Goal: Information Seeking & Learning: Learn about a topic

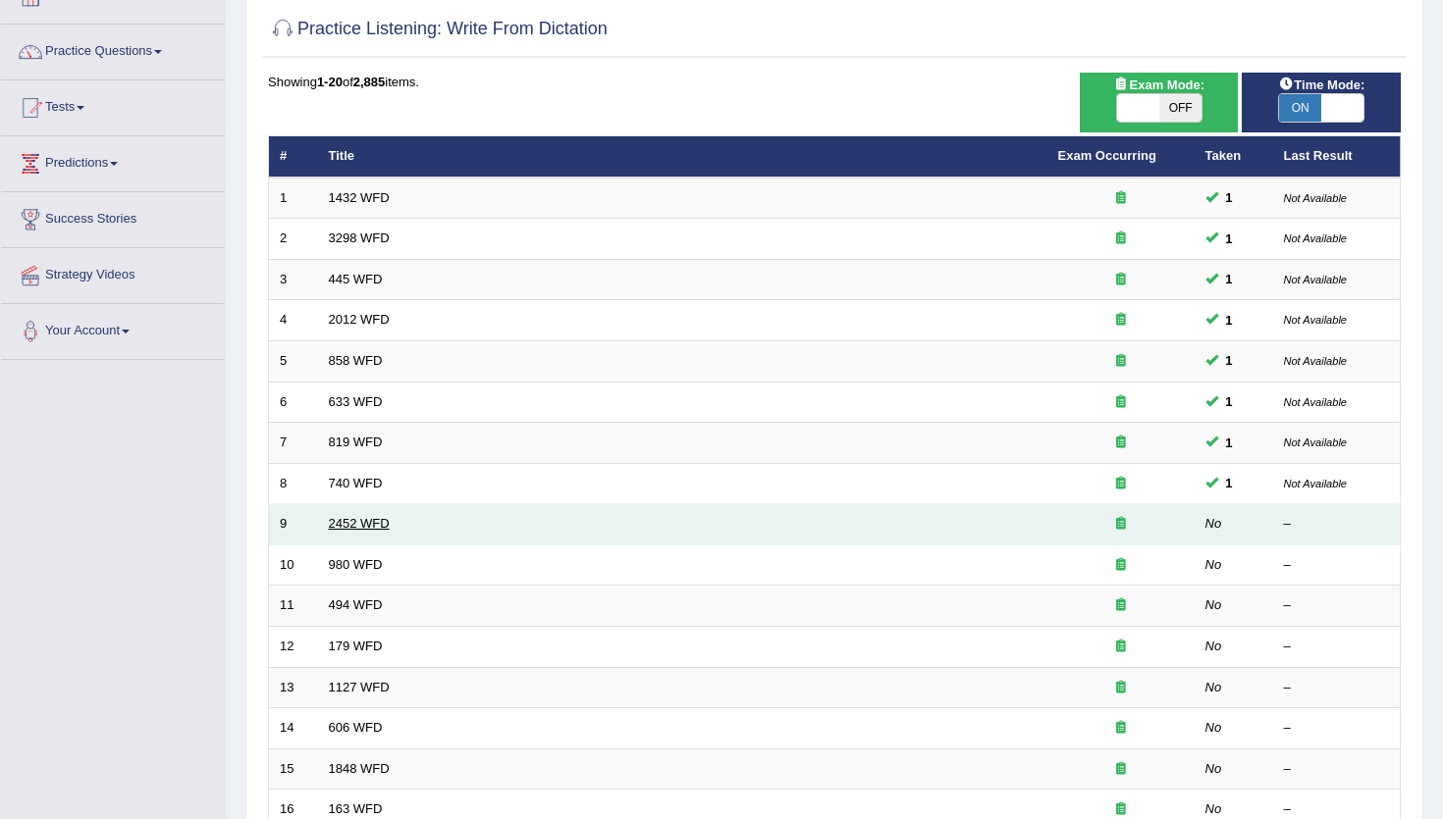
click at [356, 531] on link "2452 WFD" at bounding box center [359, 523] width 61 height 15
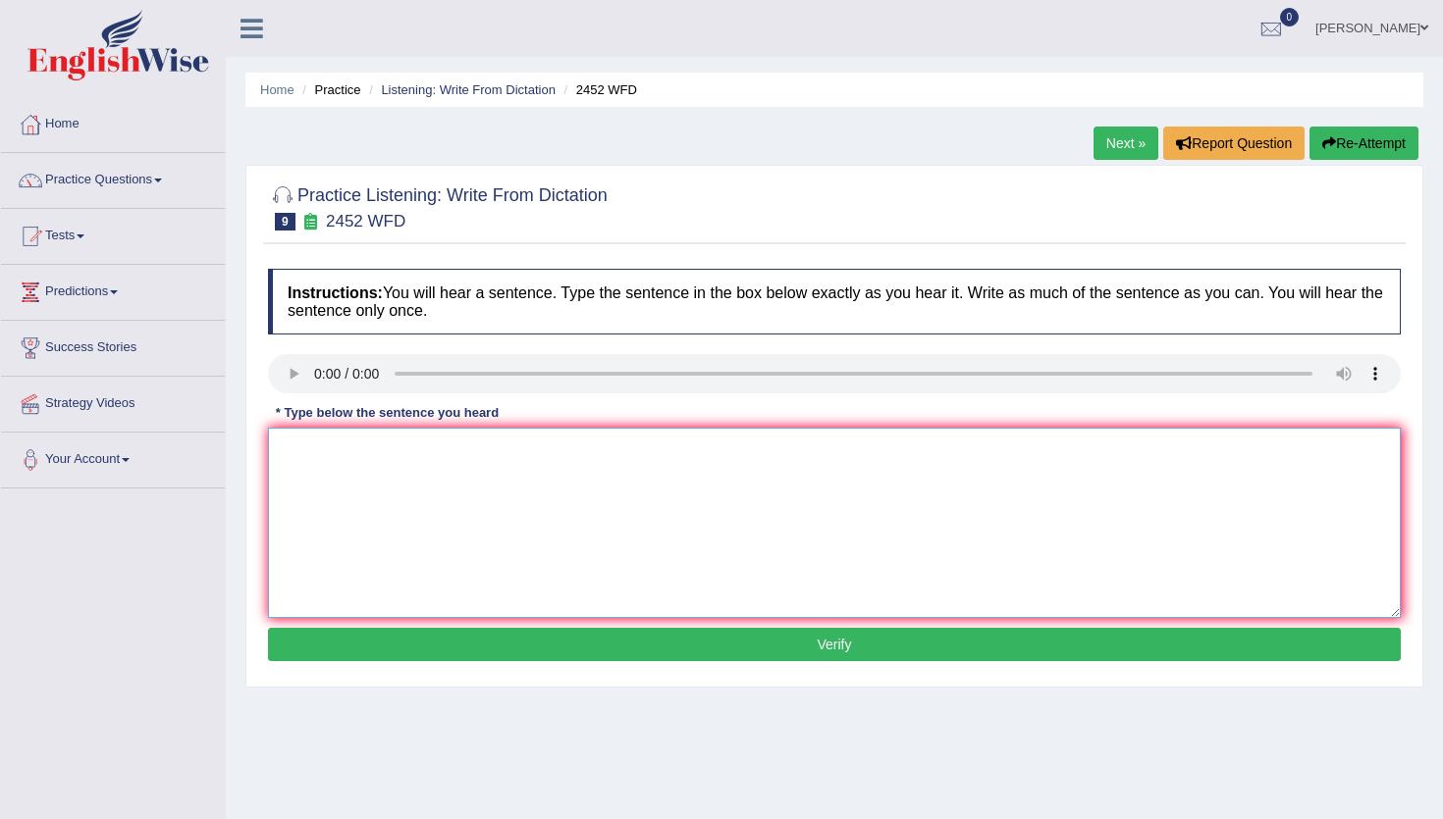
click at [287, 499] on textarea at bounding box center [834, 523] width 1133 height 190
type textarea "It is the debate about the value of knowledge."
click at [406, 633] on button "Verify" at bounding box center [834, 644] width 1133 height 33
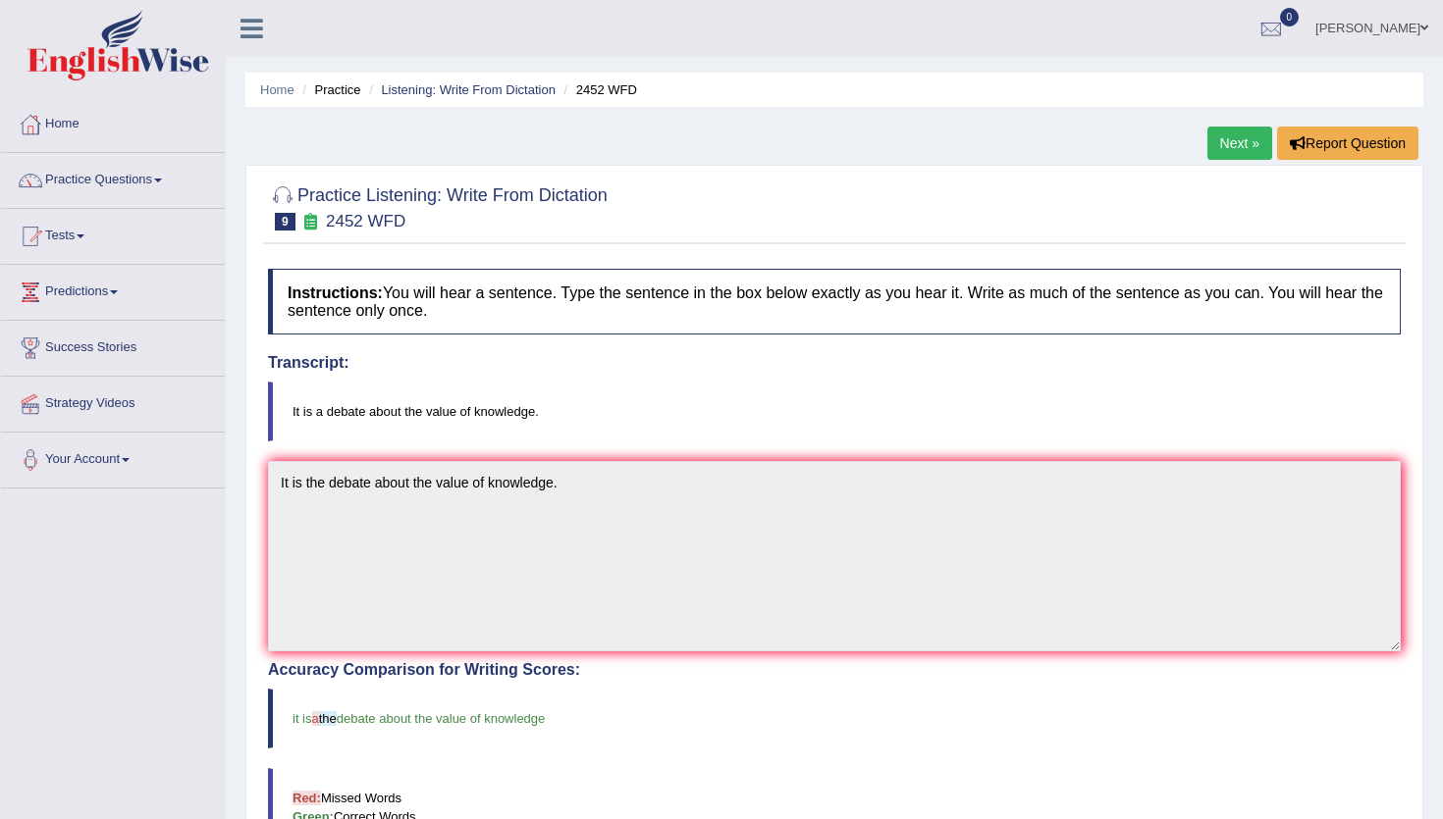
click at [720, 249] on div "Practice Listening: Write From Dictation 9 2452 WFD Instructions: You will hear…" at bounding box center [834, 726] width 1178 height 1122
click at [492, 85] on link "Listening: Write From Dictation" at bounding box center [468, 89] width 175 height 15
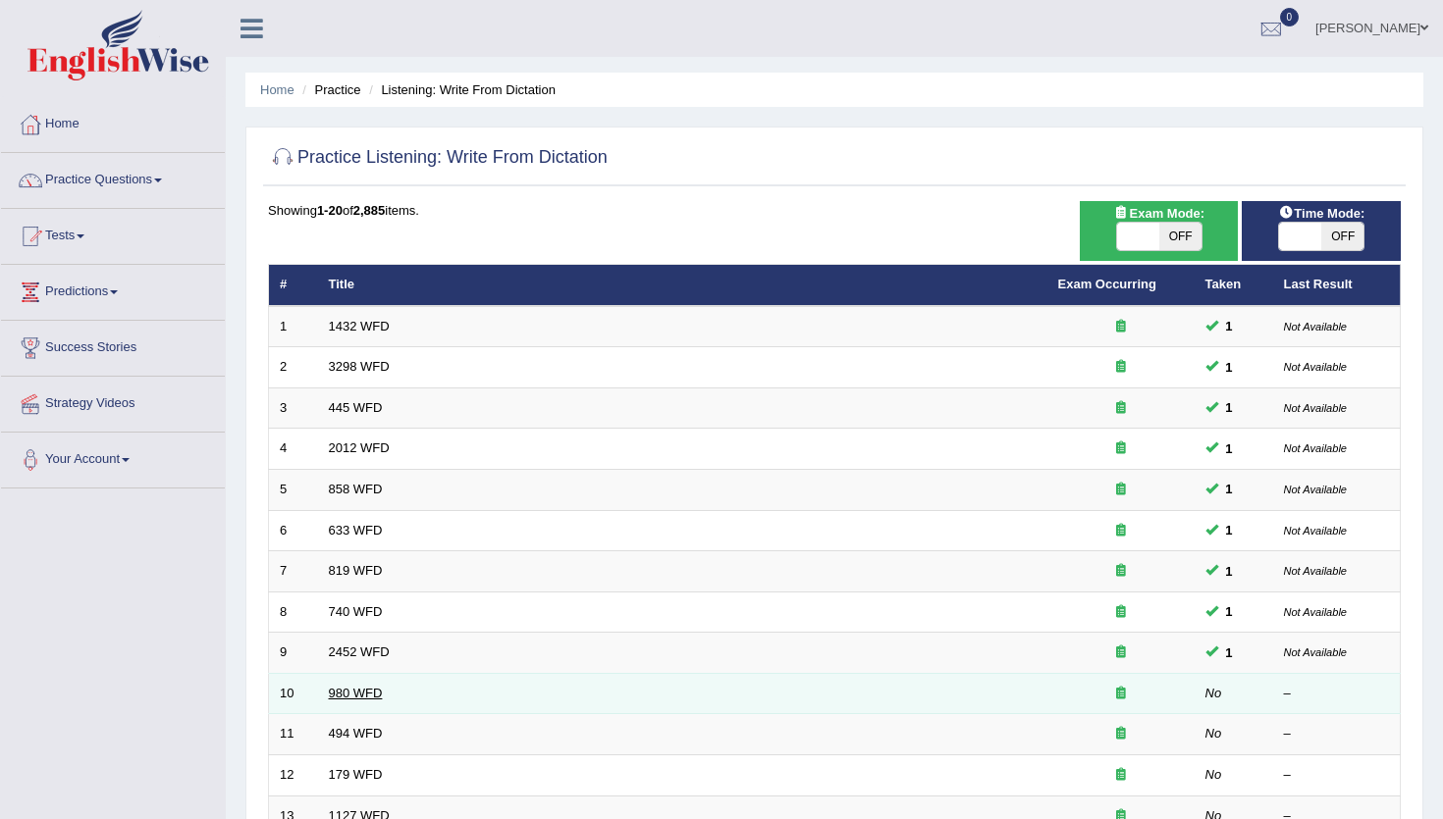
click at [345, 691] on link "980 WFD" at bounding box center [356, 693] width 54 height 15
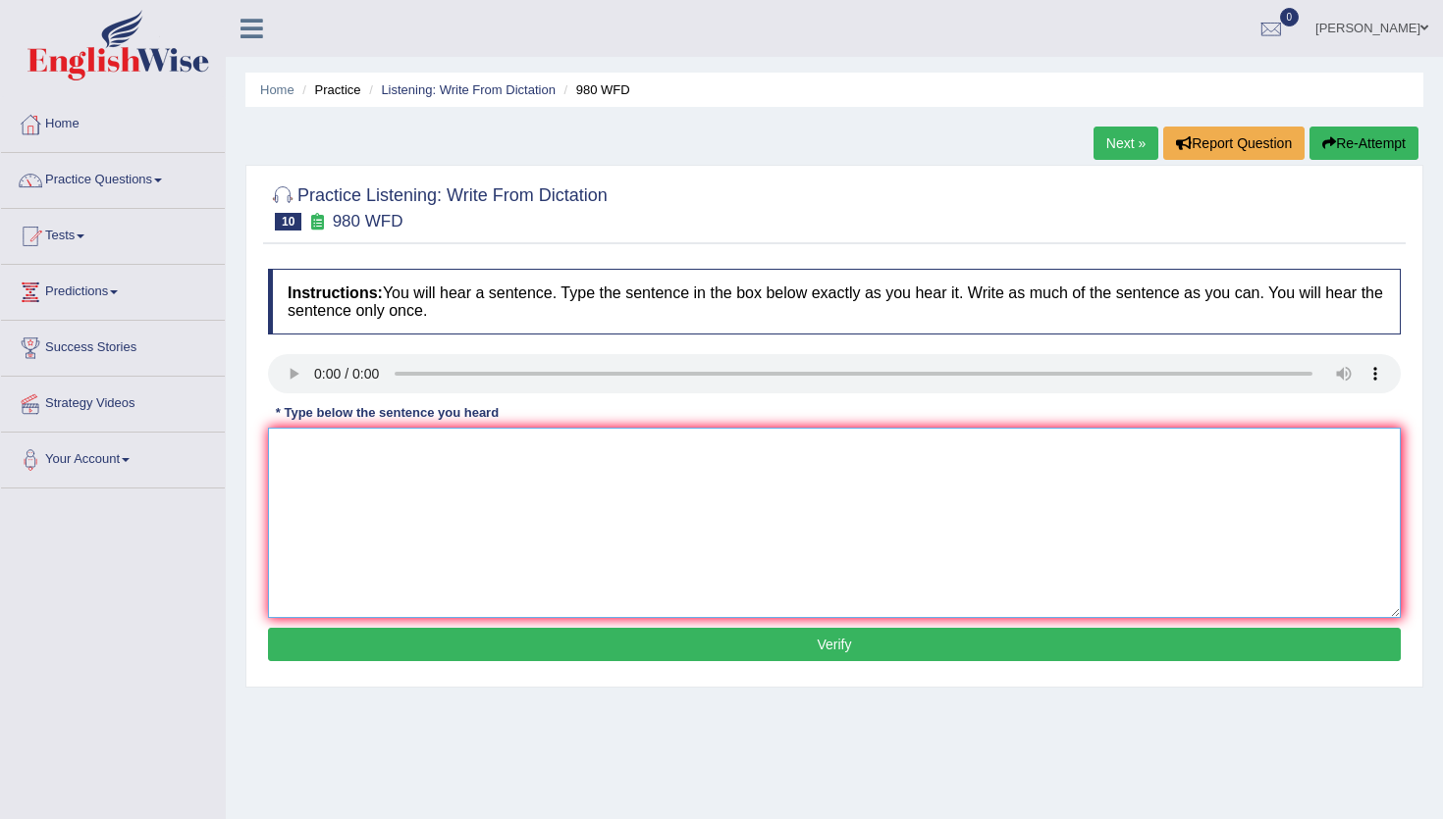
click at [385, 484] on textarea at bounding box center [834, 523] width 1133 height 190
click at [309, 445] on textarea at bounding box center [834, 523] width 1133 height 190
click at [551, 450] on textarea "Your ideas has been discussed and debate and seminars and tutorials." at bounding box center [834, 523] width 1133 height 190
click at [629, 452] on textarea "Your ideas has been discussed and debate debated and seminars and tutorials." at bounding box center [834, 523] width 1133 height 190
type textarea "Your ideas has been discussed and debate debated at the seminars and tutorials."
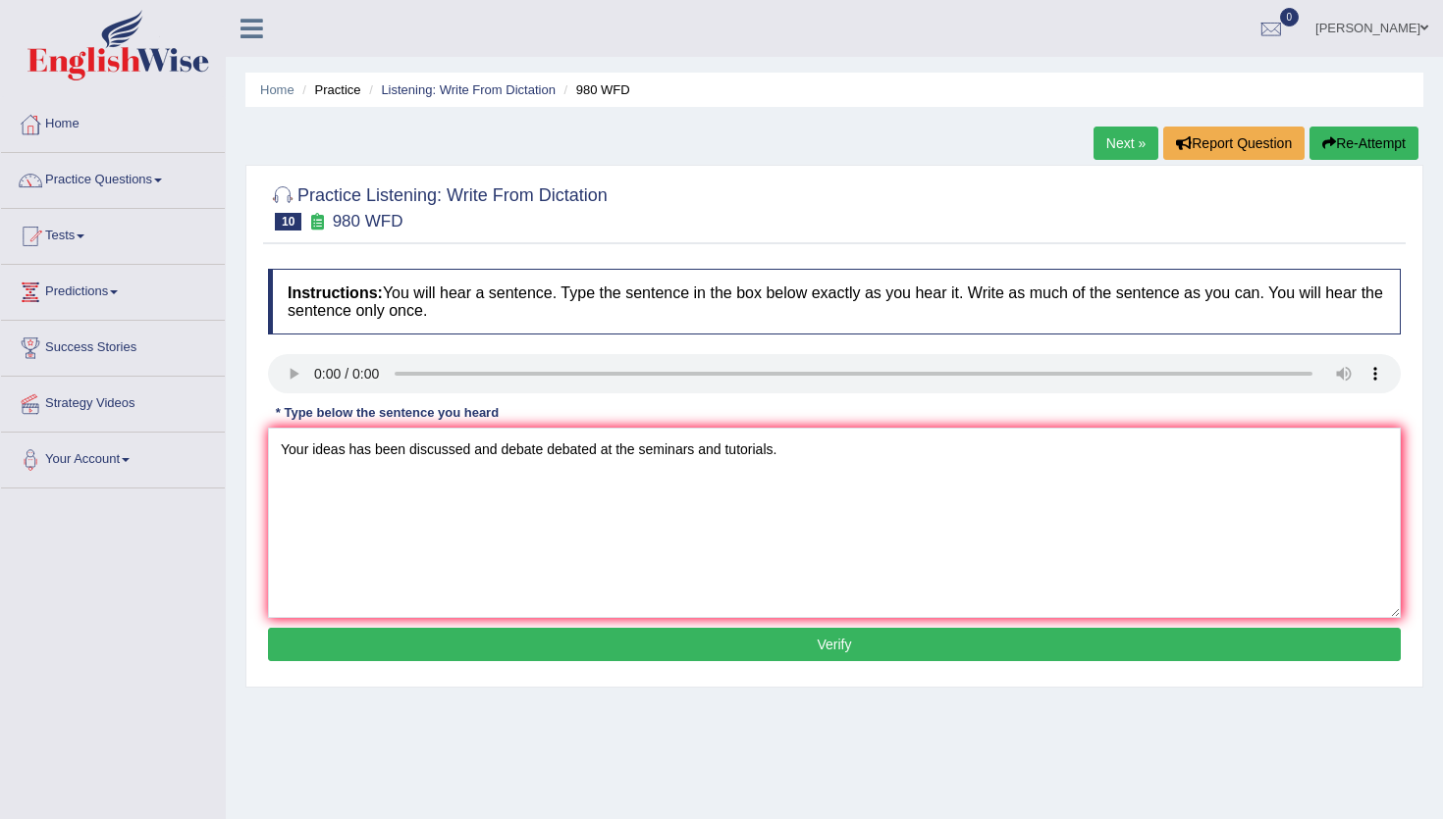
click at [728, 650] on button "Verify" at bounding box center [834, 644] width 1133 height 33
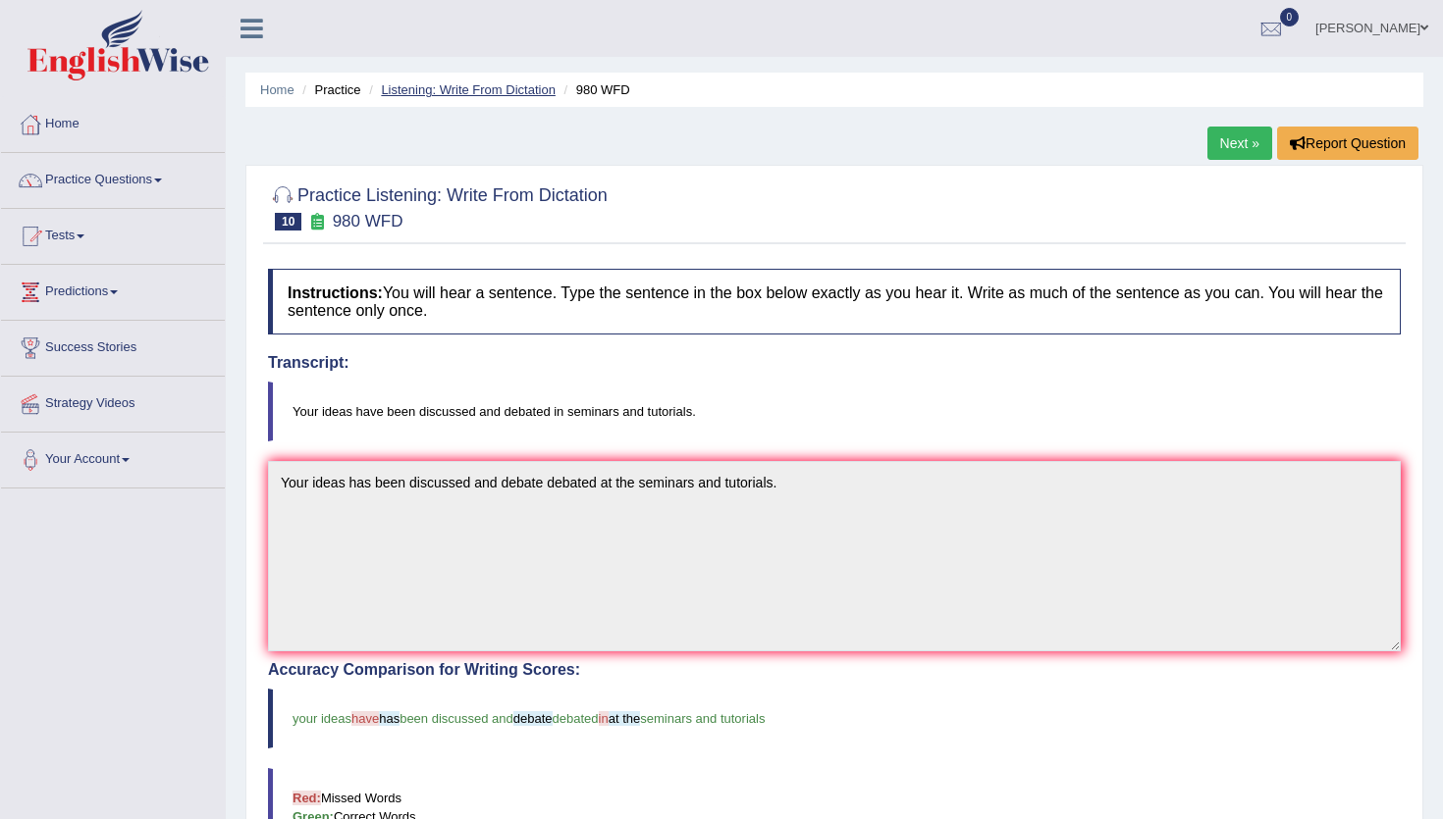
click at [514, 90] on link "Listening: Write From Dictation" at bounding box center [468, 89] width 175 height 15
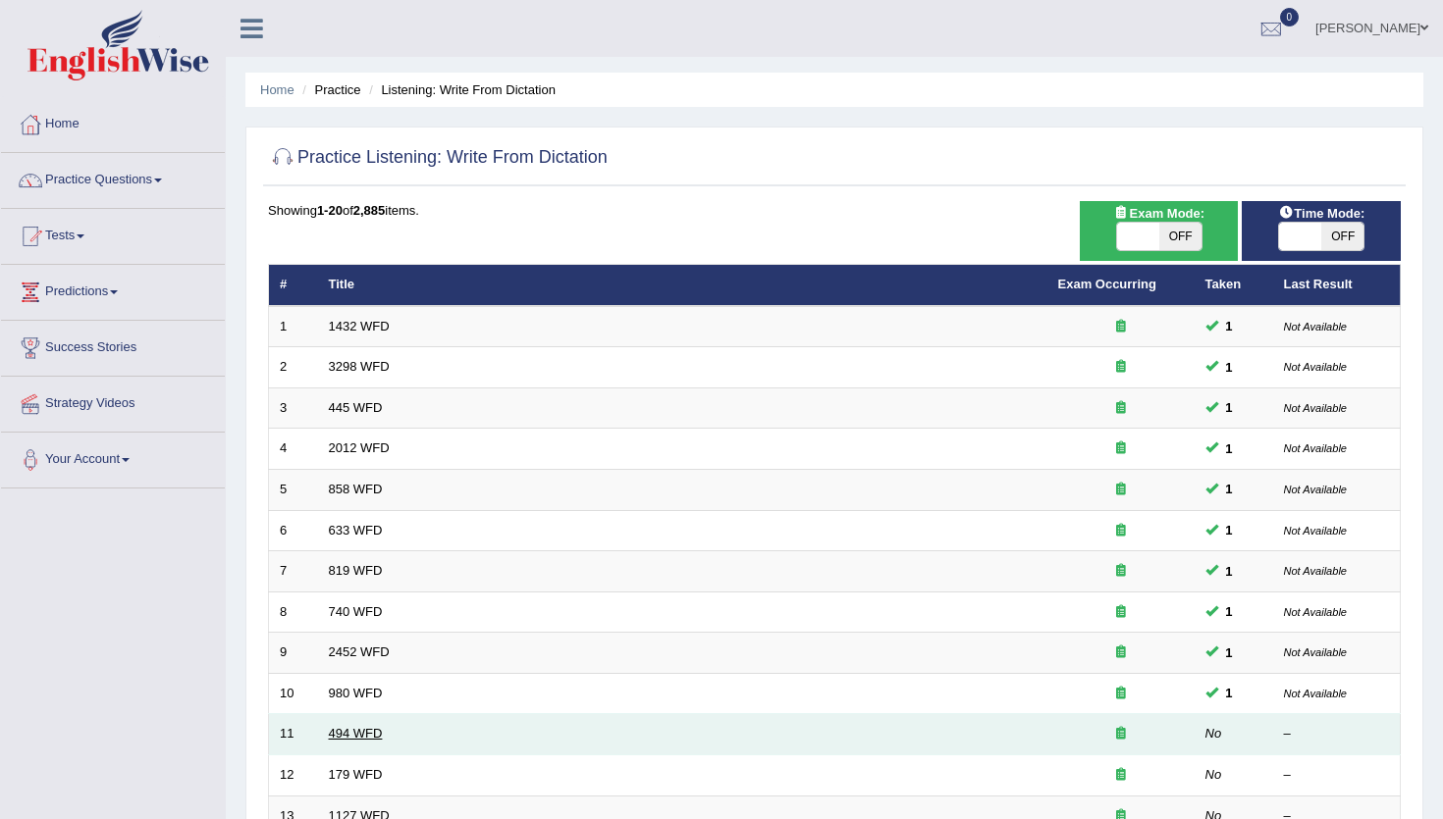
click at [350, 740] on link "494 WFD" at bounding box center [356, 733] width 54 height 15
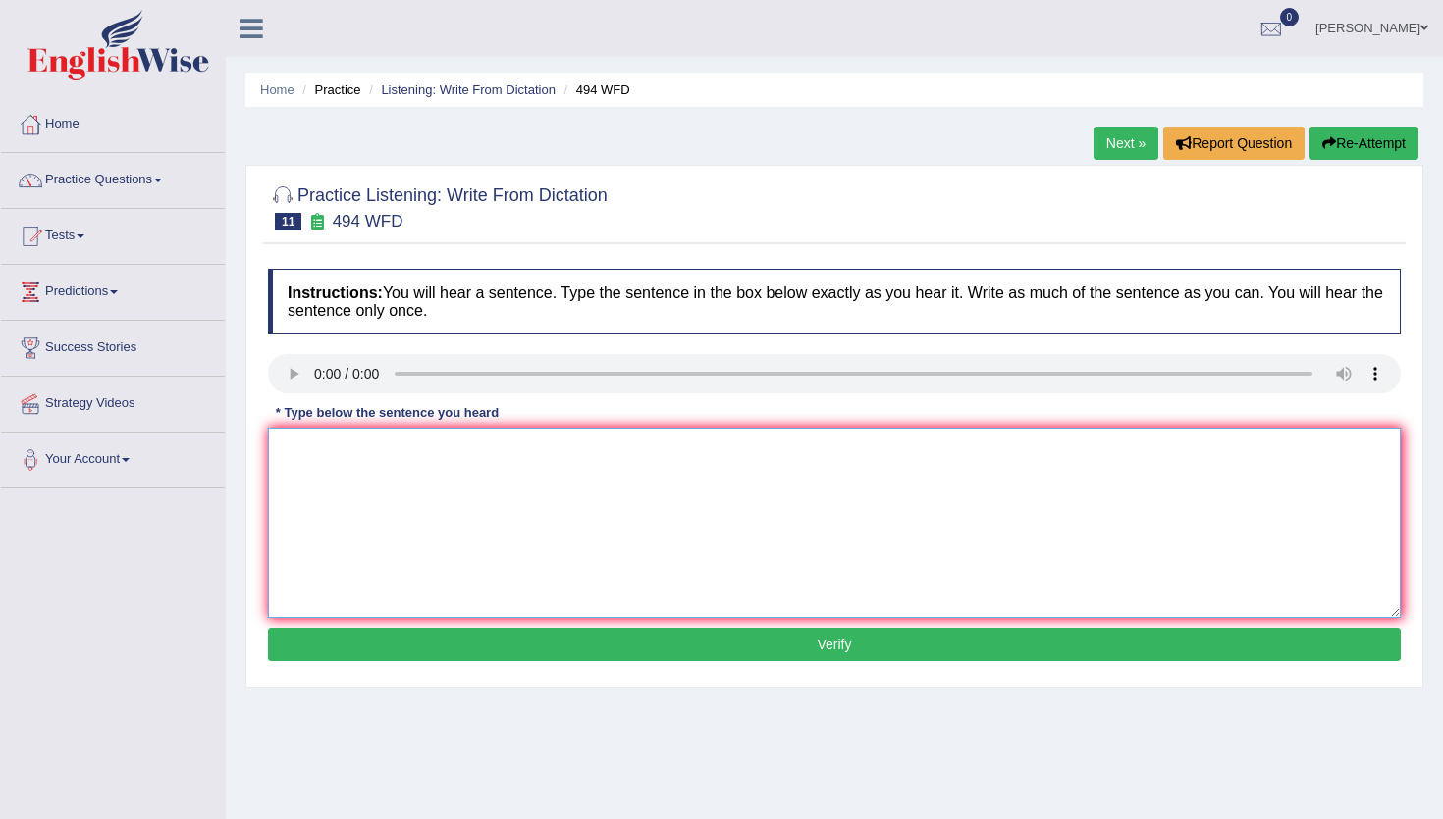
click at [288, 499] on textarea at bounding box center [834, 523] width 1133 height 190
type textarea "t"
type textarea "The vocabulary that has specific and theory and that has called jergon."
click at [561, 648] on button "Verify" at bounding box center [834, 644] width 1133 height 33
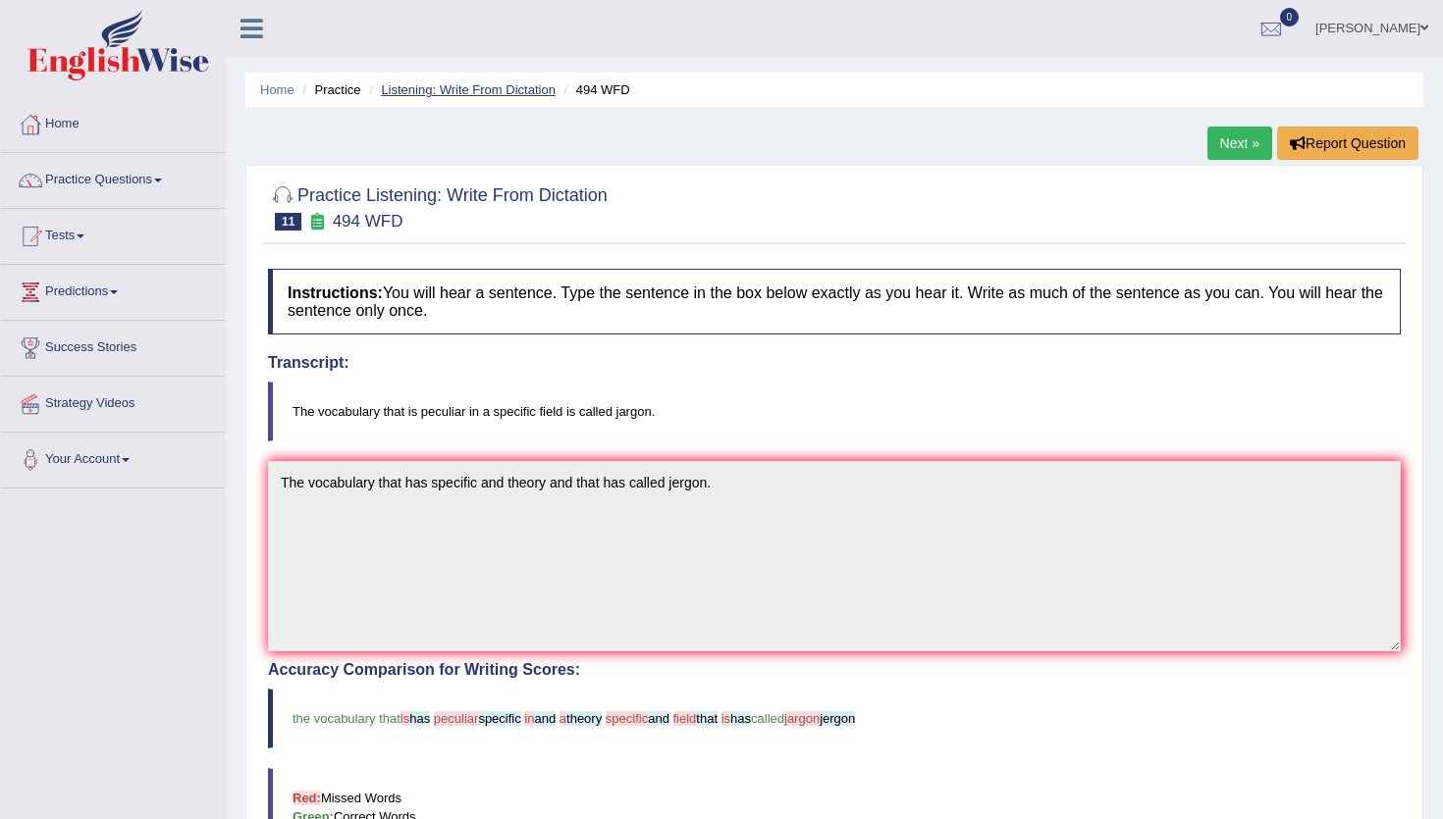
click at [525, 94] on link "Listening: Write From Dictation" at bounding box center [468, 89] width 175 height 15
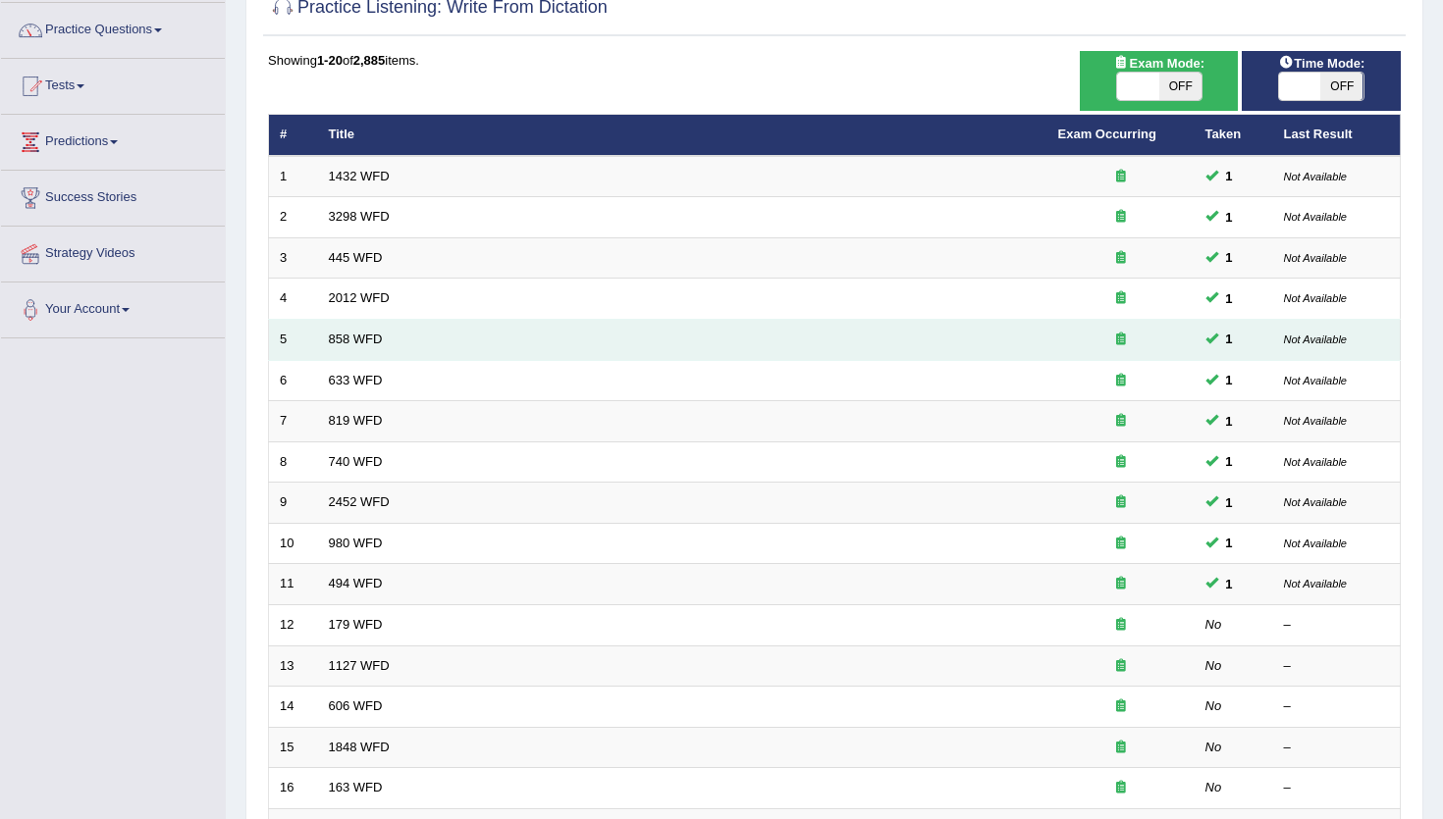
scroll to position [156, 0]
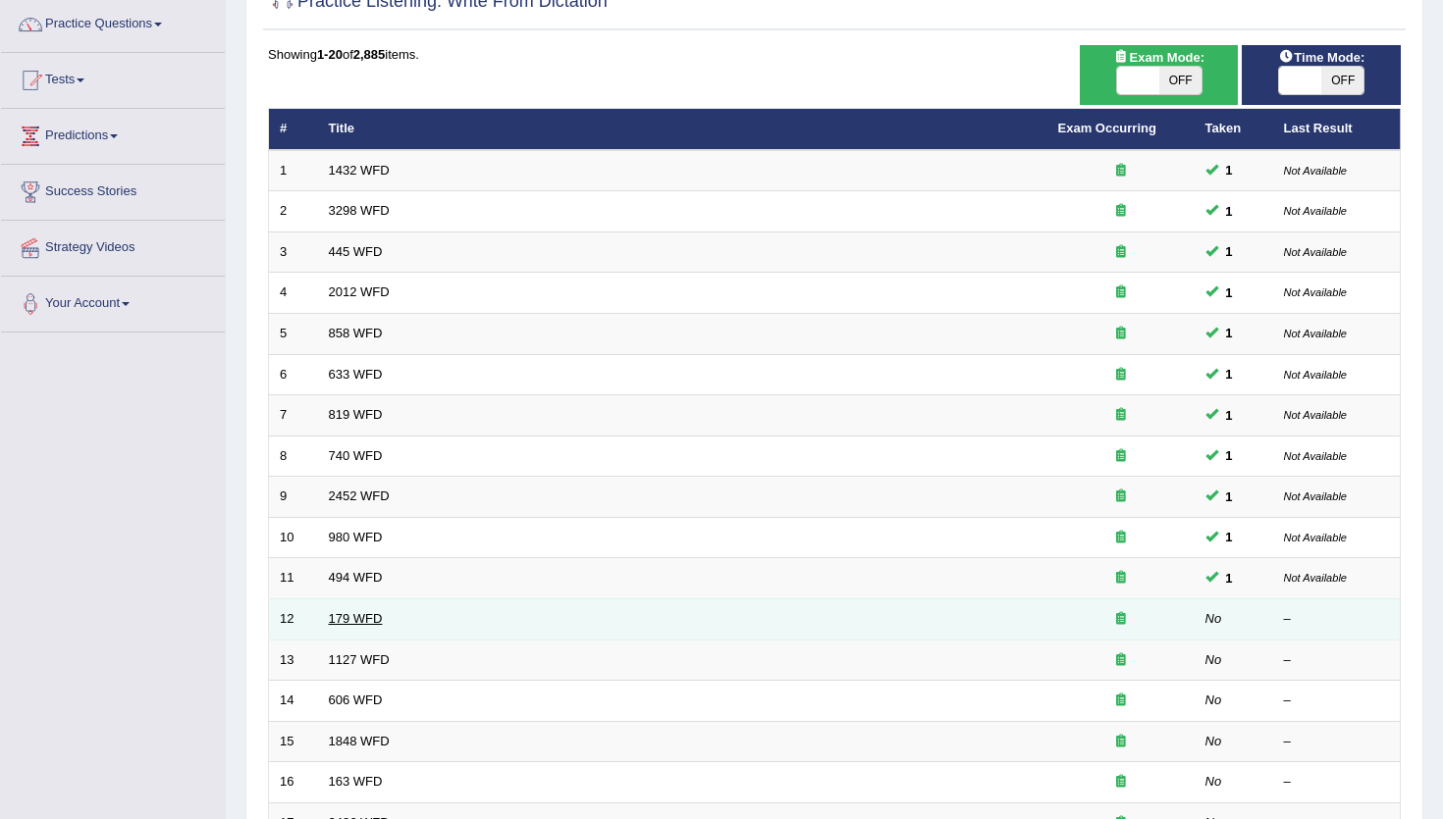
click at [343, 619] on link "179 WFD" at bounding box center [356, 618] width 54 height 15
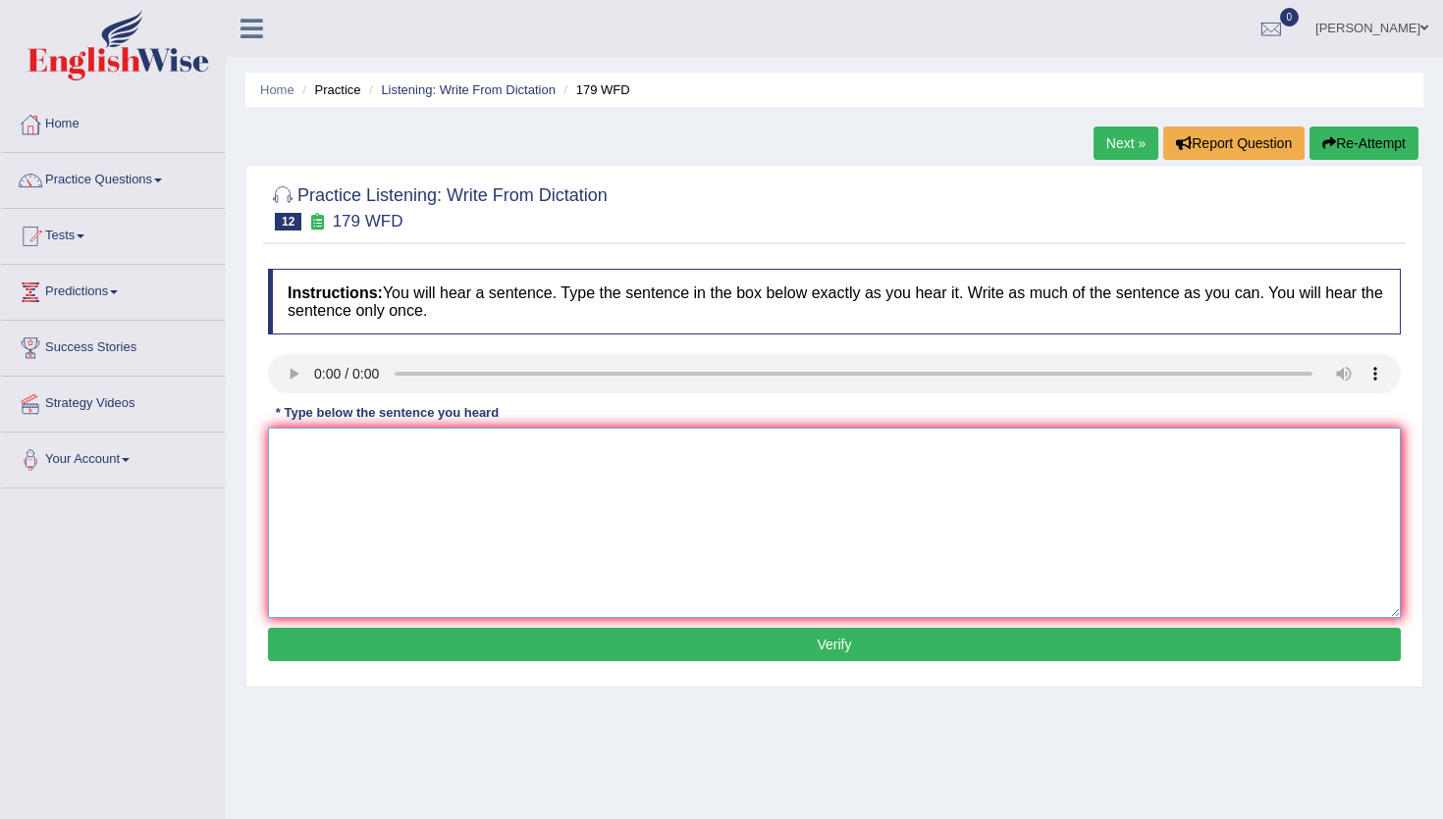
click at [302, 492] on textarea at bounding box center [834, 523] width 1133 height 190
click at [590, 452] on textarea "Lectures are the most formal and oldest teaching methods of the university." at bounding box center [834, 523] width 1133 height 190
type textarea "Lectures are the most formal and oldest teaching method methods of the universi…"
click at [645, 641] on button "Verify" at bounding box center [834, 644] width 1133 height 33
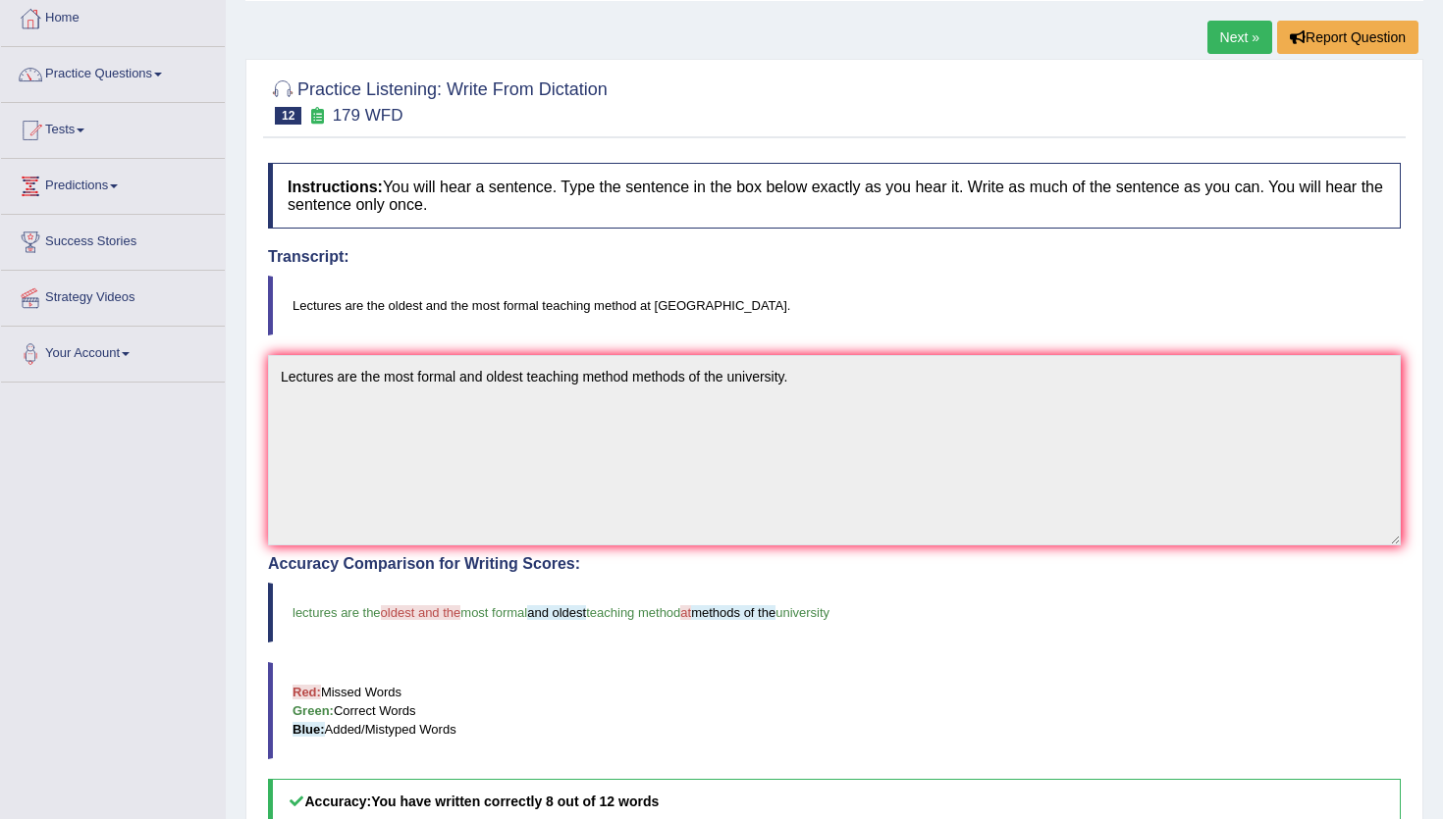
scroll to position [31, 0]
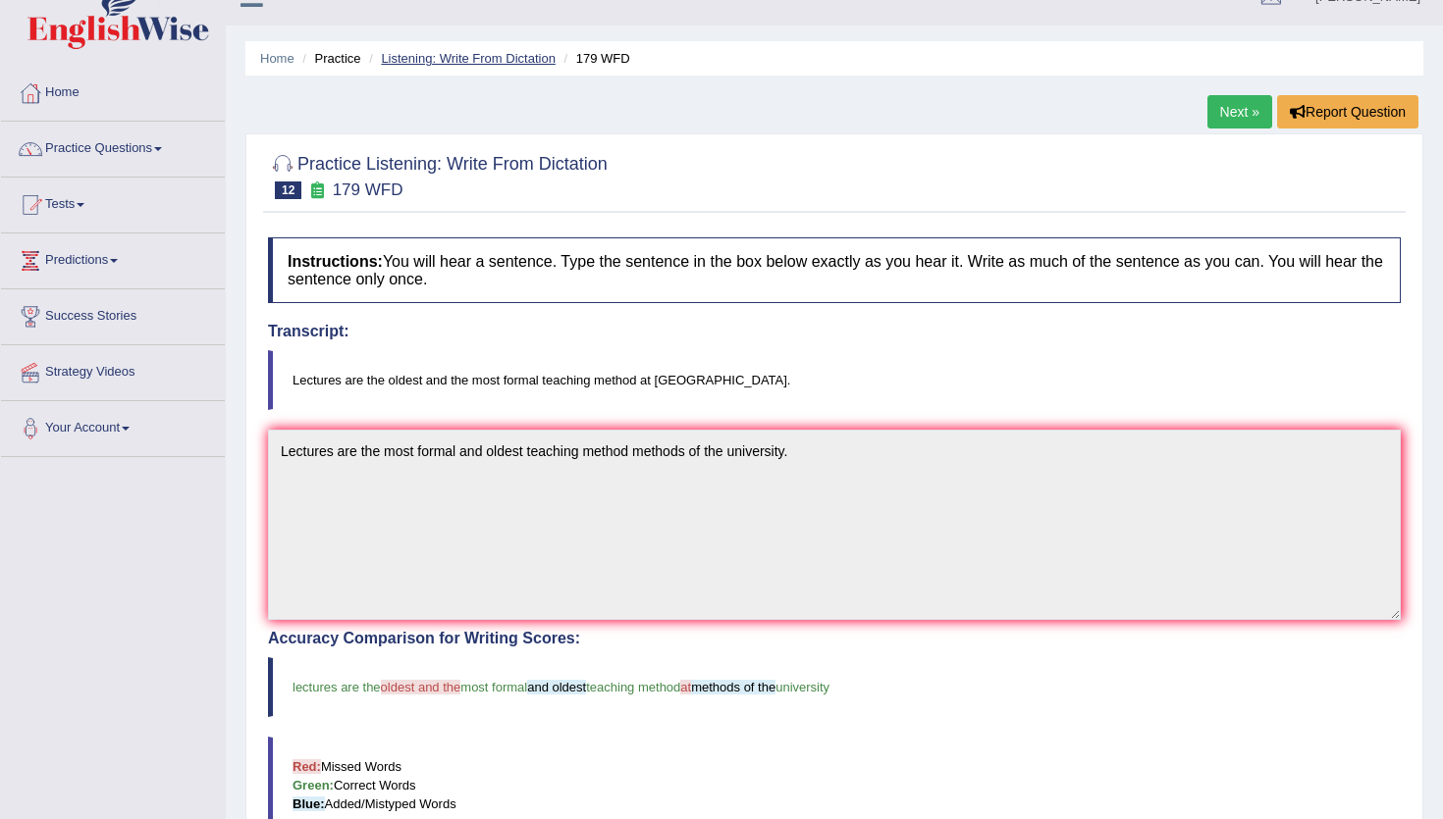
click at [517, 63] on link "Listening: Write From Dictation" at bounding box center [468, 58] width 175 height 15
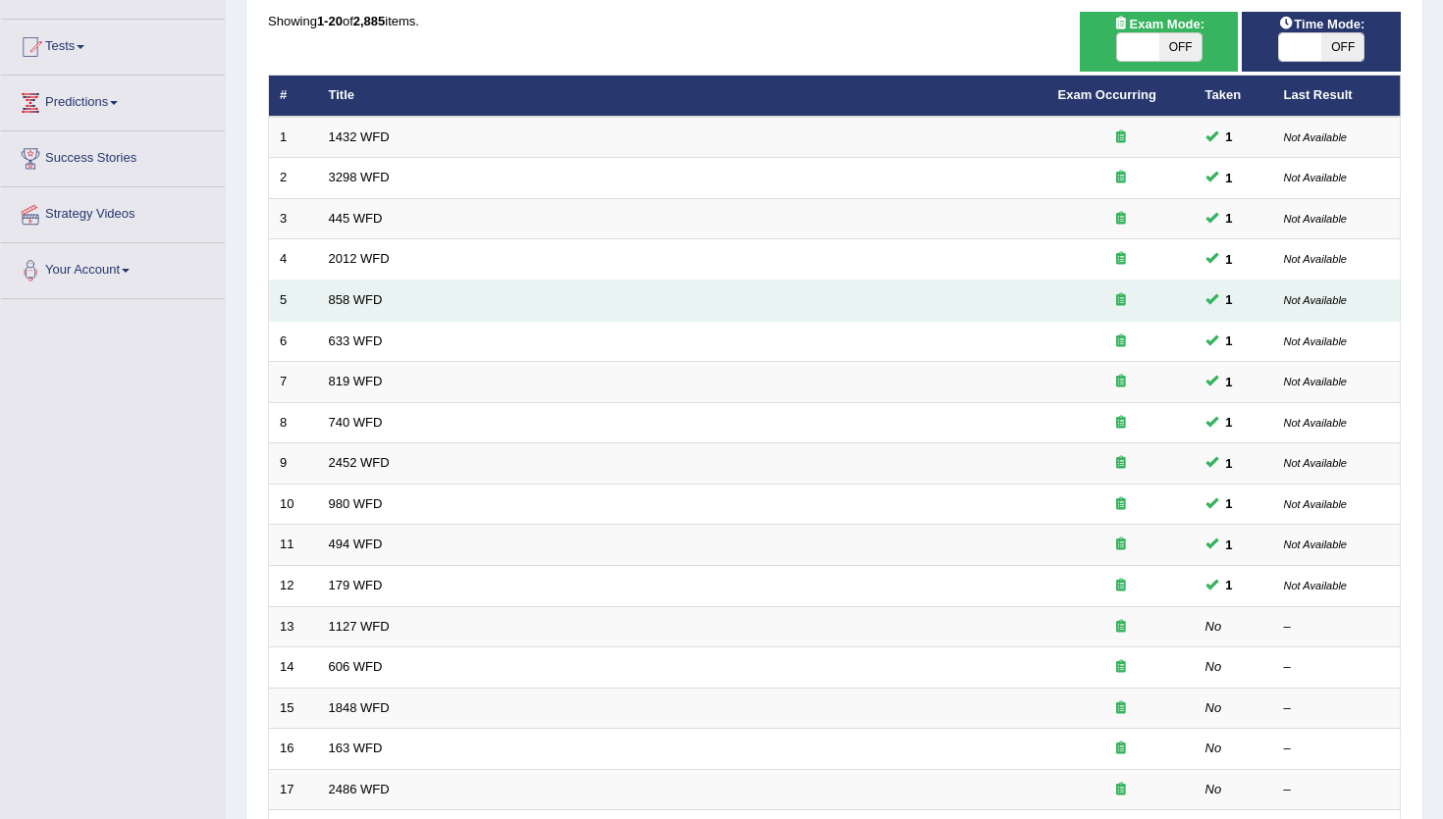
scroll to position [197, 0]
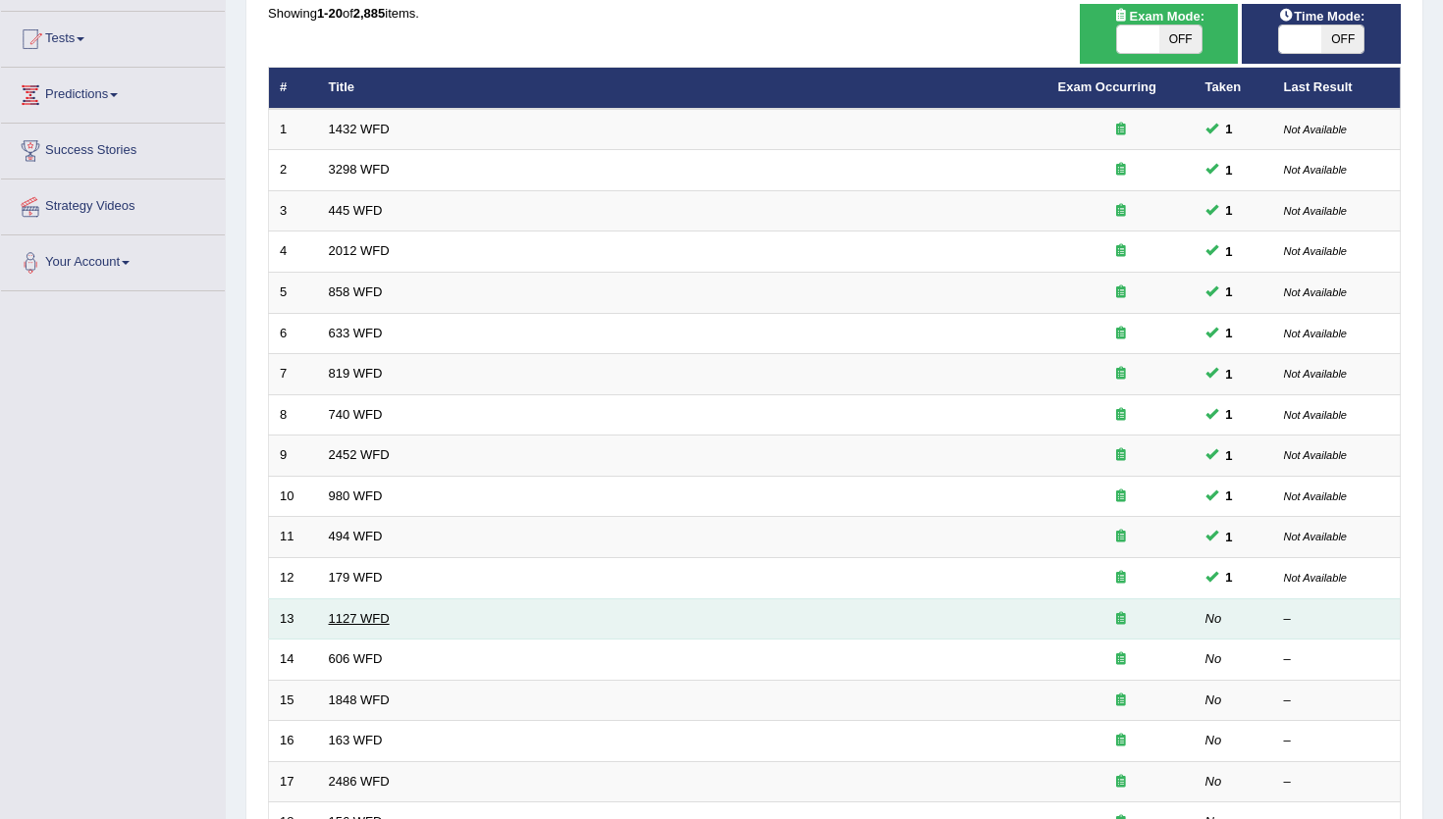
click at [357, 618] on link "1127 WFD" at bounding box center [359, 618] width 61 height 15
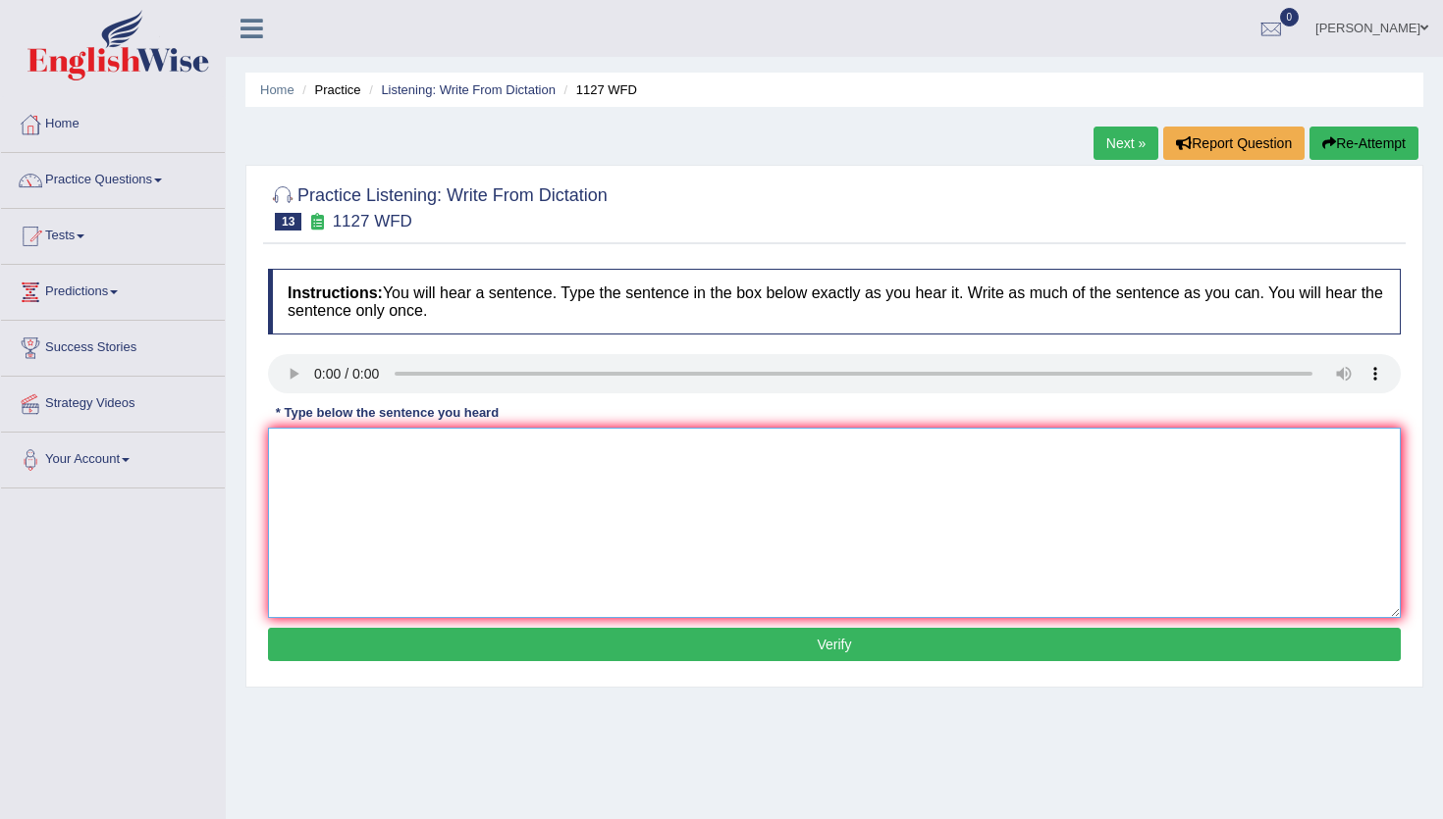
click at [307, 463] on textarea at bounding box center [834, 523] width 1133 height 190
click at [439, 452] on textarea "A university degree is the requirement to enter many professions" at bounding box center [834, 523] width 1133 height 190
click at [716, 450] on textarea "A university degree is the basic requirement to enter many professions" at bounding box center [834, 523] width 1133 height 190
type textarea "A university degree is the basic requirement to enter many professions."
click at [717, 646] on button "Verify" at bounding box center [834, 644] width 1133 height 33
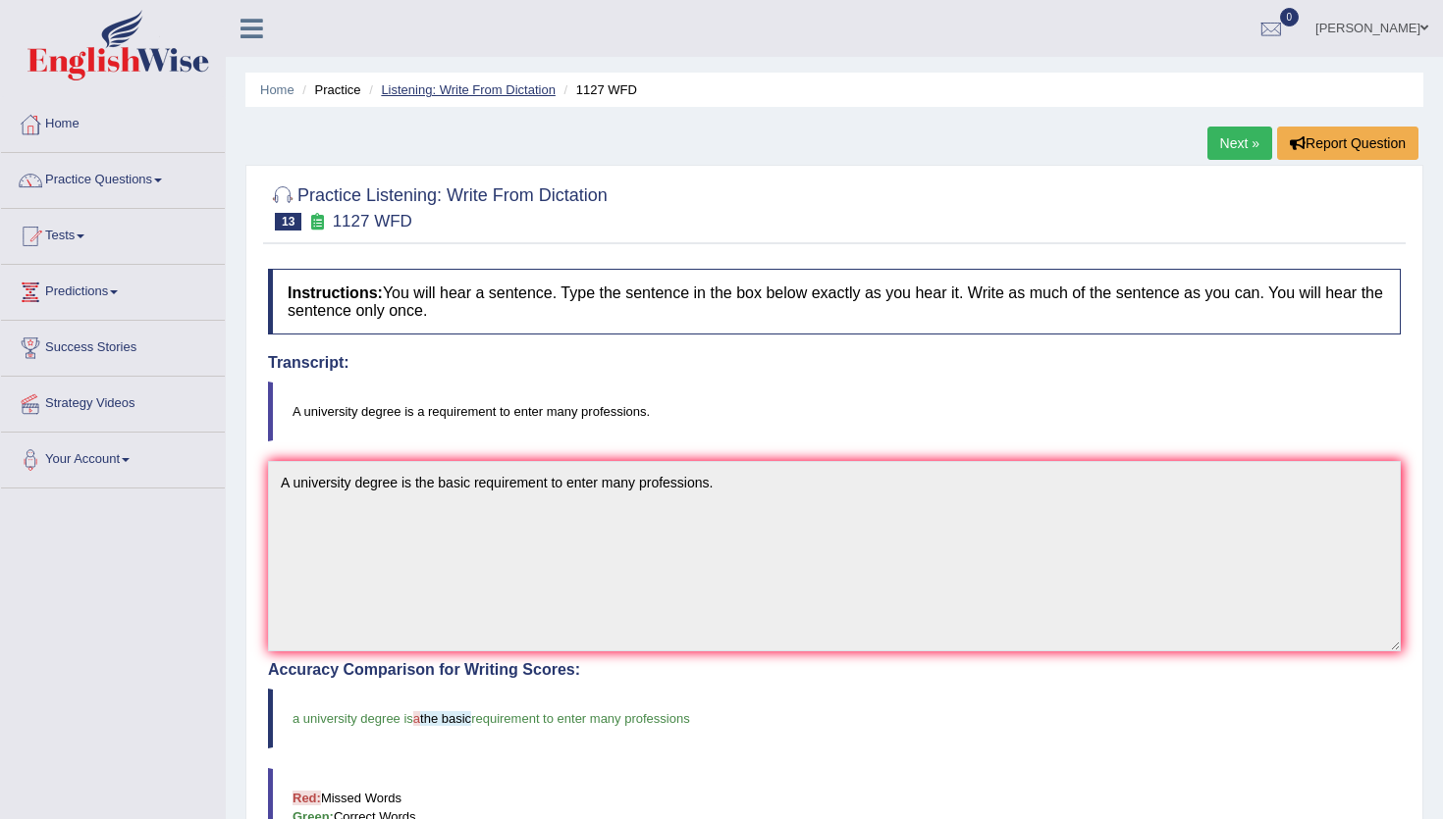
click at [496, 96] on link "Listening: Write From Dictation" at bounding box center [468, 89] width 175 height 15
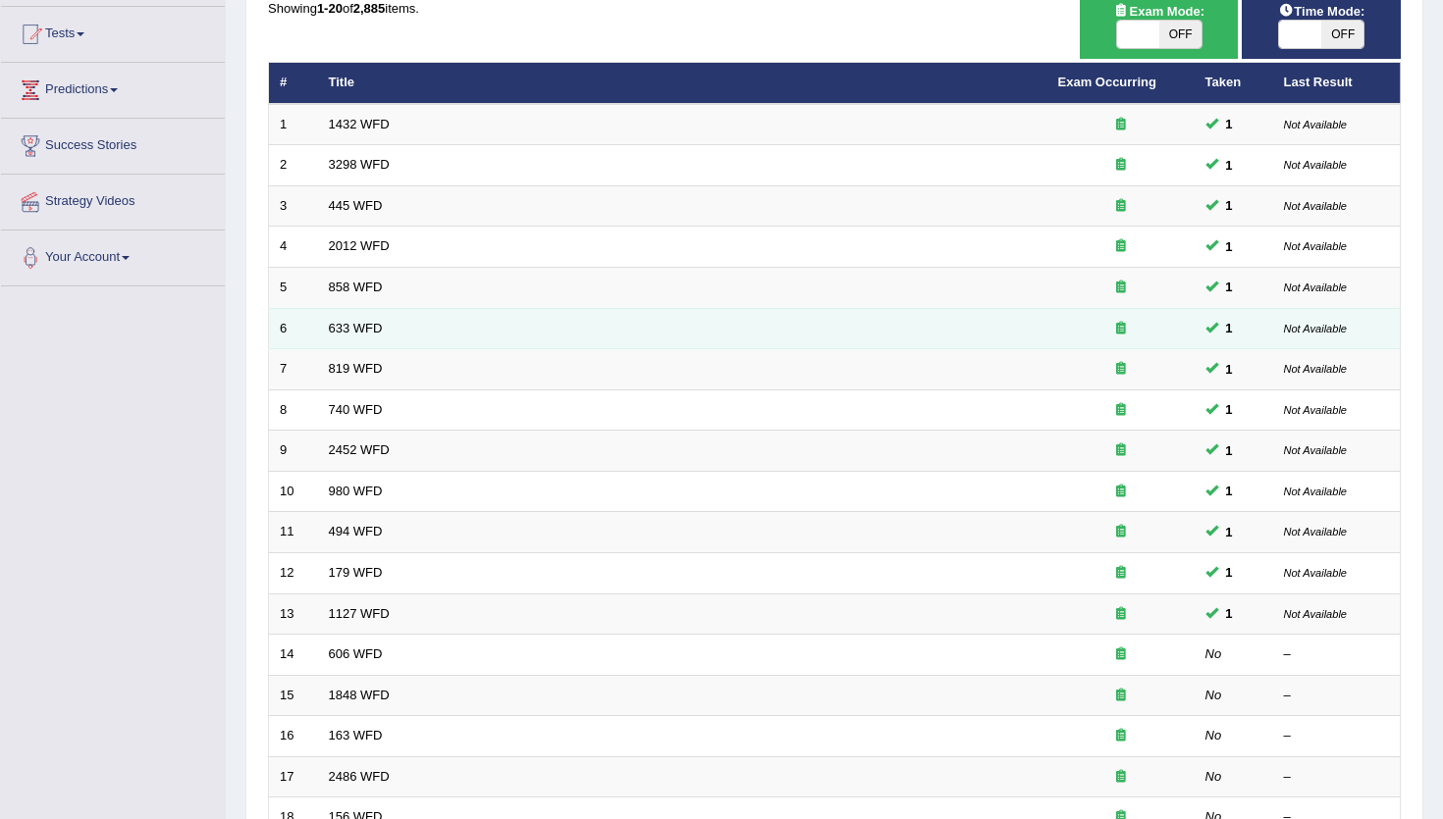
scroll to position [204, 0]
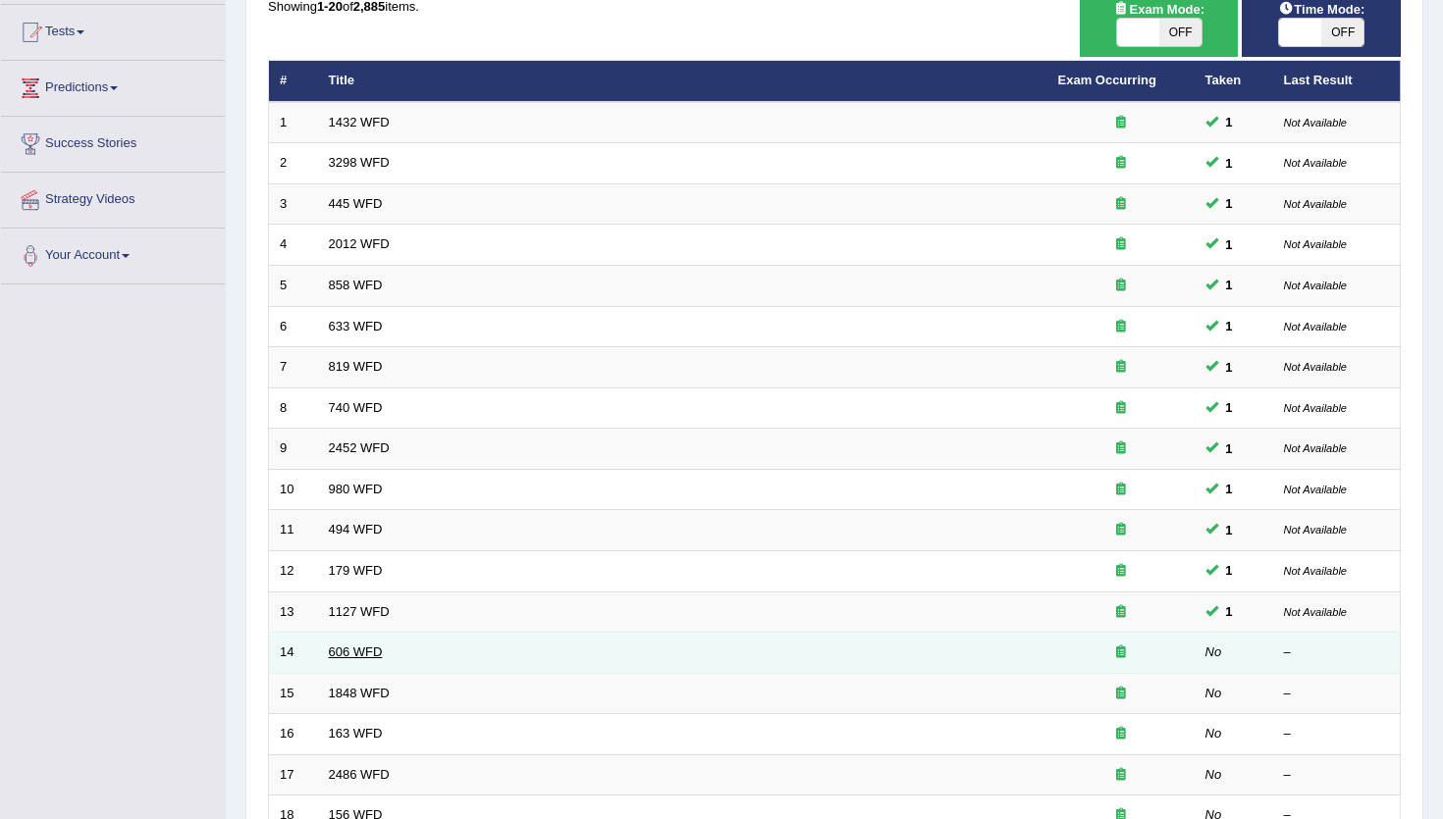
click at [349, 646] on link "606 WFD" at bounding box center [356, 652] width 54 height 15
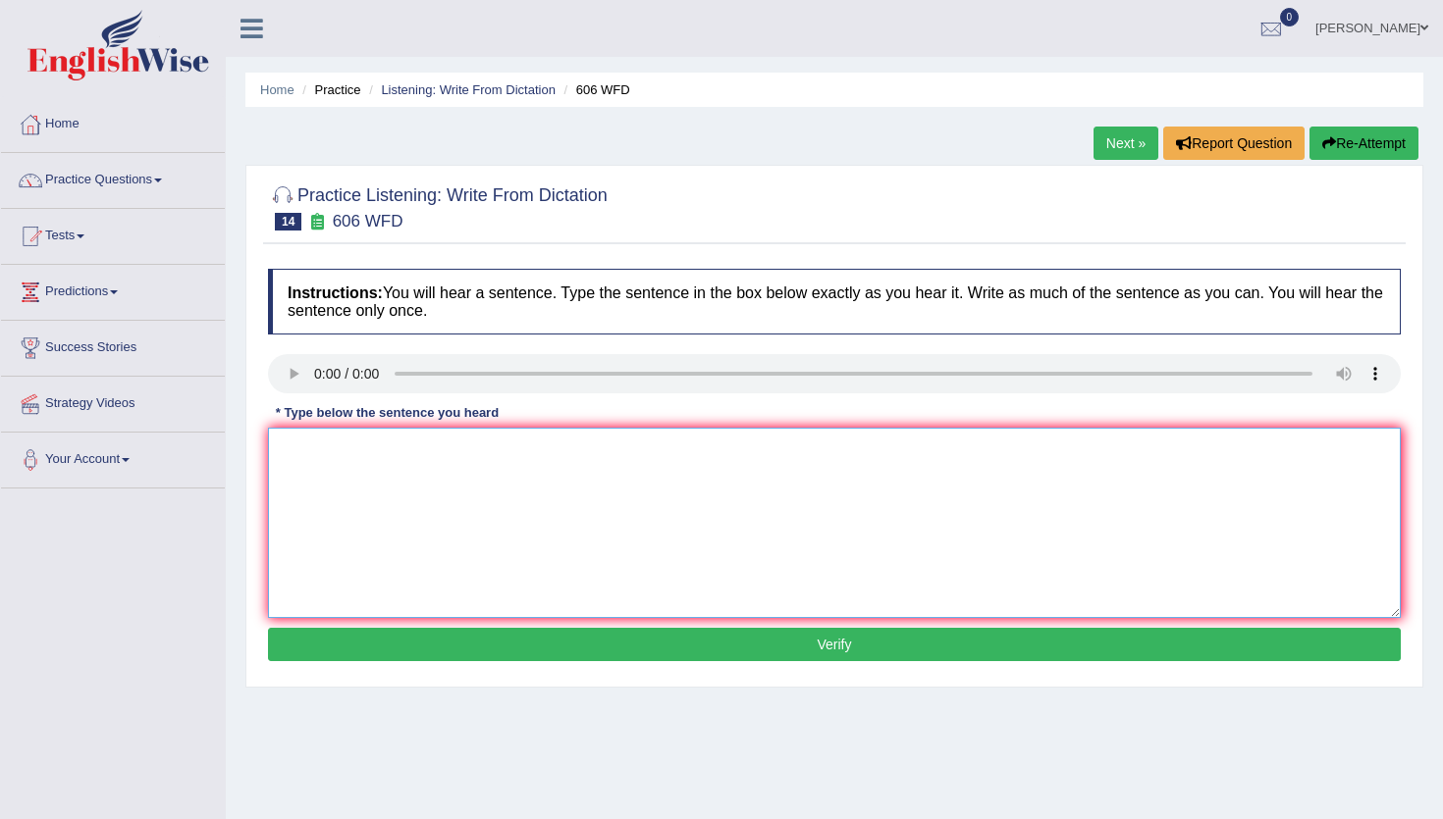
click at [303, 447] on textarea at bounding box center [834, 523] width 1133 height 190
click at [384, 456] on textarea "Students should study language and literature to" at bounding box center [834, 523] width 1133 height 190
click at [611, 444] on textarea "Students should can study language and literature to" at bounding box center [834, 523] width 1133 height 190
type textarea "Students should can study language and literature in Greece."
click at [670, 644] on button "Verify" at bounding box center [834, 644] width 1133 height 33
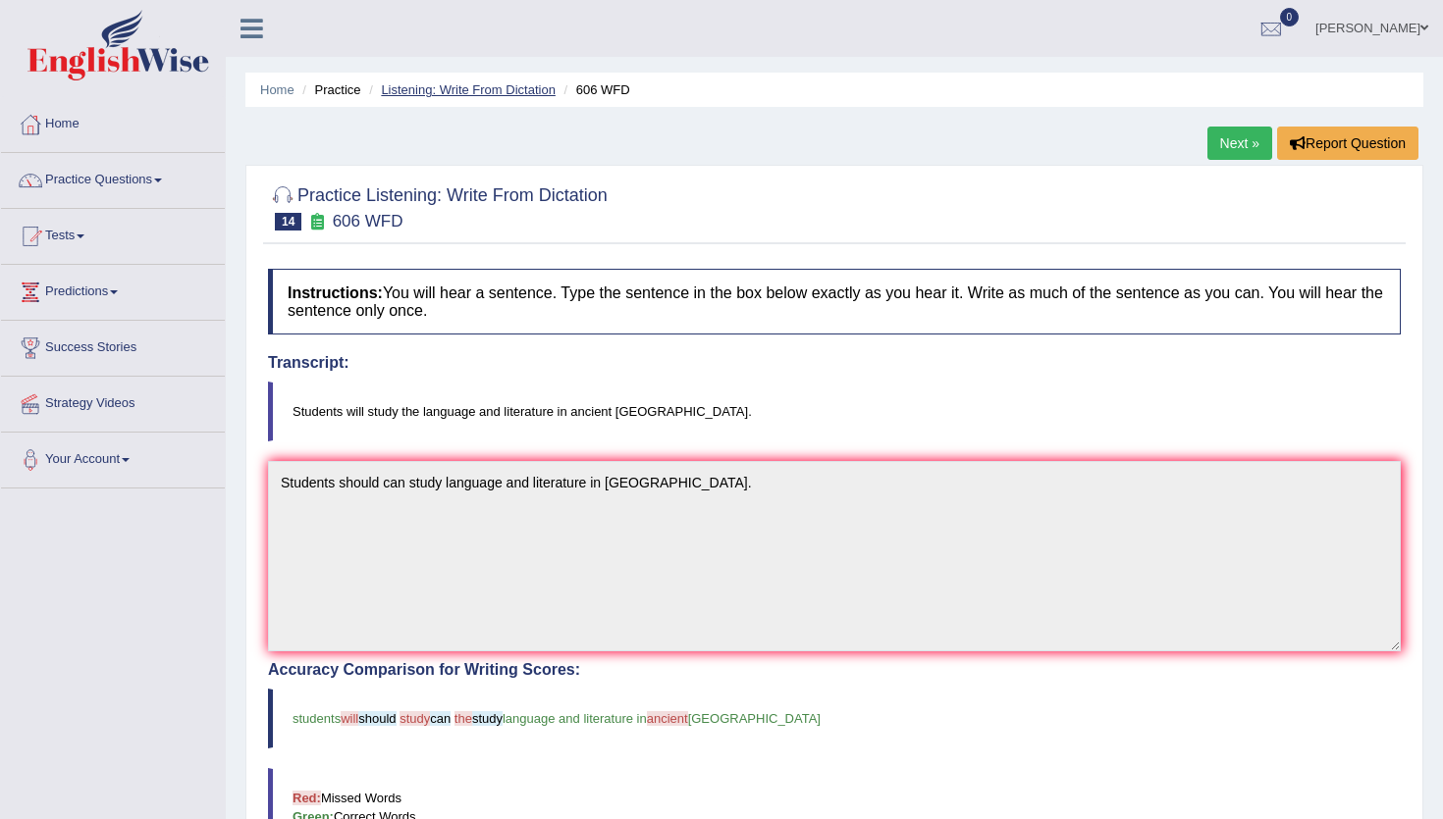
click at [506, 93] on link "Listening: Write From Dictation" at bounding box center [468, 89] width 175 height 15
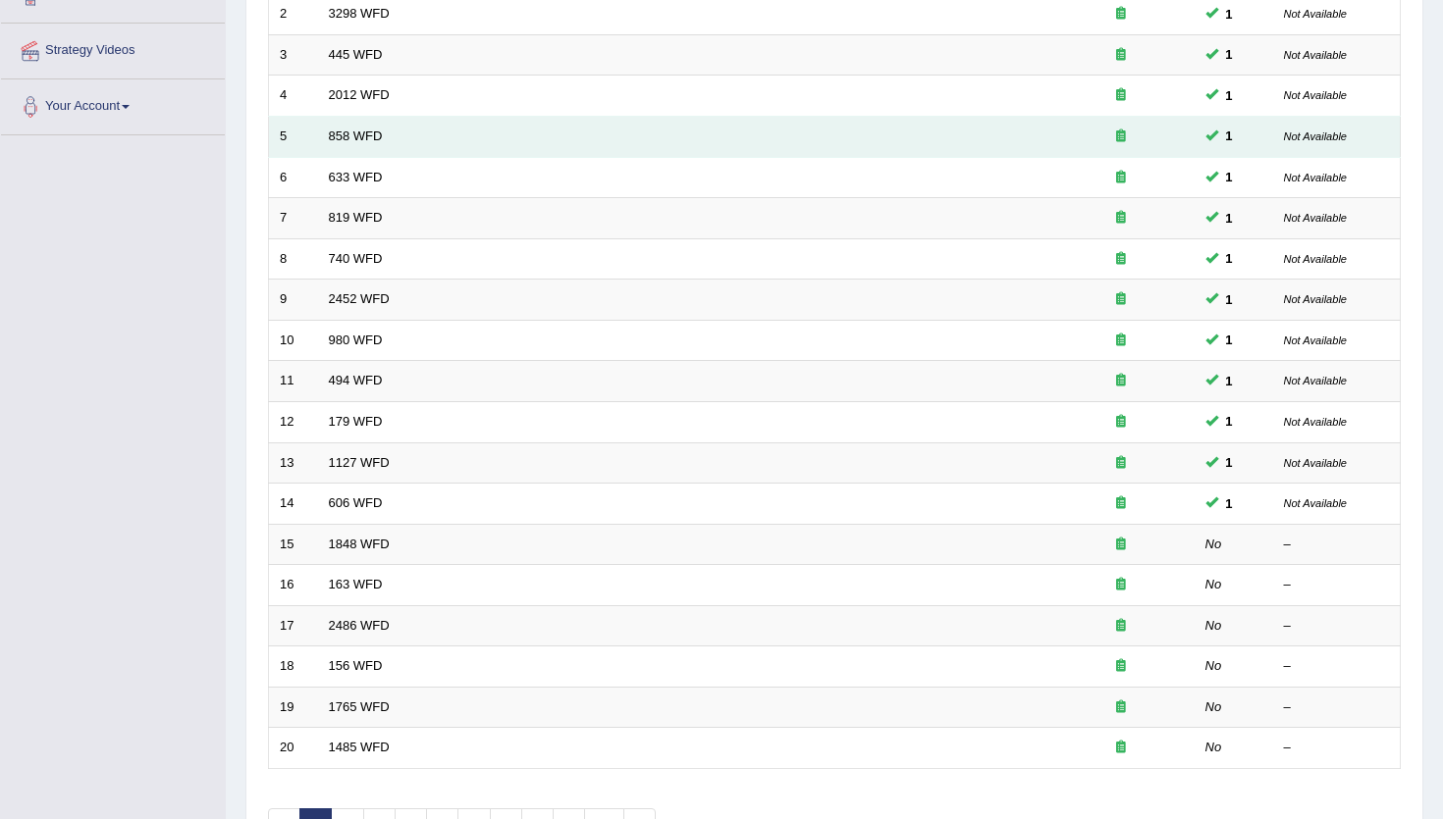
scroll to position [365, 0]
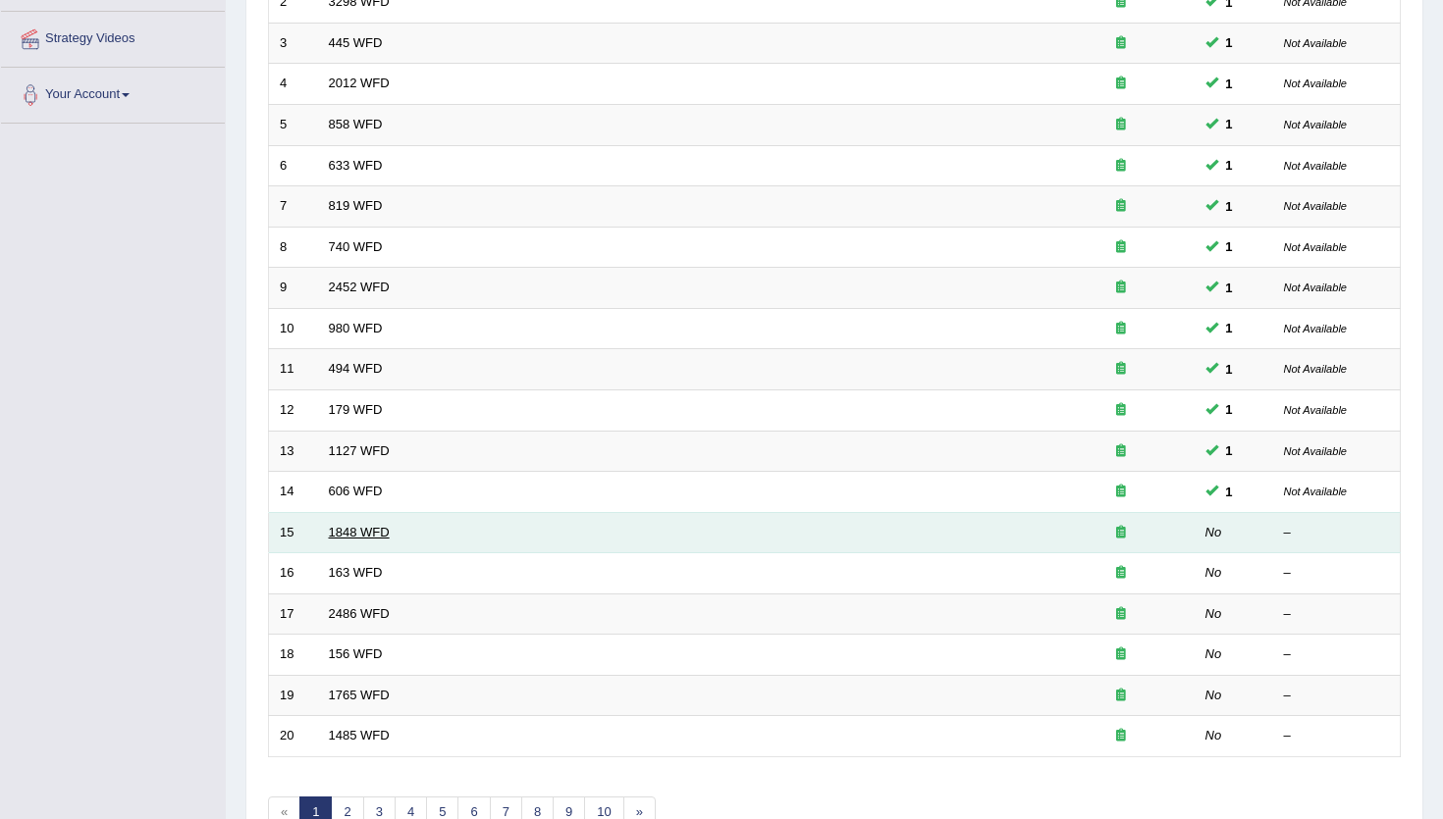
click at [343, 530] on link "1848 WFD" at bounding box center [359, 532] width 61 height 15
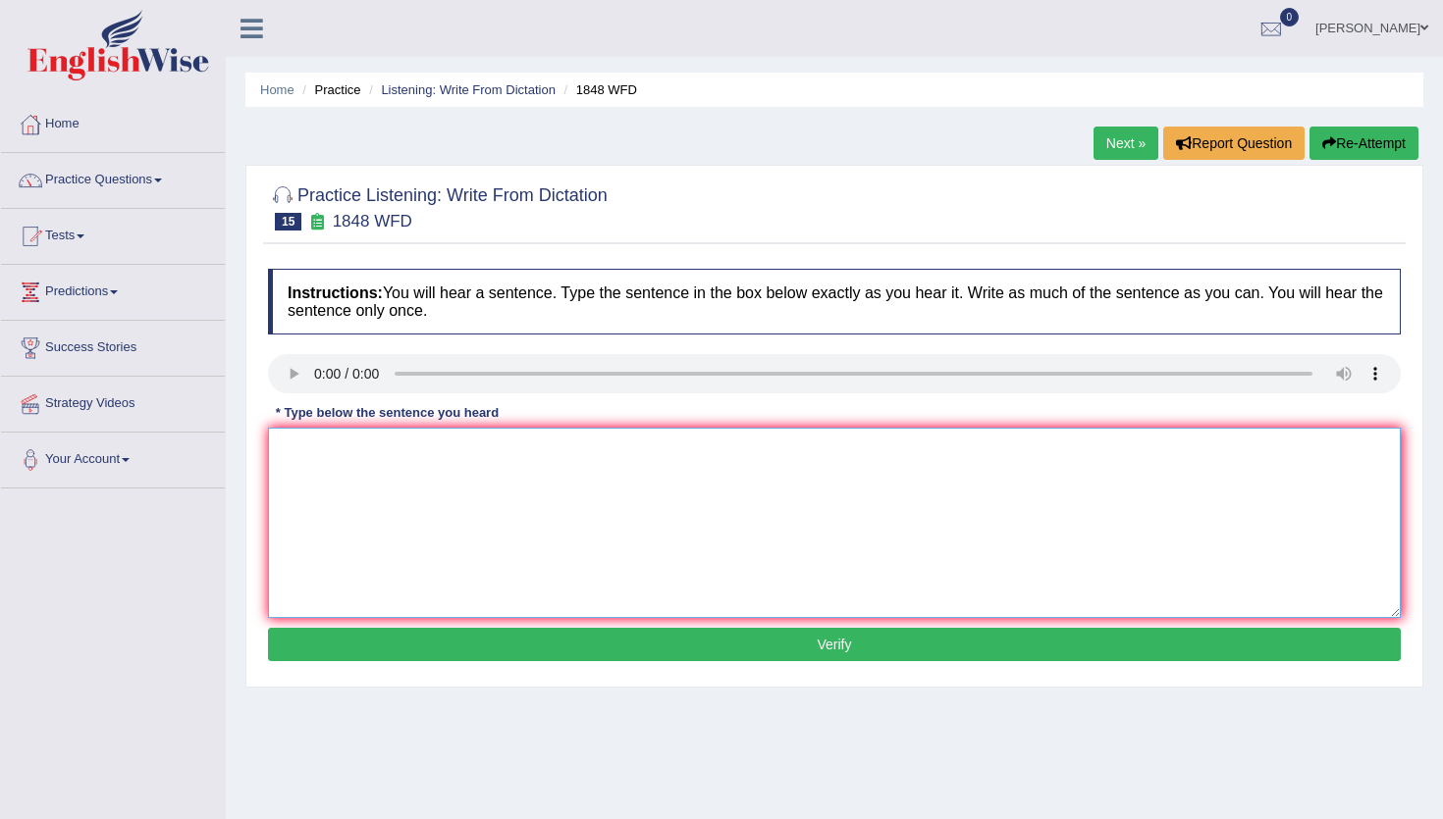
click at [310, 460] on textarea at bounding box center [834, 523] width 1133 height 190
click at [281, 455] on textarea "validated identification to enroll this course." at bounding box center [834, 523] width 1133 height 190
type textarea "Students must submit validated identification to enroll this course."
click at [403, 638] on button "Verify" at bounding box center [834, 644] width 1133 height 33
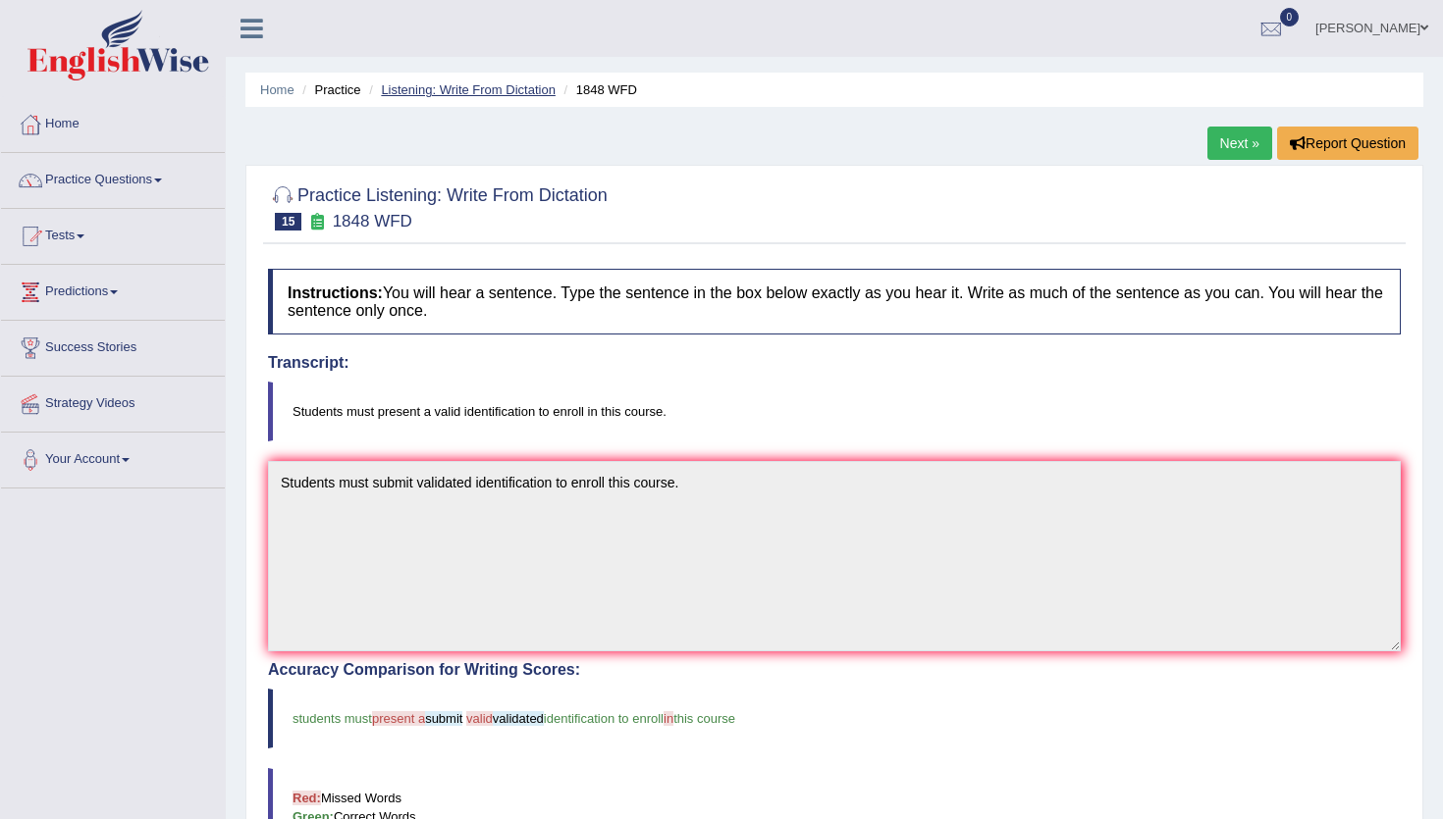
click at [474, 92] on link "Listening: Write From Dictation" at bounding box center [468, 89] width 175 height 15
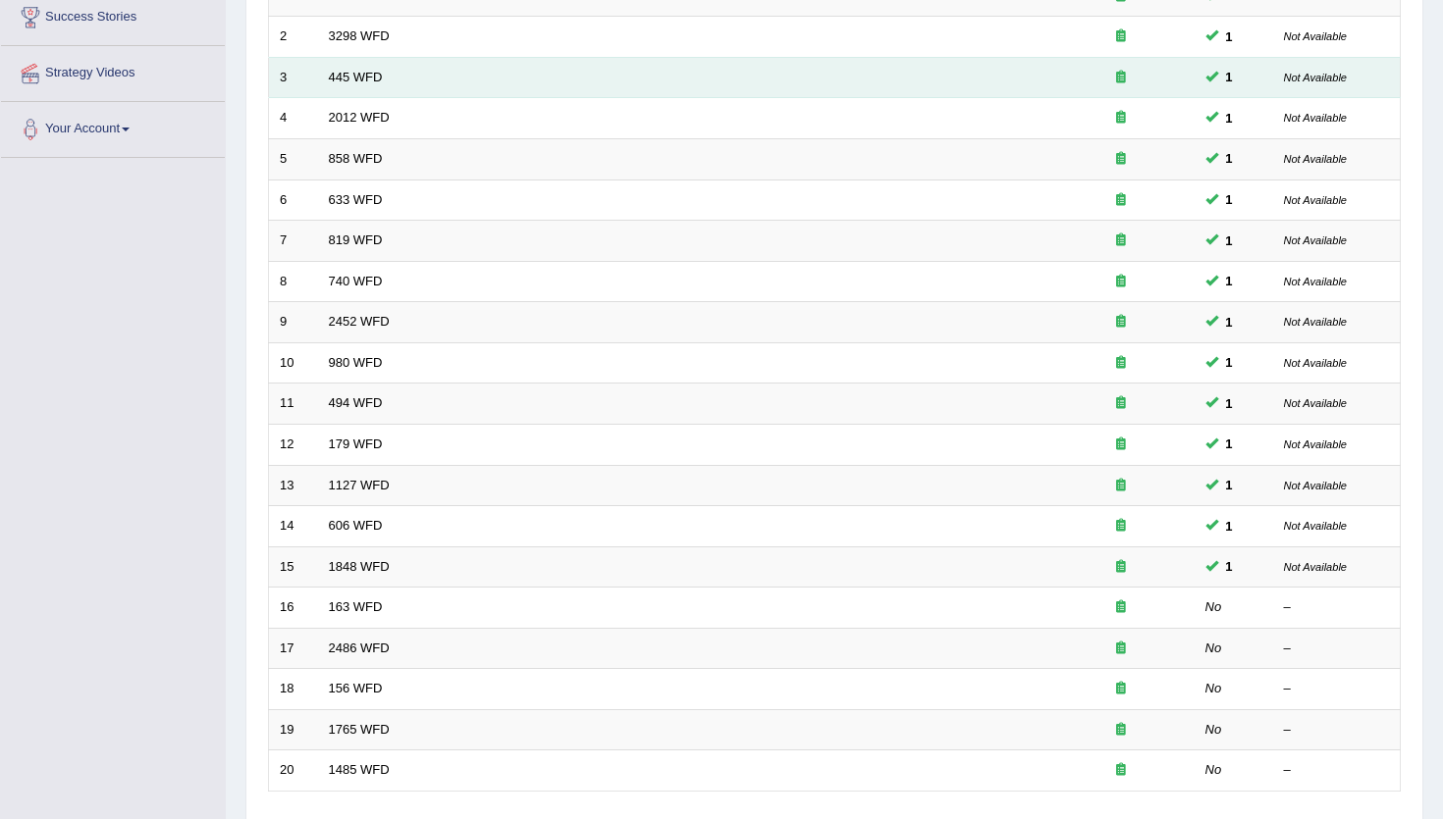
scroll to position [332, 0]
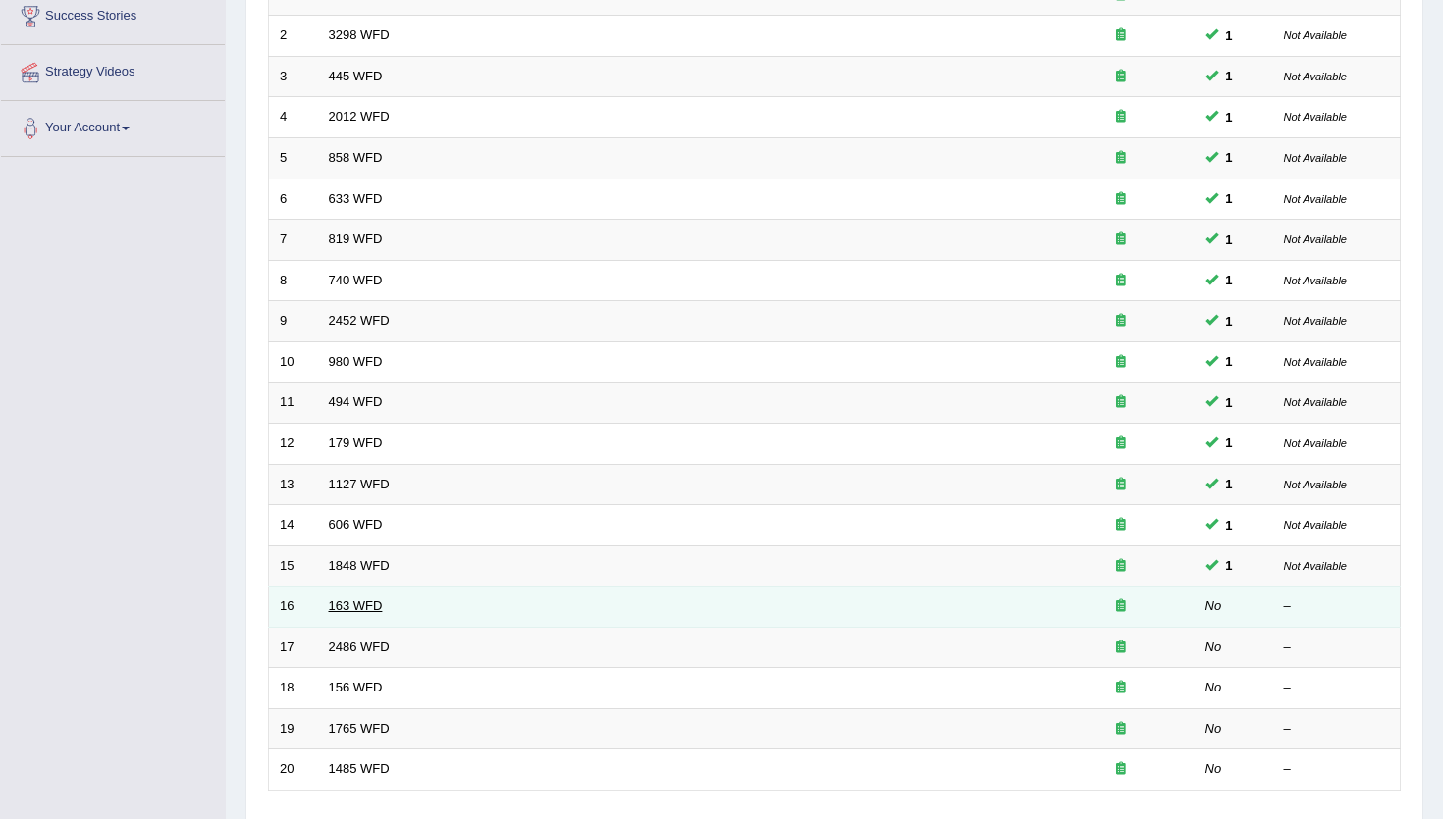
click at [335, 610] on link "163 WFD" at bounding box center [356, 606] width 54 height 15
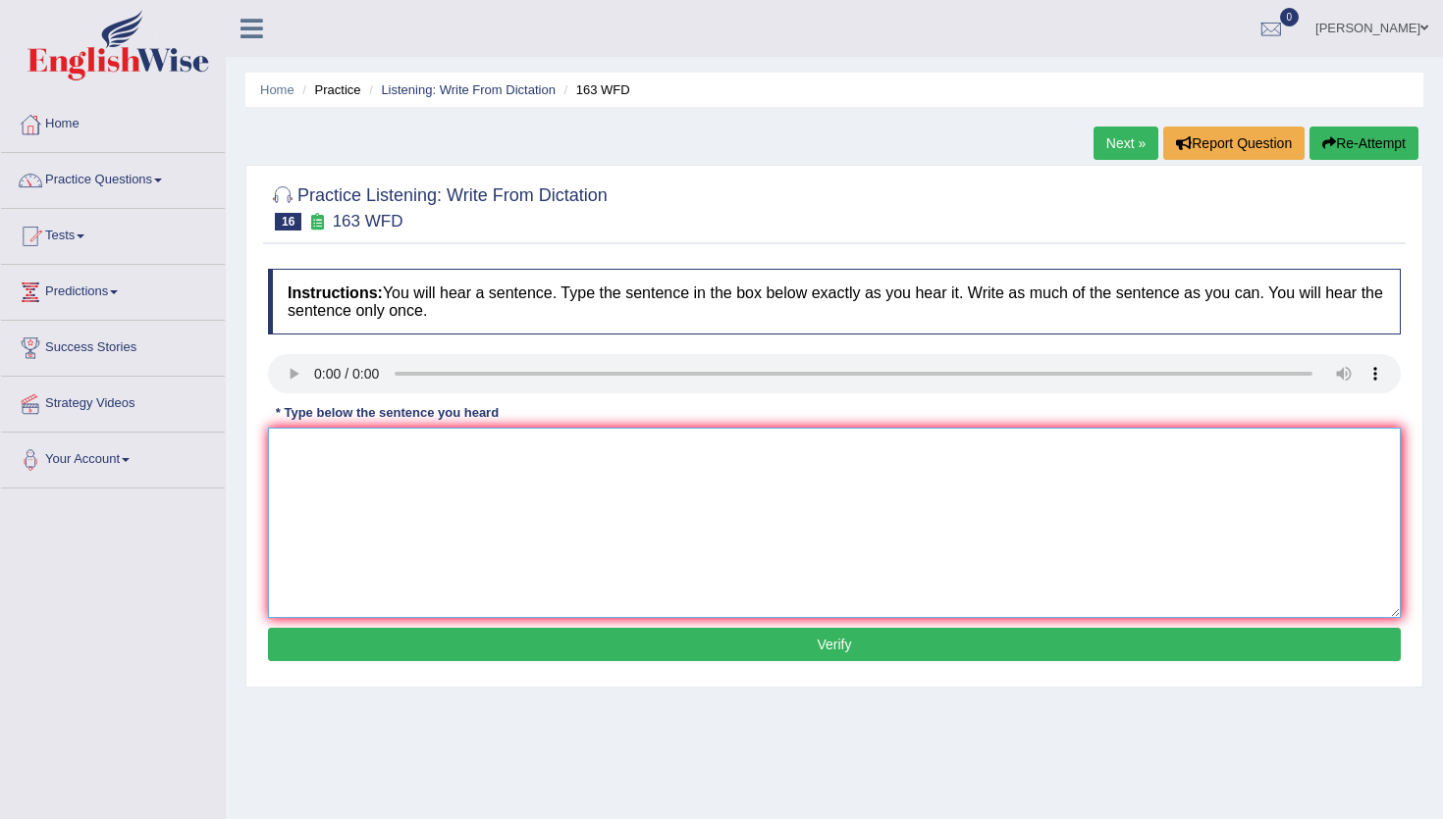
click at [312, 474] on textarea at bounding box center [834, 523] width 1133 height 190
type textarea "A number of assignments will be submitted to the a conference."
click at [405, 656] on button "Verify" at bounding box center [834, 644] width 1133 height 33
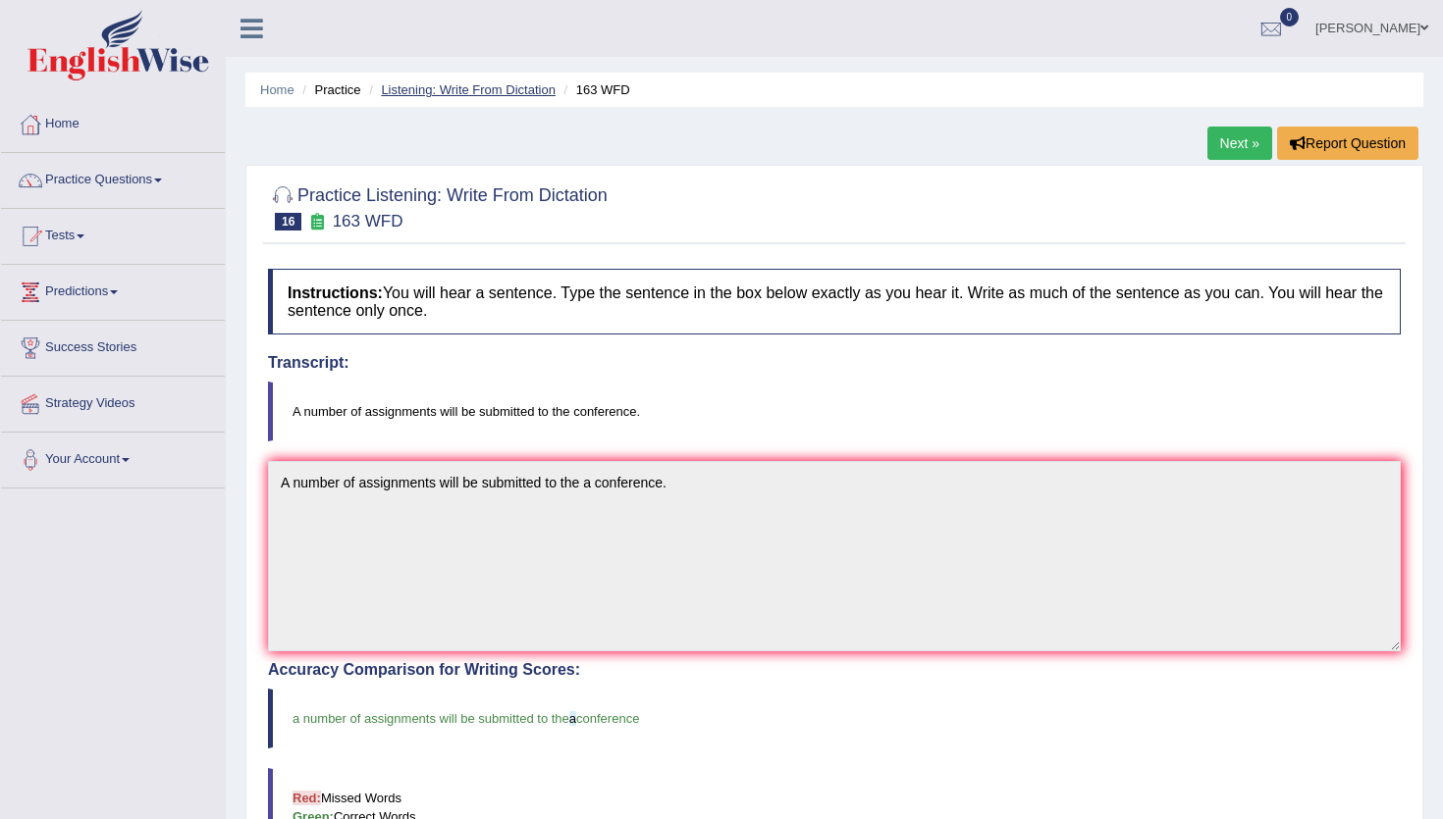
click at [496, 85] on link "Listening: Write From Dictation" at bounding box center [468, 89] width 175 height 15
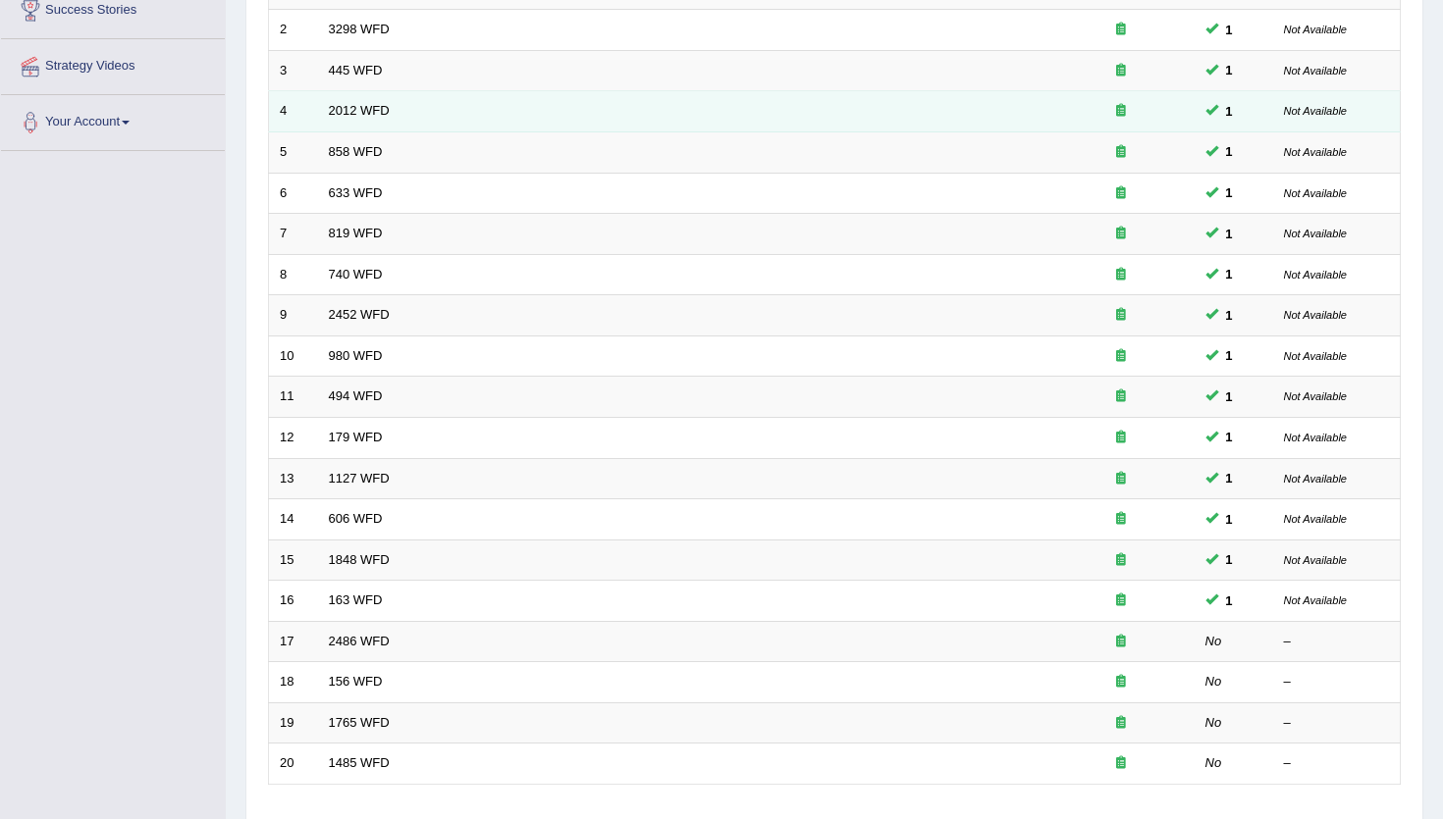
scroll to position [343, 0]
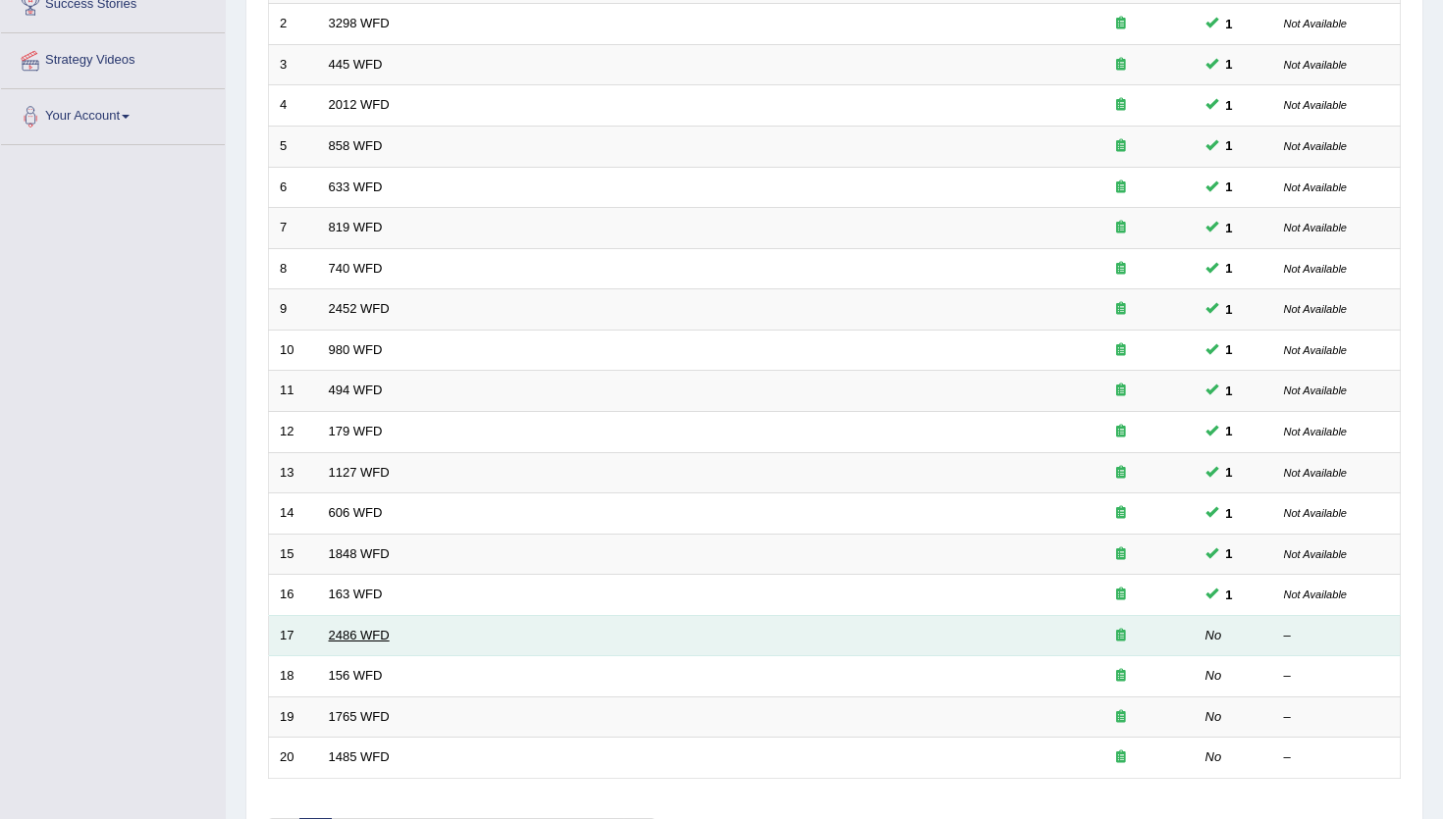
click at [341, 633] on link "2486 WFD" at bounding box center [359, 635] width 61 height 15
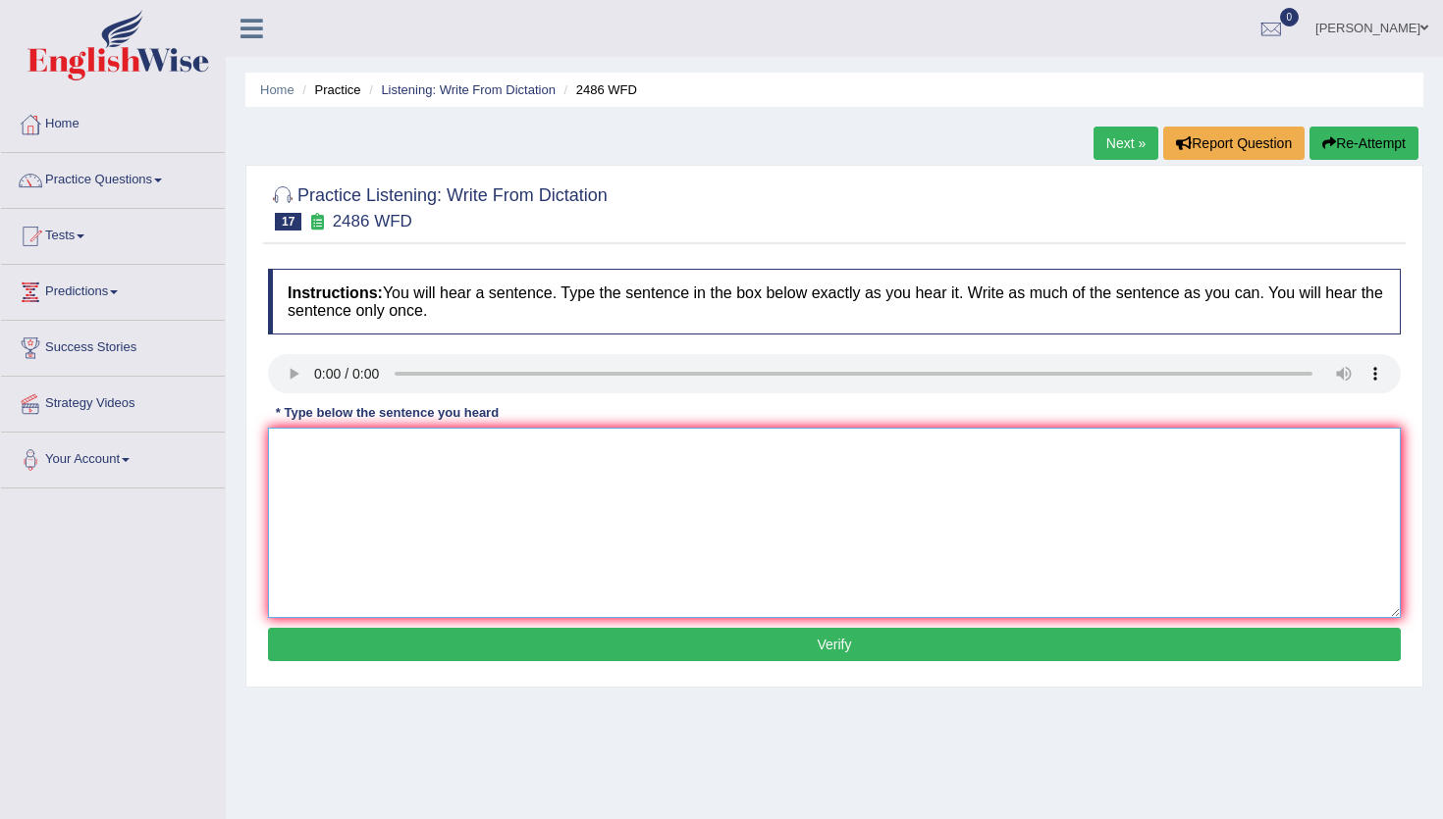
click at [302, 470] on textarea at bounding box center [834, 523] width 1133 height 190
click at [341, 450] on textarea "It is quite that our facial expressions are different across the world." at bounding box center [834, 523] width 1133 height 190
type textarea "It is quite confident that our facial expressions are different across the worl…"
click at [536, 637] on button "Verify" at bounding box center [834, 644] width 1133 height 33
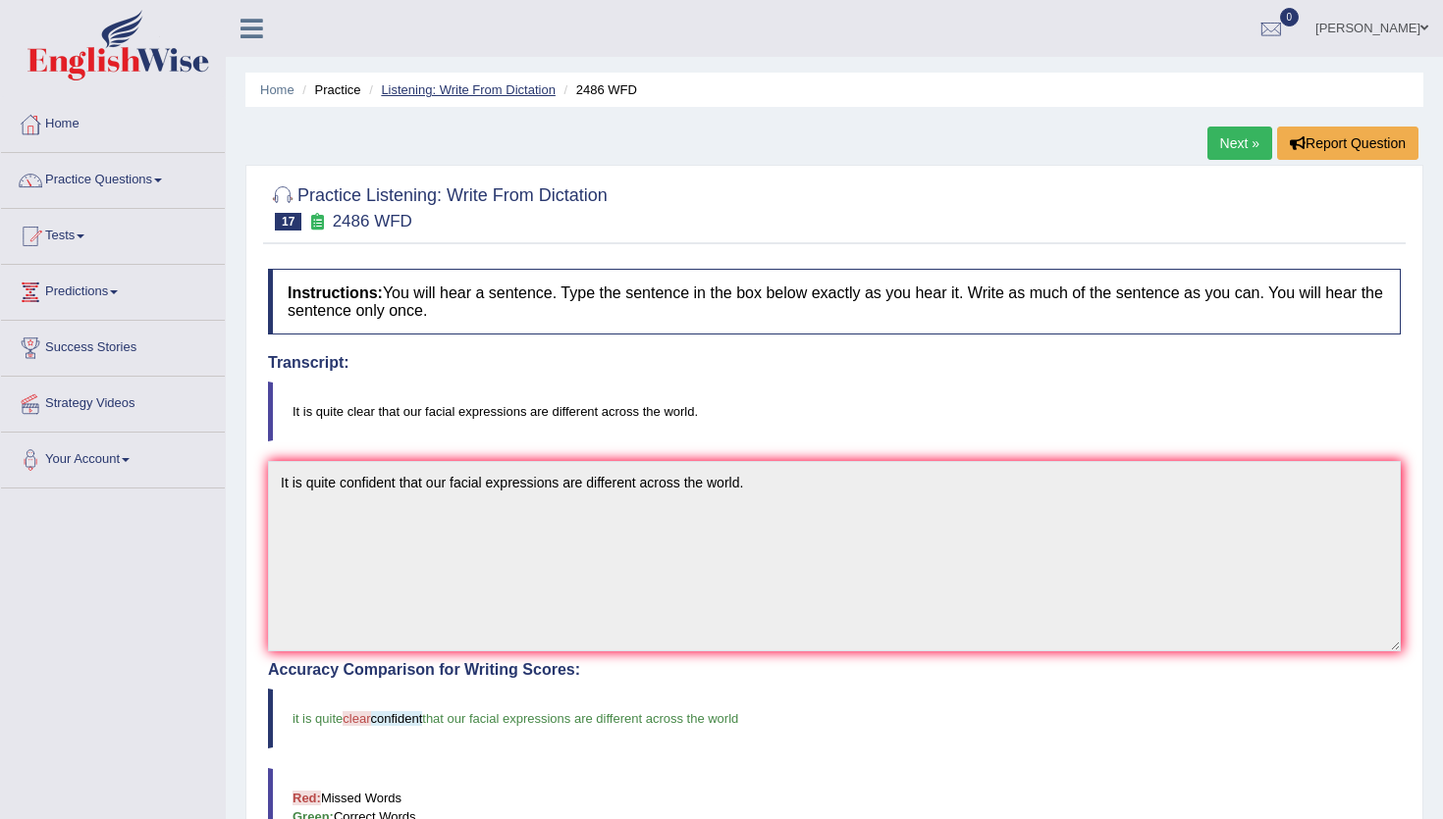
click at [526, 93] on link "Listening: Write From Dictation" at bounding box center [468, 89] width 175 height 15
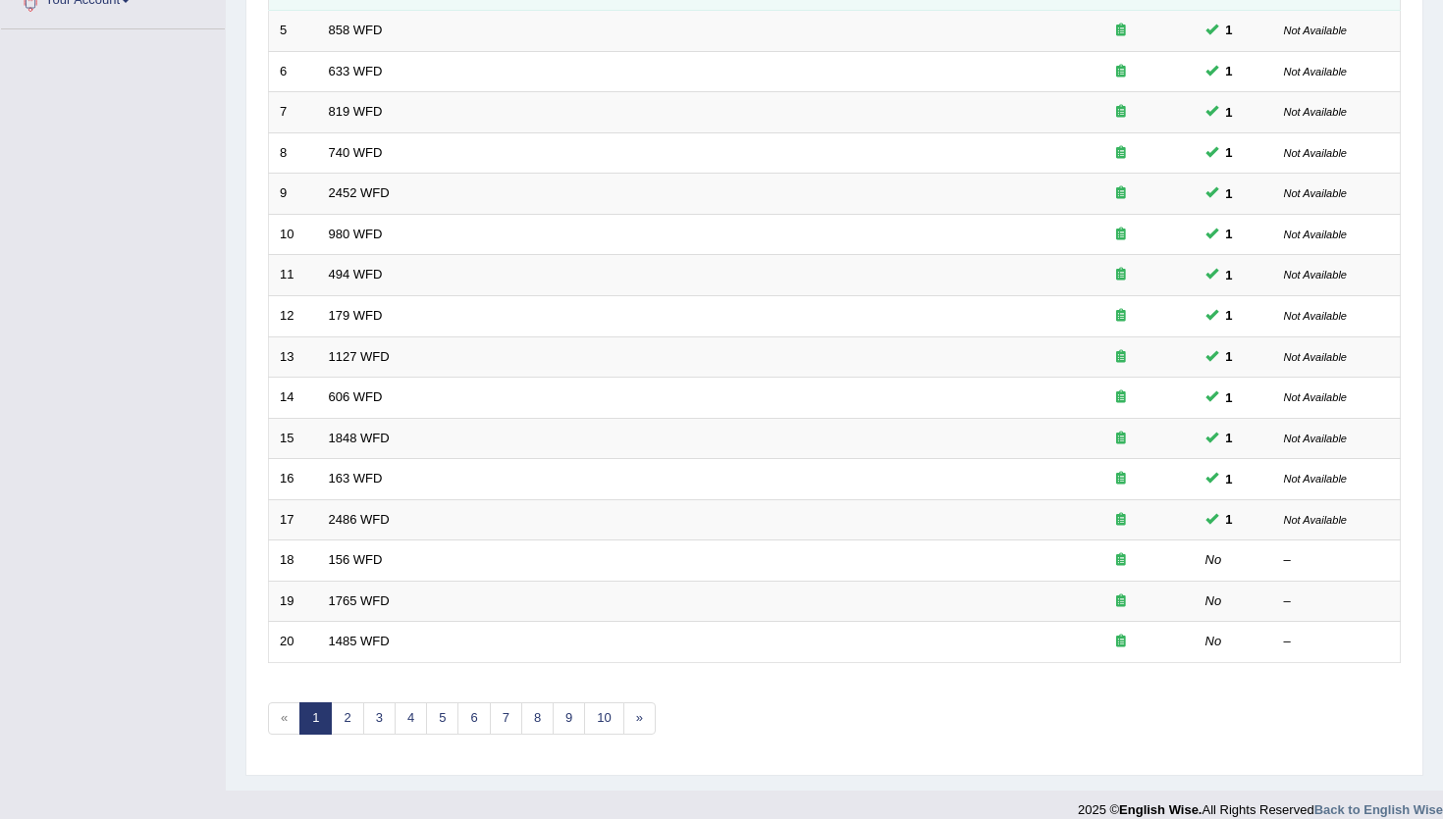
scroll to position [457, 0]
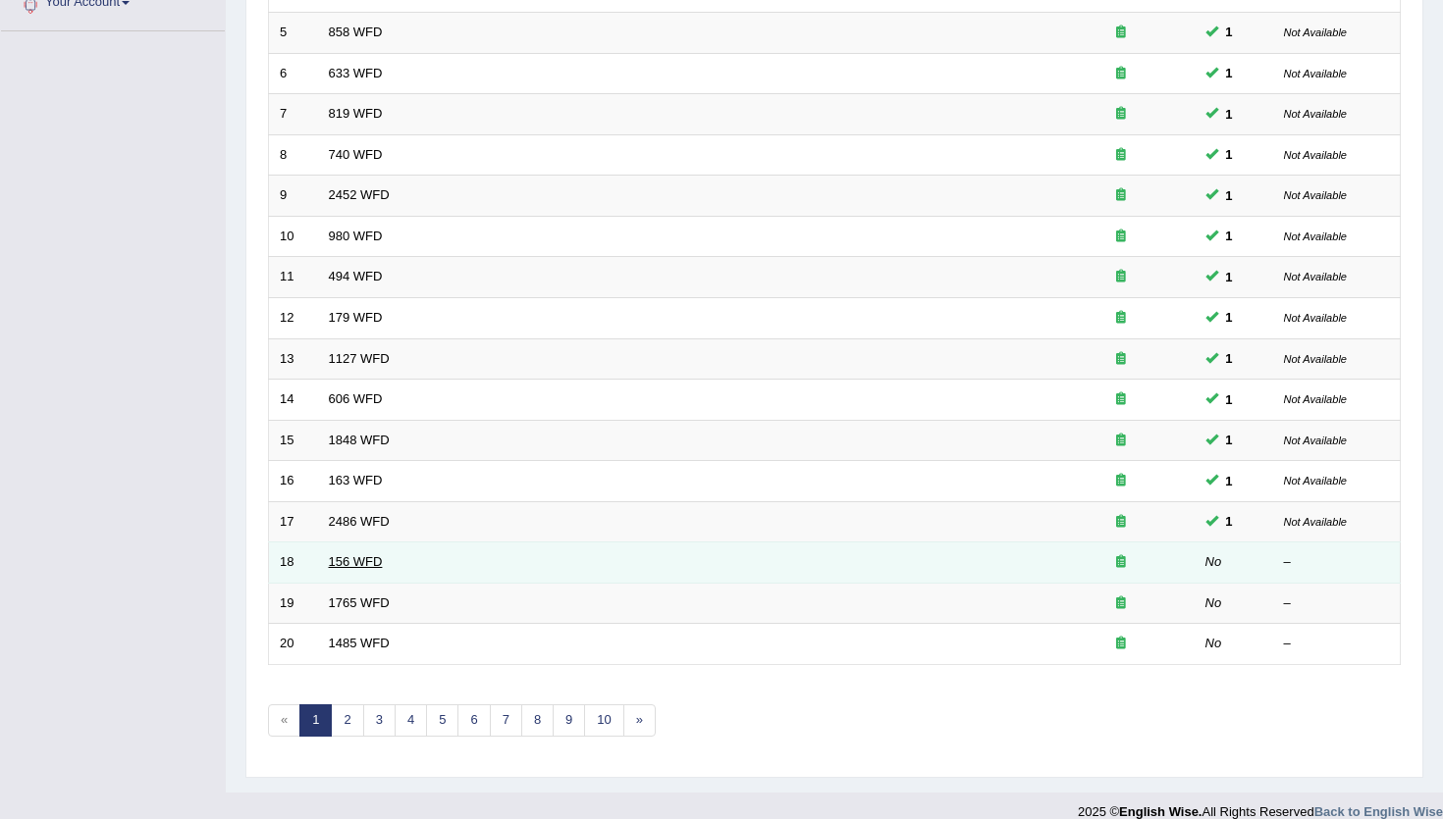
click at [341, 562] on link "156 WFD" at bounding box center [356, 562] width 54 height 15
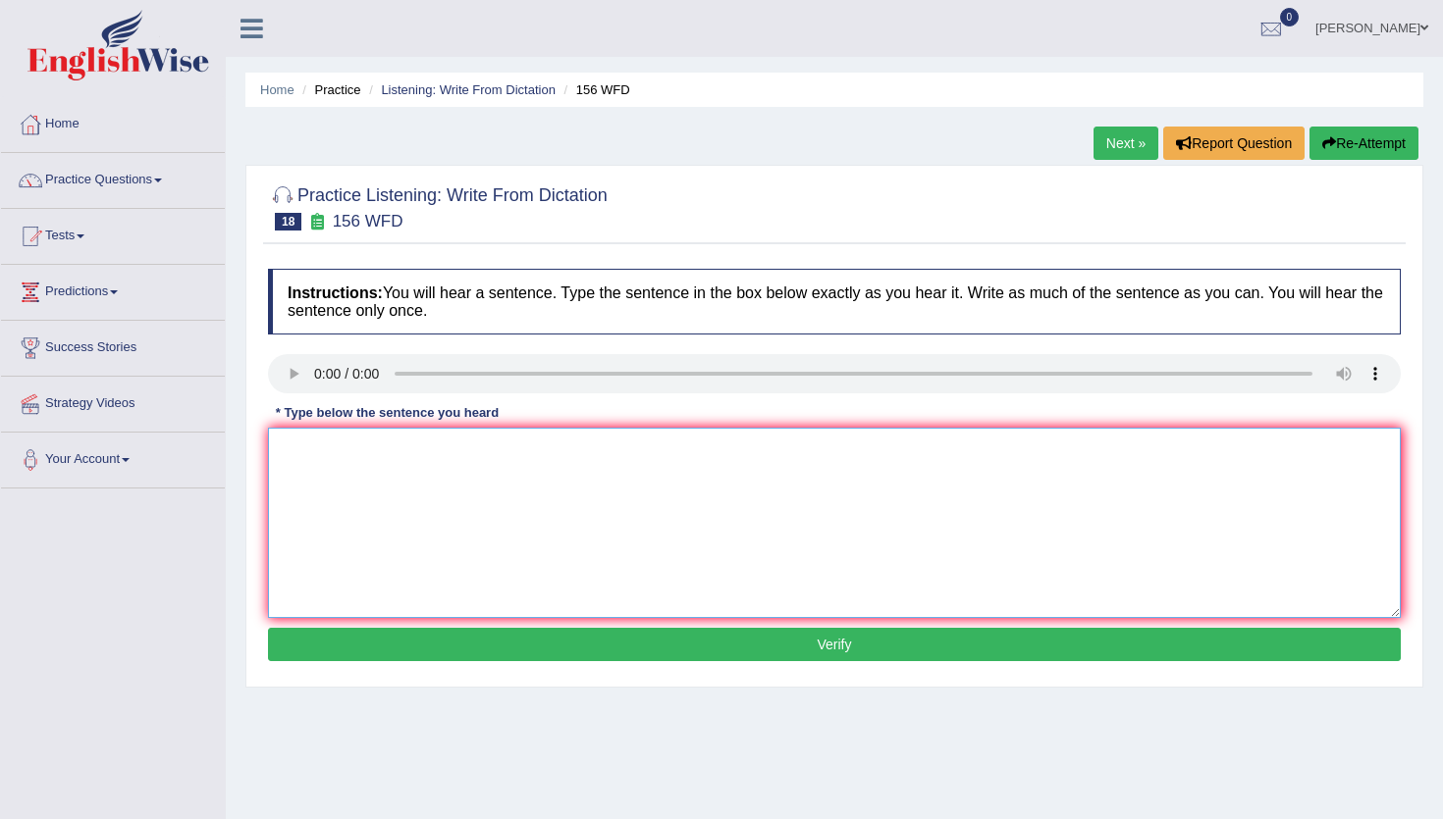
click at [303, 495] on textarea at bounding box center [834, 523] width 1133 height 190
type textarea "All of your assignments are due by tomorrow."
click at [391, 641] on button "Verify" at bounding box center [834, 644] width 1133 height 33
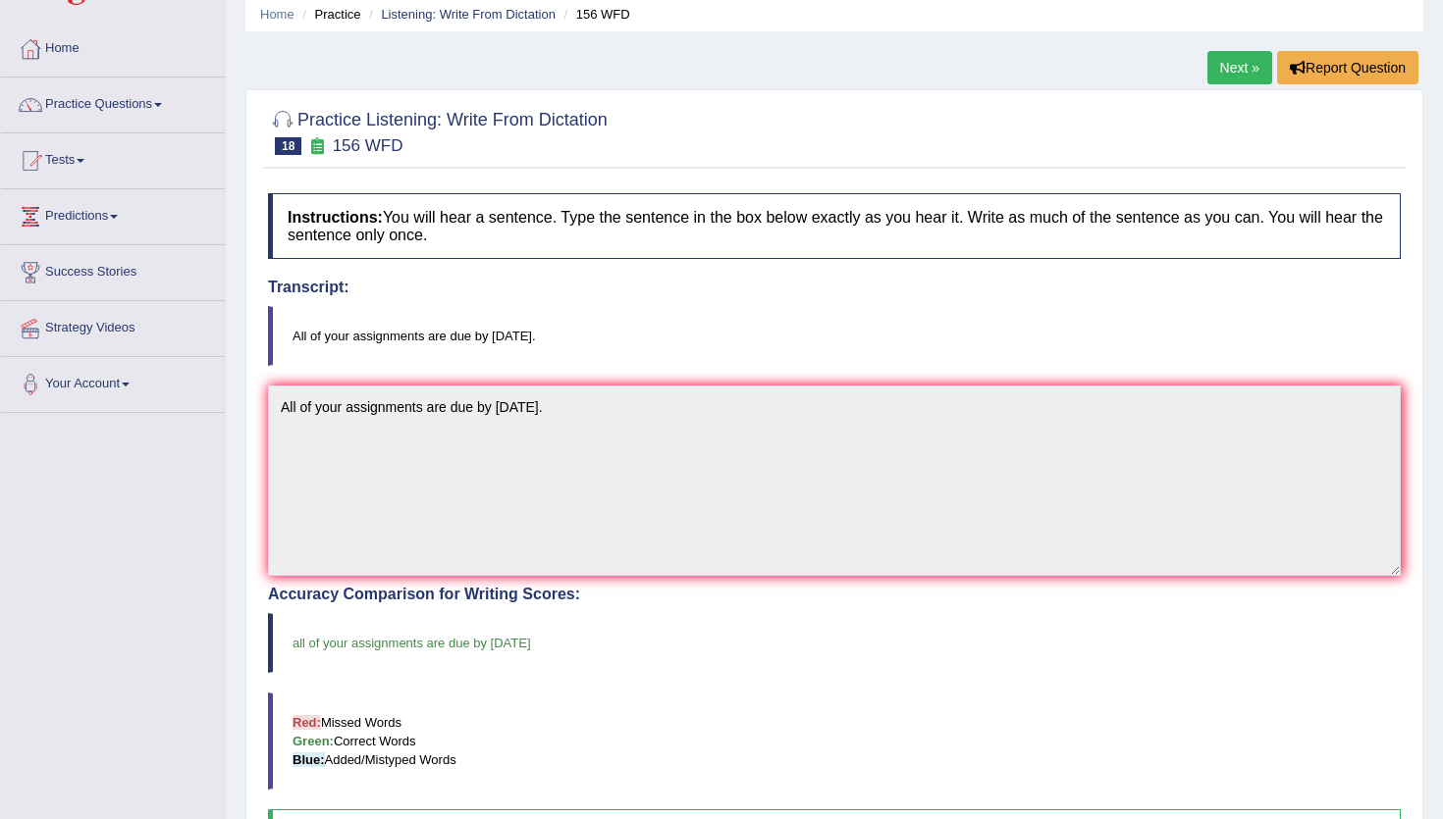
scroll to position [70, 0]
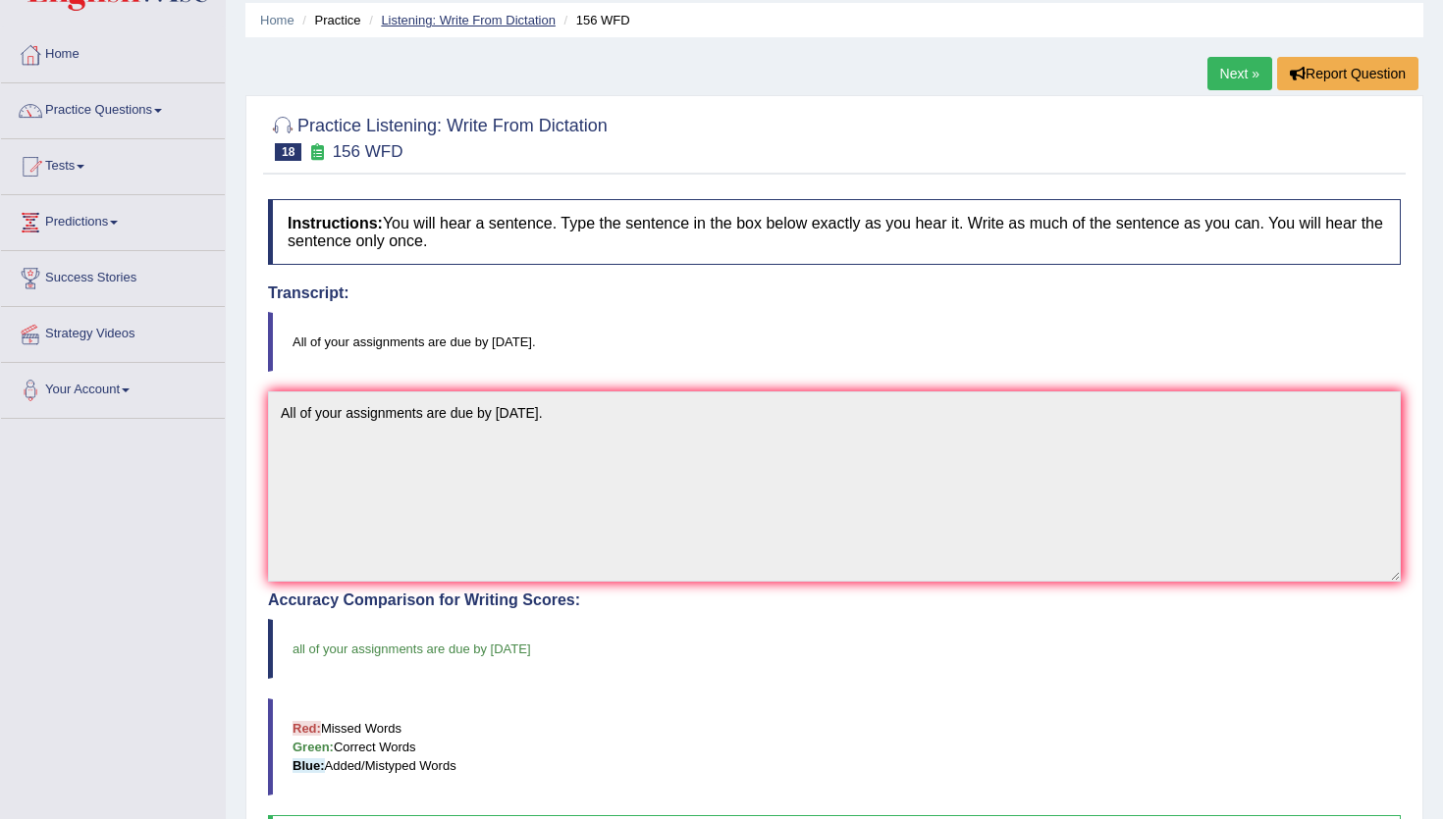
click at [478, 17] on link "Listening: Write From Dictation" at bounding box center [468, 20] width 175 height 15
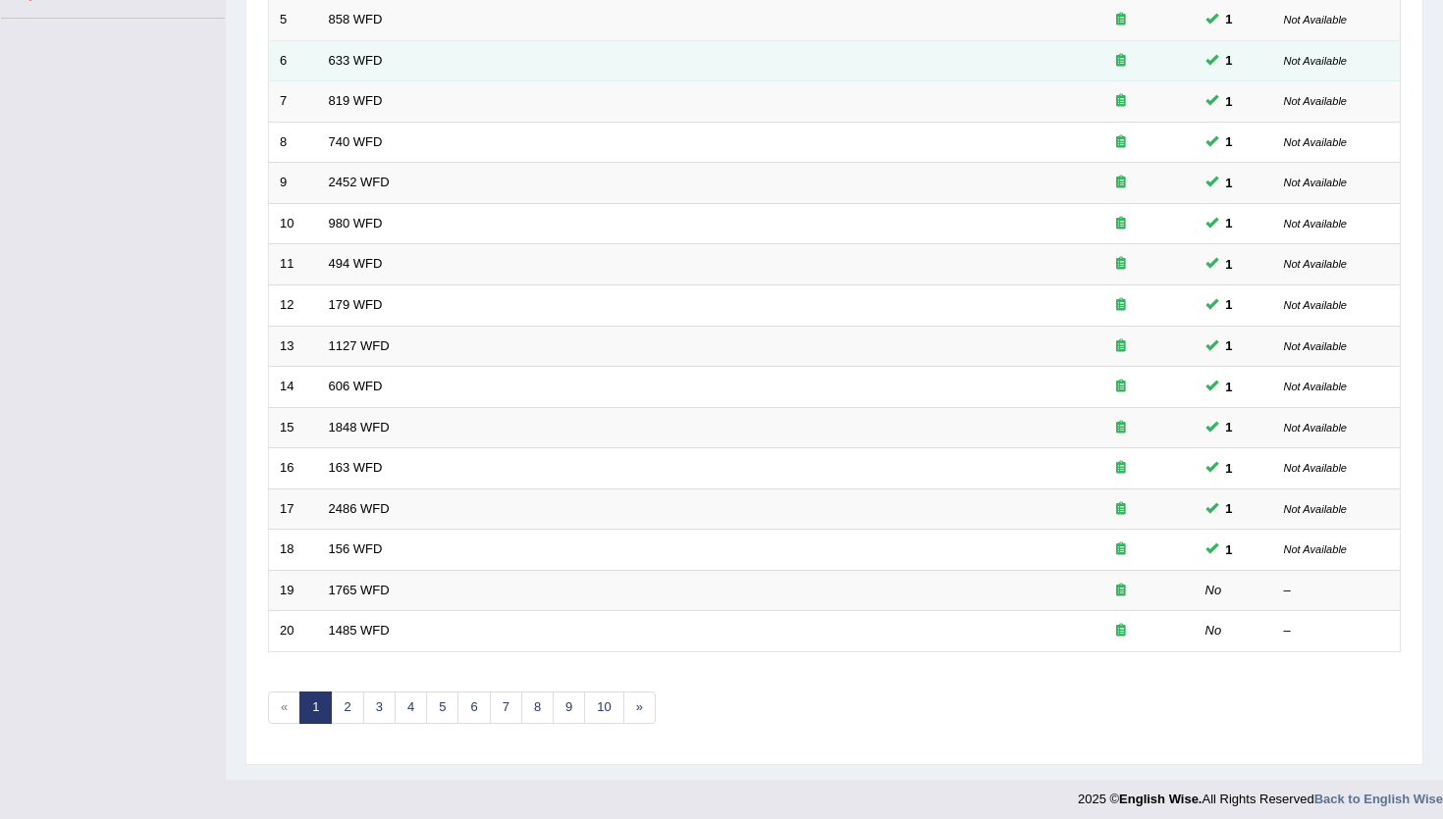
scroll to position [480, 0]
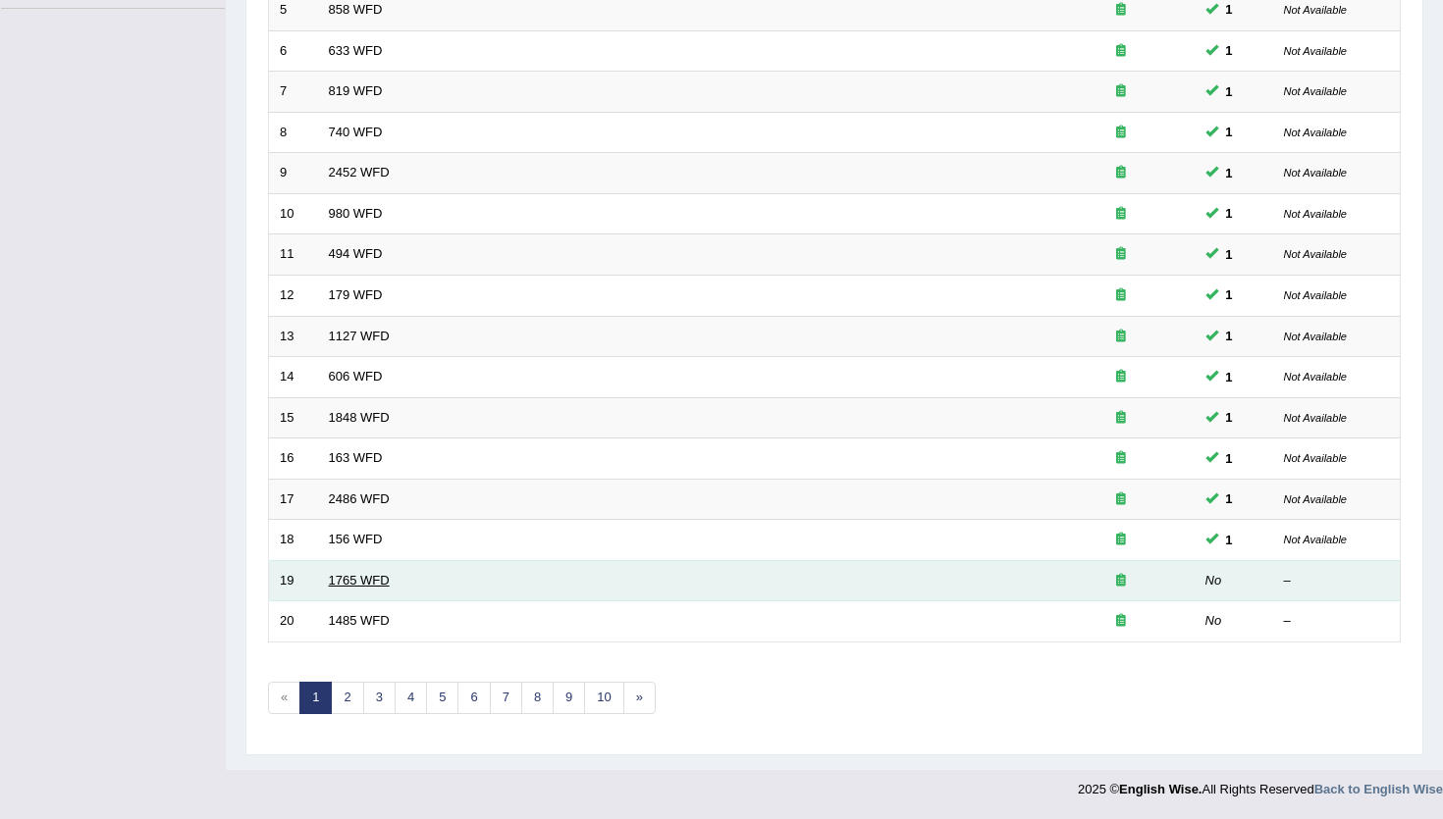
click at [360, 575] on link "1765 WFD" at bounding box center [359, 580] width 61 height 15
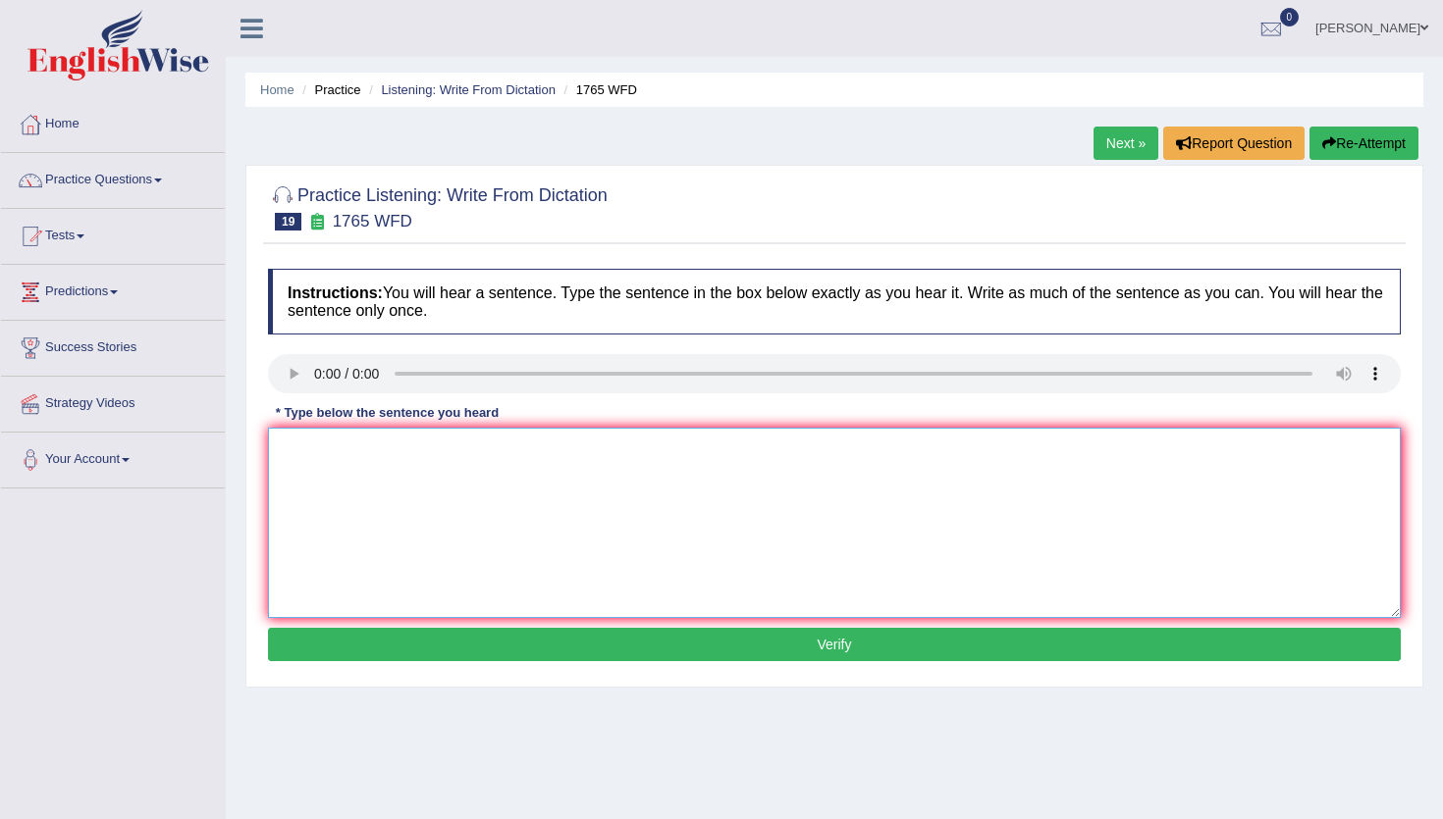
click at [314, 471] on textarea at bounding box center [834, 523] width 1133 height 190
click at [402, 451] on textarea "Applications forms for sharing and accomodation must be submitted two months in…" at bounding box center [834, 523] width 1133 height 190
drag, startPoint x: 489, startPoint y: 451, endPoint x: 470, endPoint y: 451, distance: 18.6
click at [470, 451] on textarea "Applications forms for sharing and accomodation must be submitted two months in…" at bounding box center [834, 523] width 1133 height 190
click at [357, 450] on textarea "Applications forms for sharing in and accomodation must be submitted two months…" at bounding box center [834, 523] width 1133 height 190
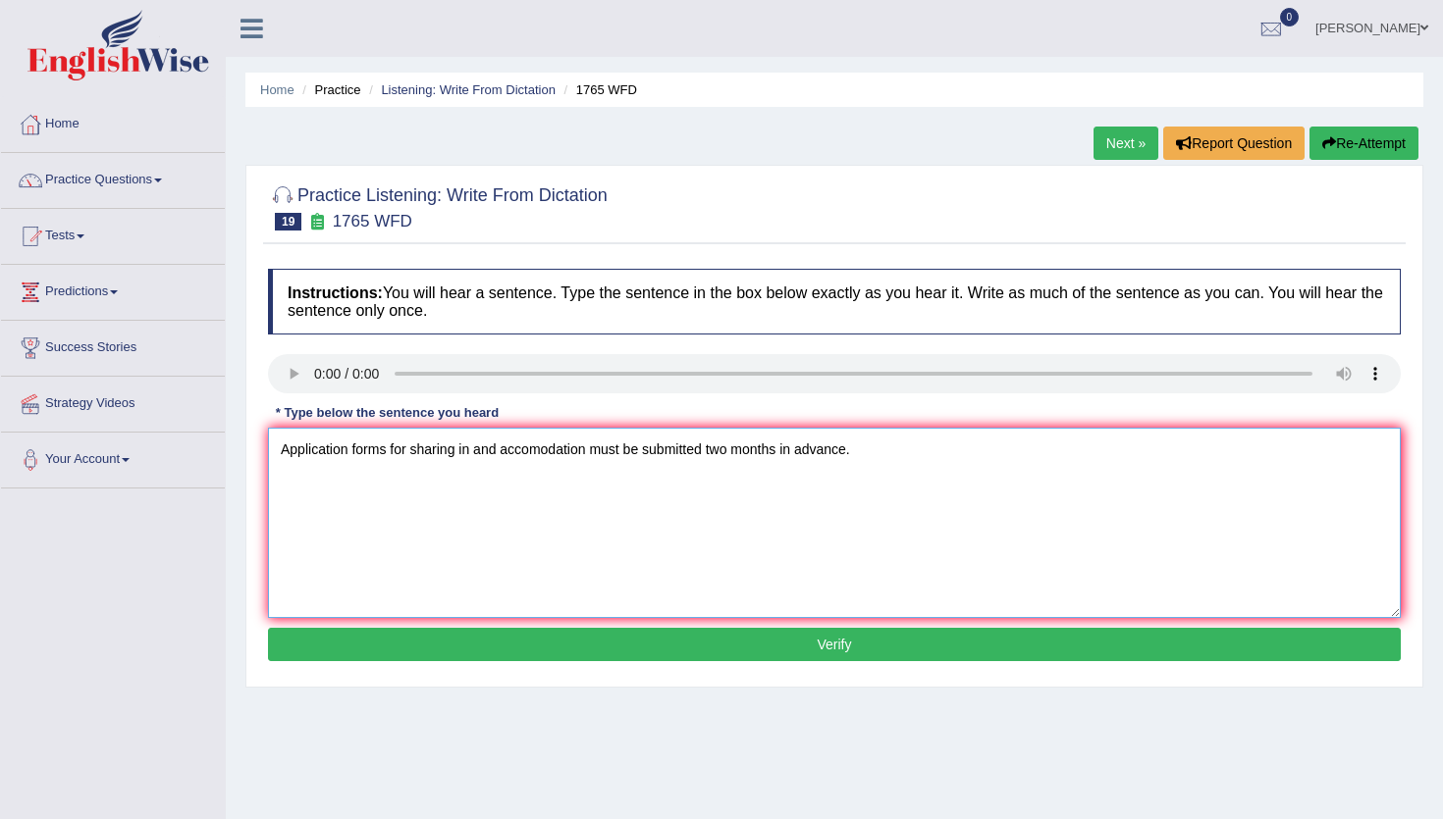
type textarea "Application forms for sharing in and accomodation must be submitted two months …"
click at [650, 643] on button "Verify" at bounding box center [834, 644] width 1133 height 33
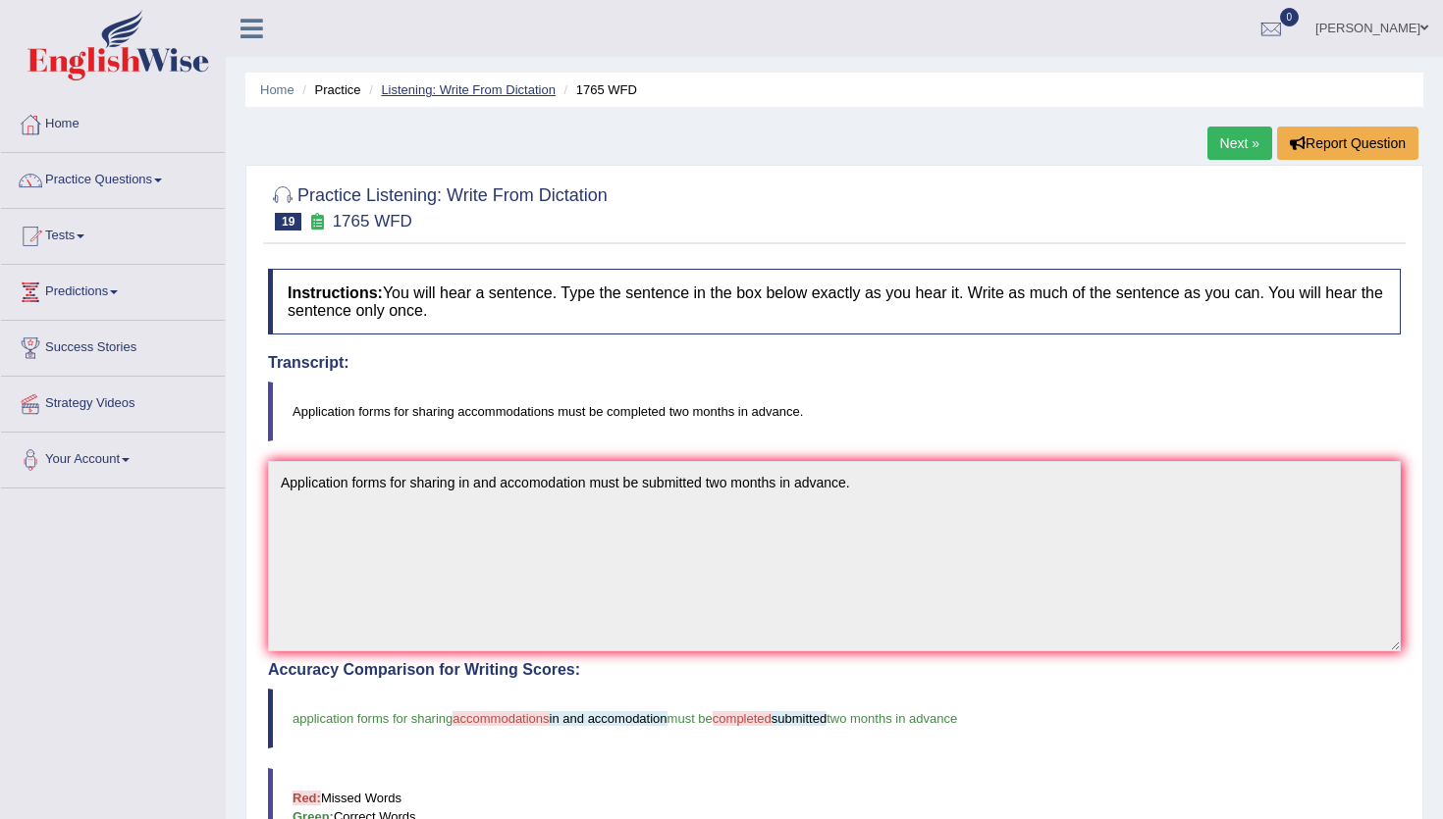
click at [503, 88] on link "Listening: Write From Dictation" at bounding box center [468, 89] width 175 height 15
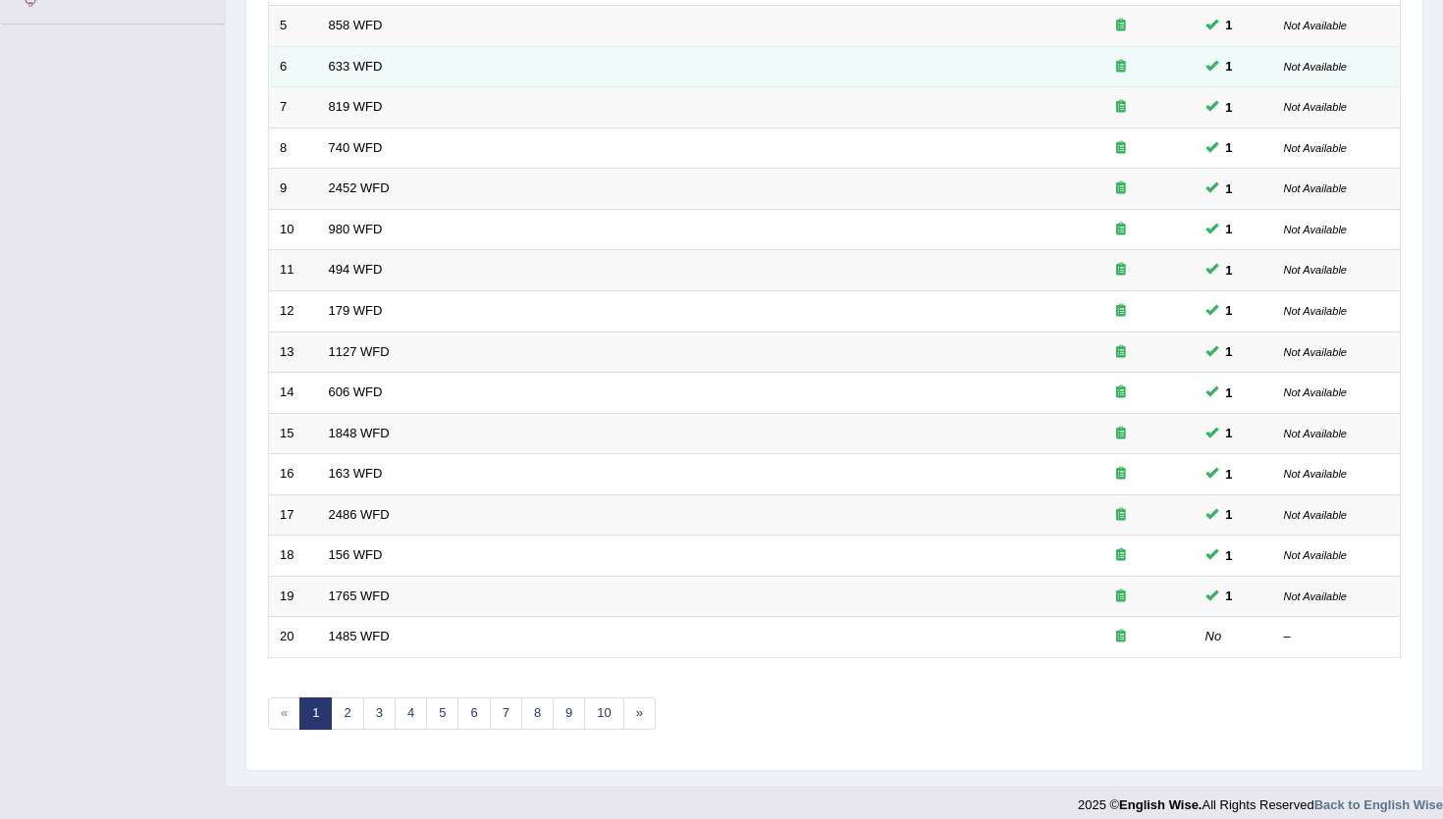
scroll to position [475, 0]
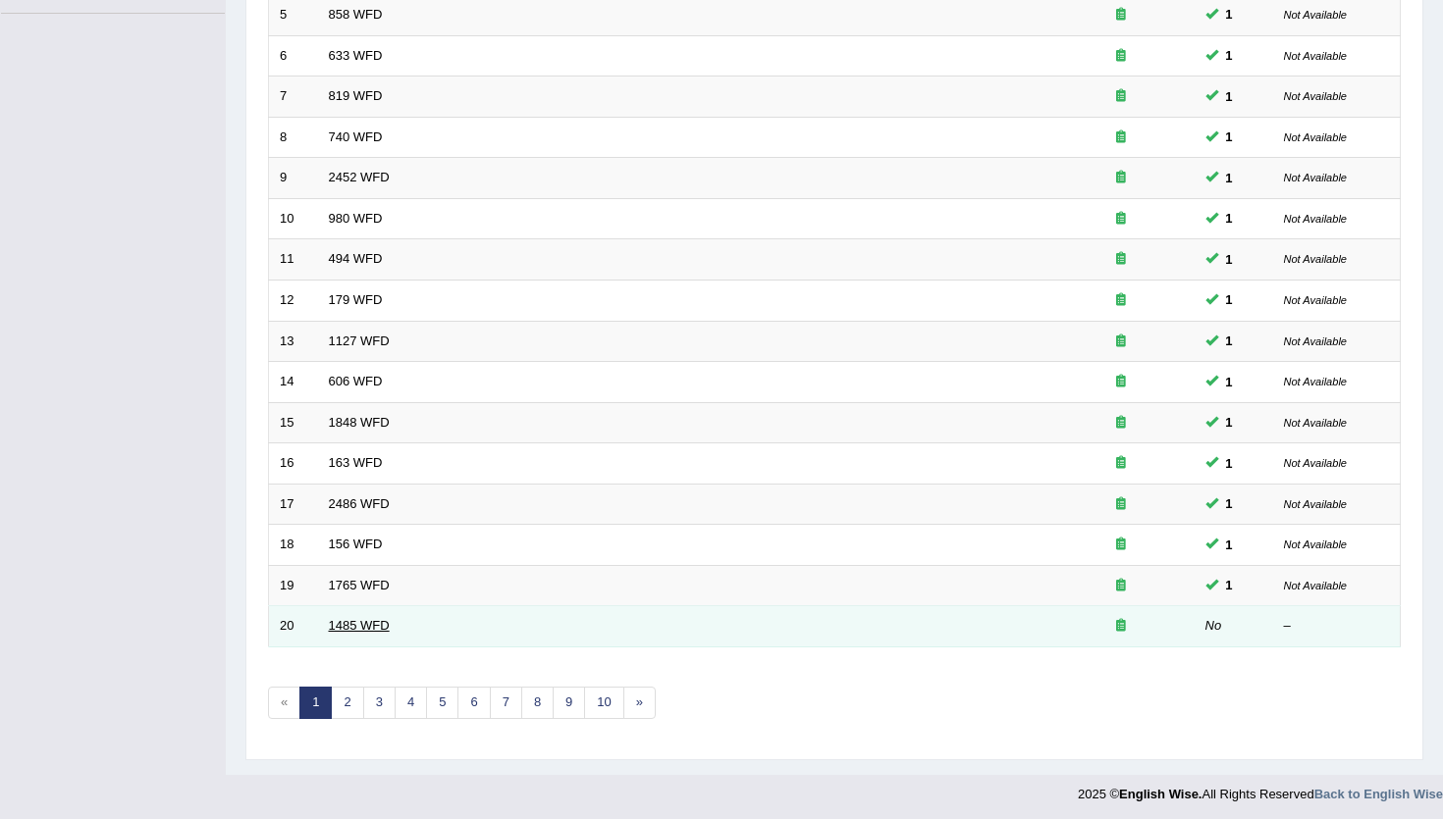
click at [343, 624] on link "1485 WFD" at bounding box center [359, 625] width 61 height 15
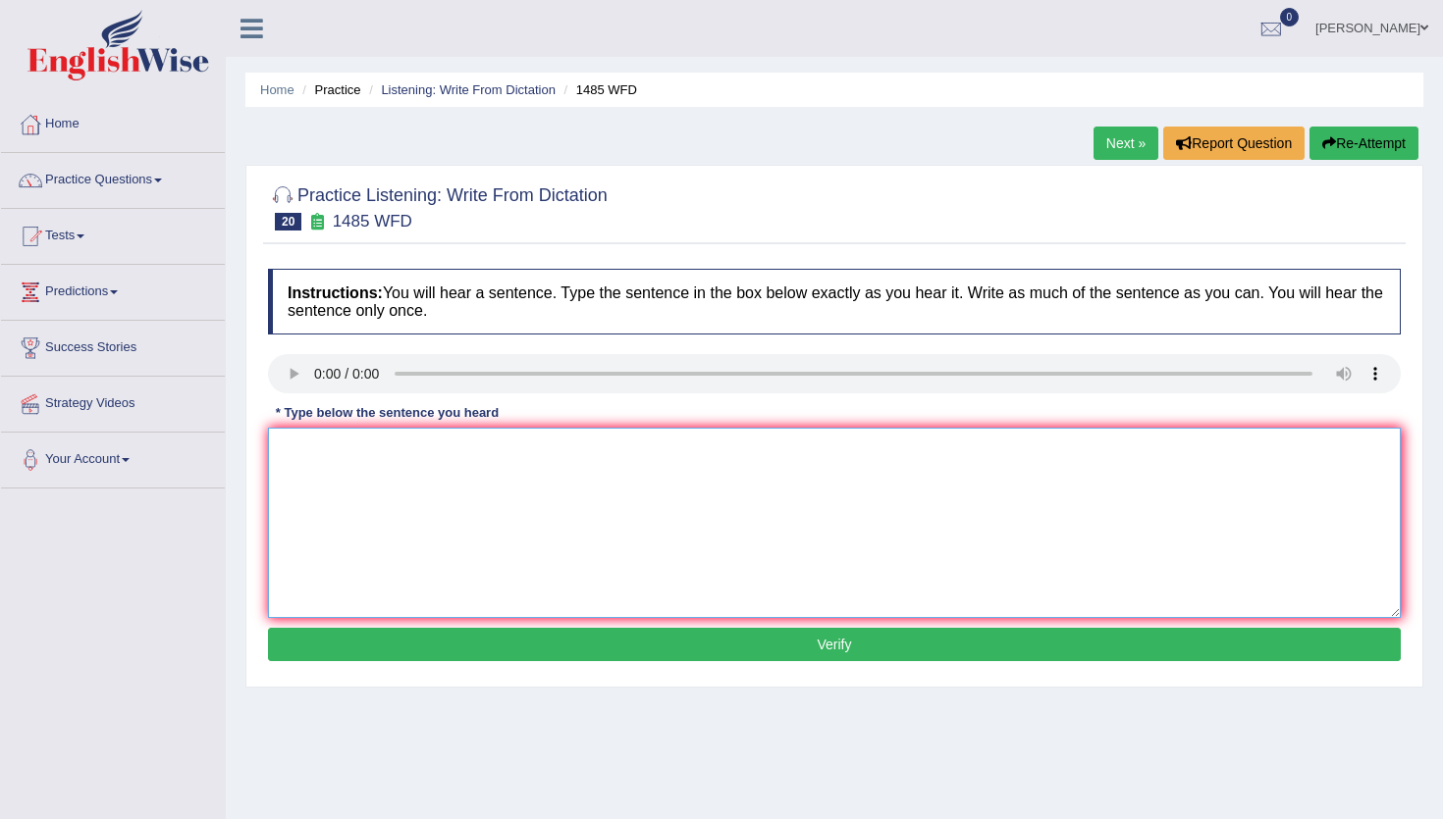
click at [309, 510] on textarea at bounding box center [834, 523] width 1133 height 190
drag, startPoint x: 436, startPoint y: 452, endPoint x: 415, endPoint y: 449, distance: 21.0
click at [415, 449] on textarea "course work can give the student a chance to thoroughly explore the subject." at bounding box center [834, 523] width 1133 height 190
type textarea "course work can give a student a chance to thoroughly explore the subject."
click at [510, 644] on button "Verify" at bounding box center [834, 644] width 1133 height 33
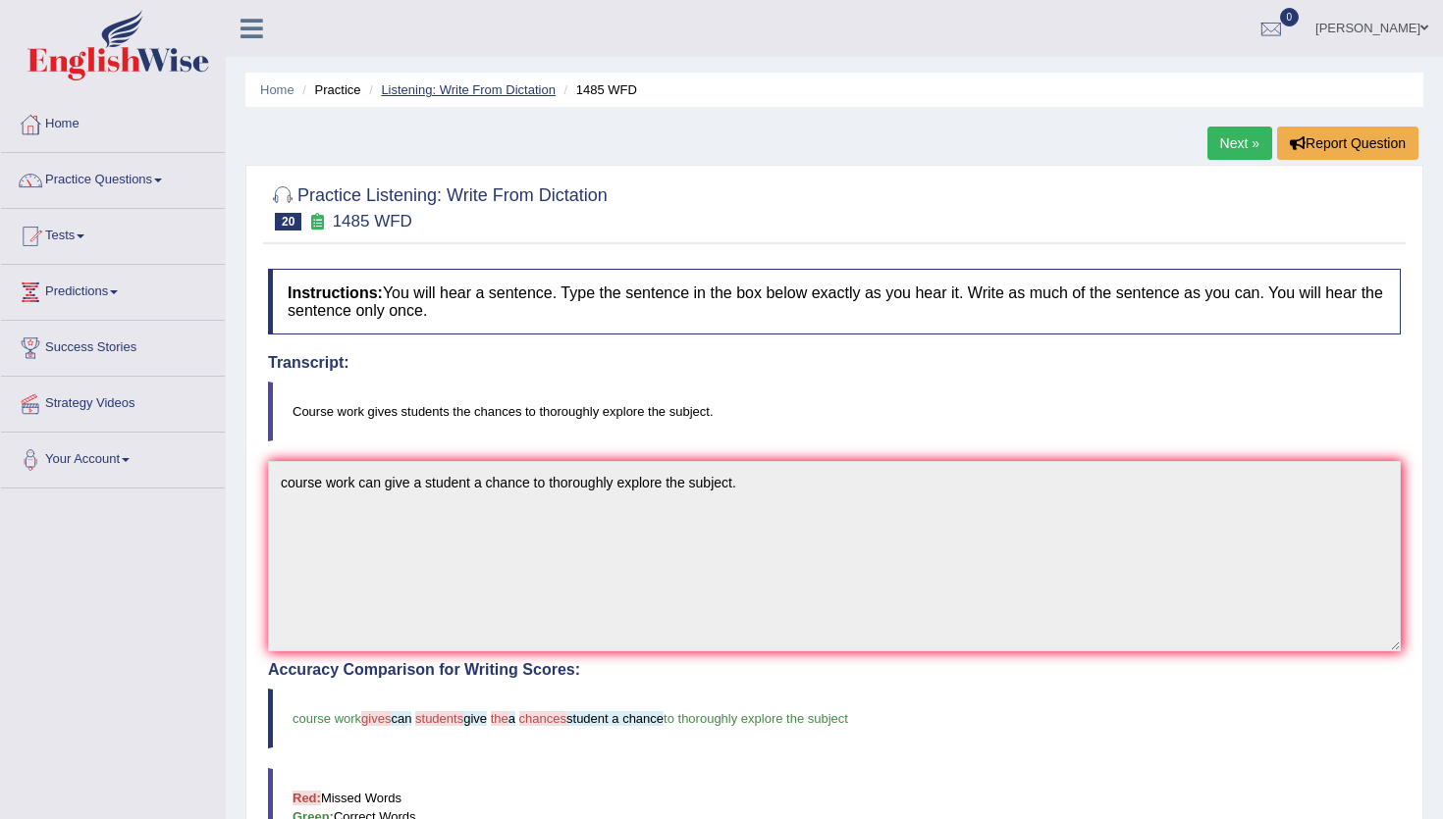
click at [445, 89] on link "Listening: Write From Dictation" at bounding box center [468, 89] width 175 height 15
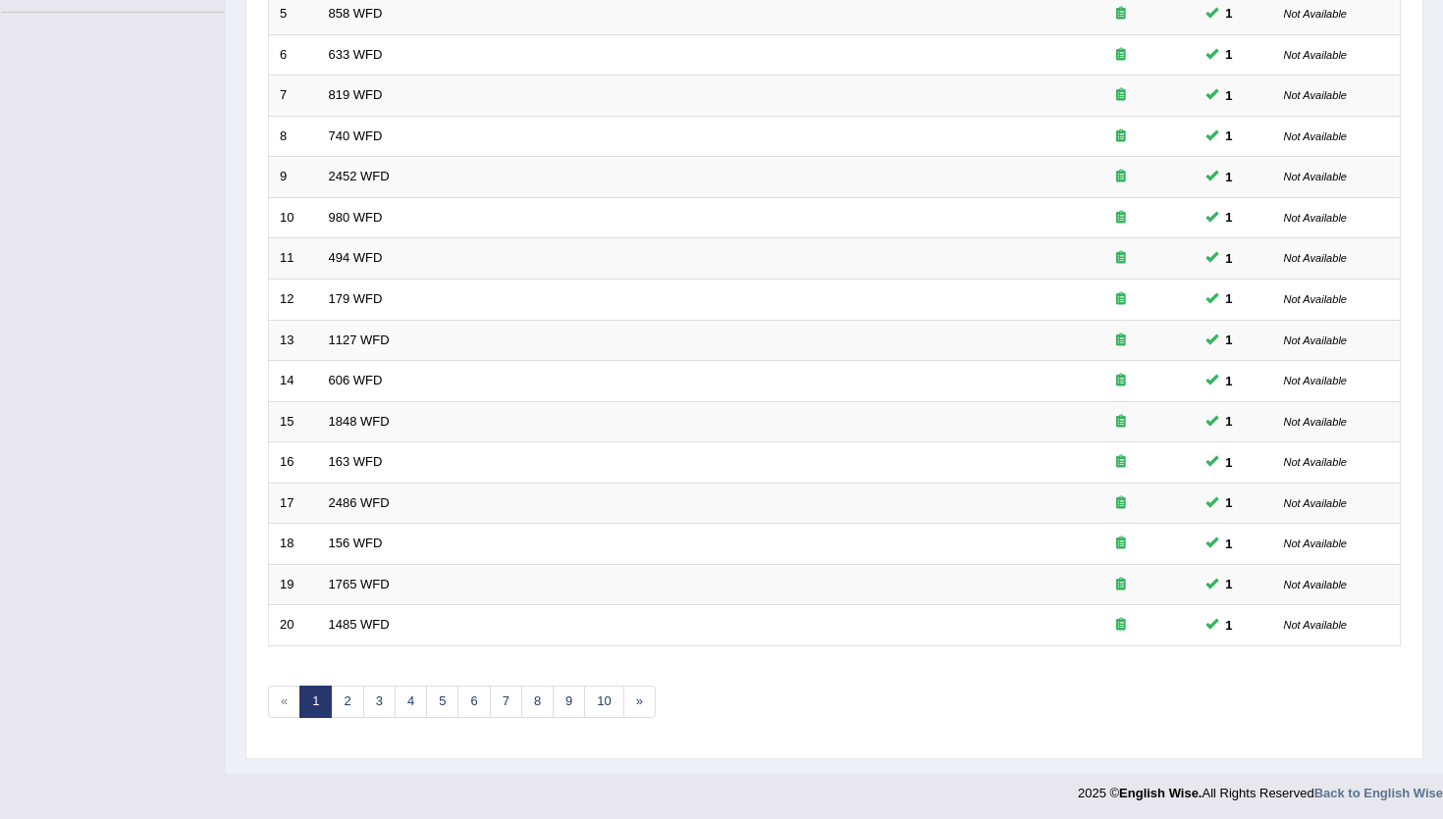
scroll to position [480, 0]
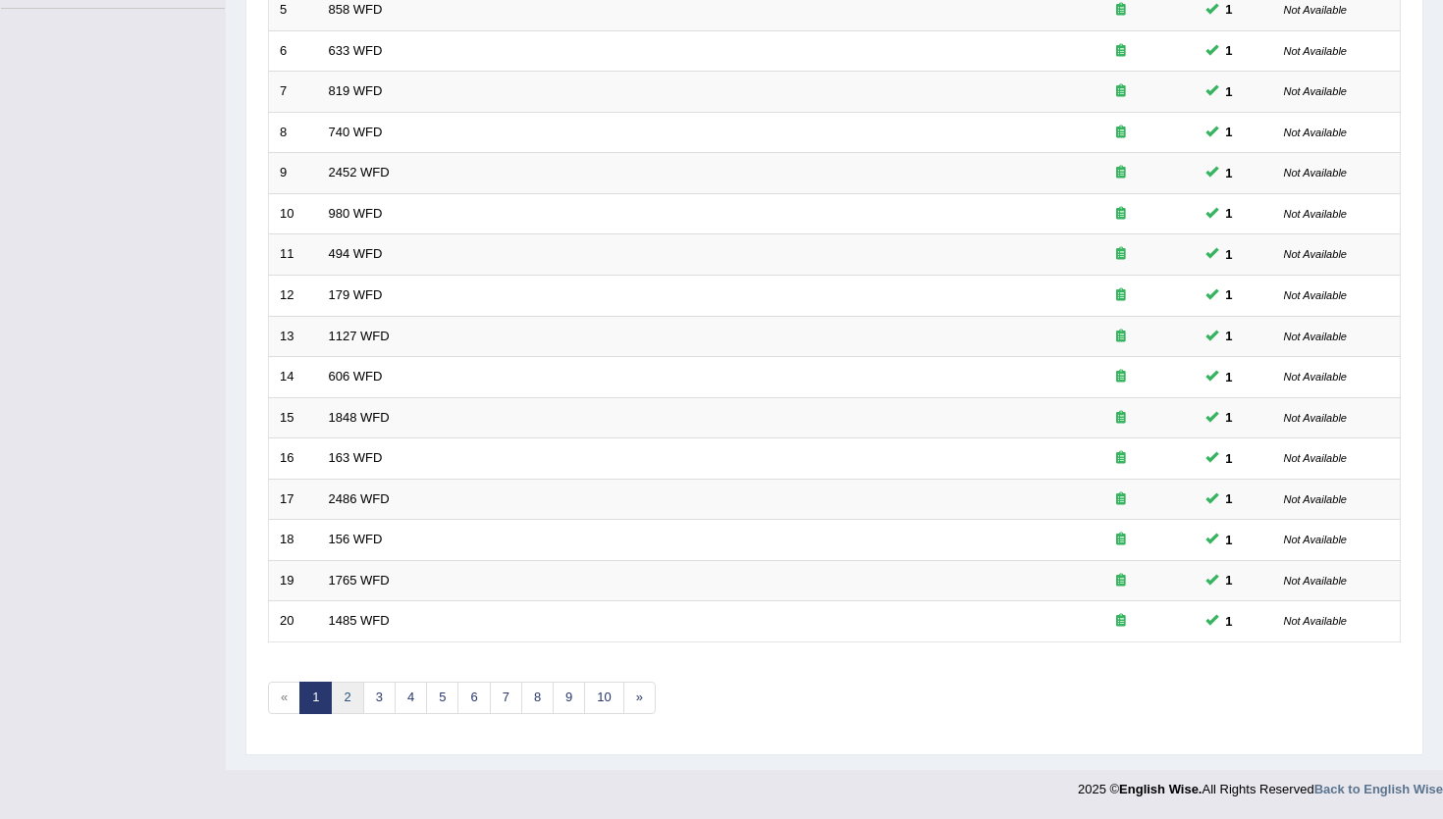
click at [348, 694] on link "2" at bounding box center [347, 698] width 32 height 32
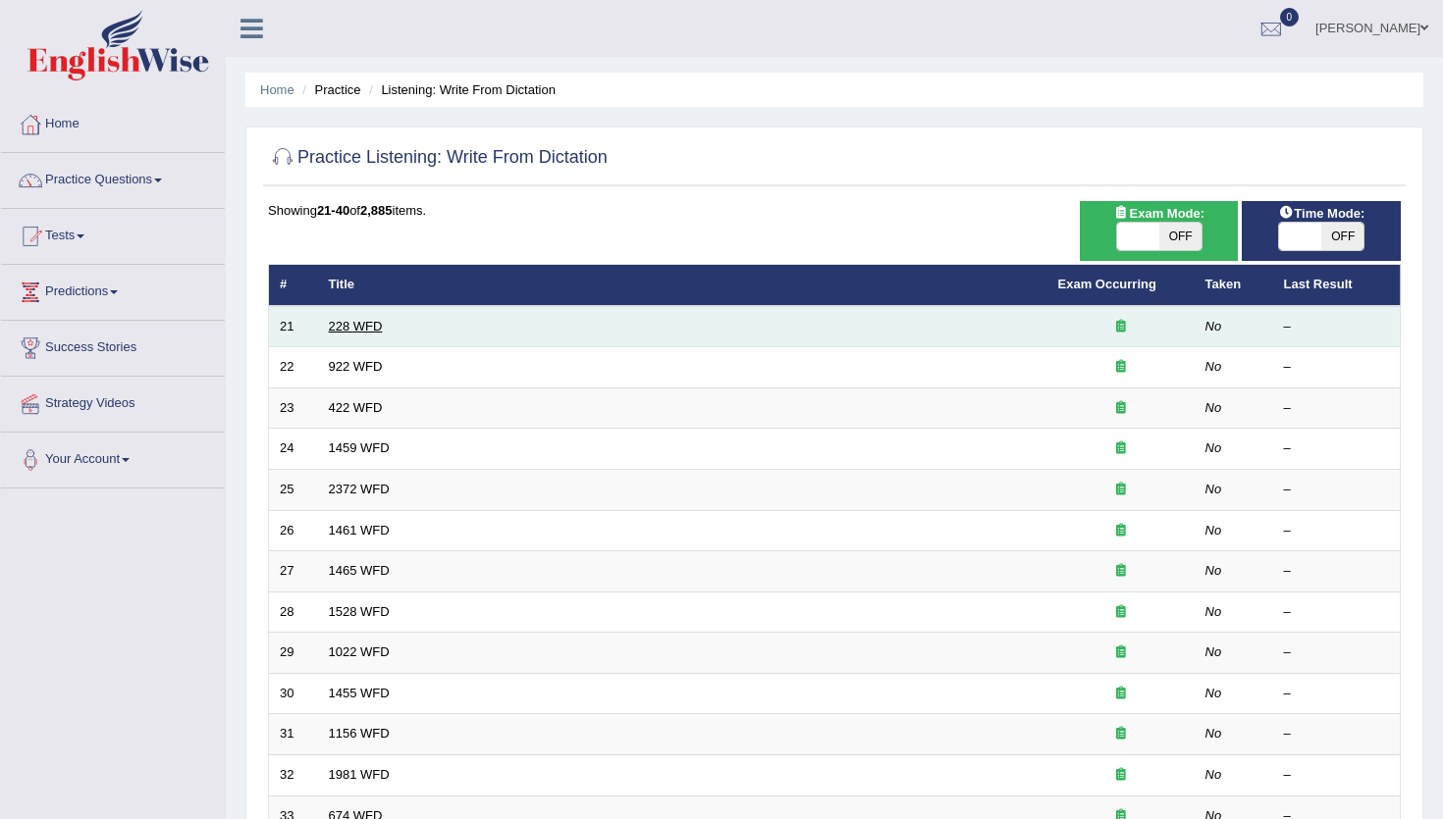
click at [354, 328] on link "228 WFD" at bounding box center [356, 326] width 54 height 15
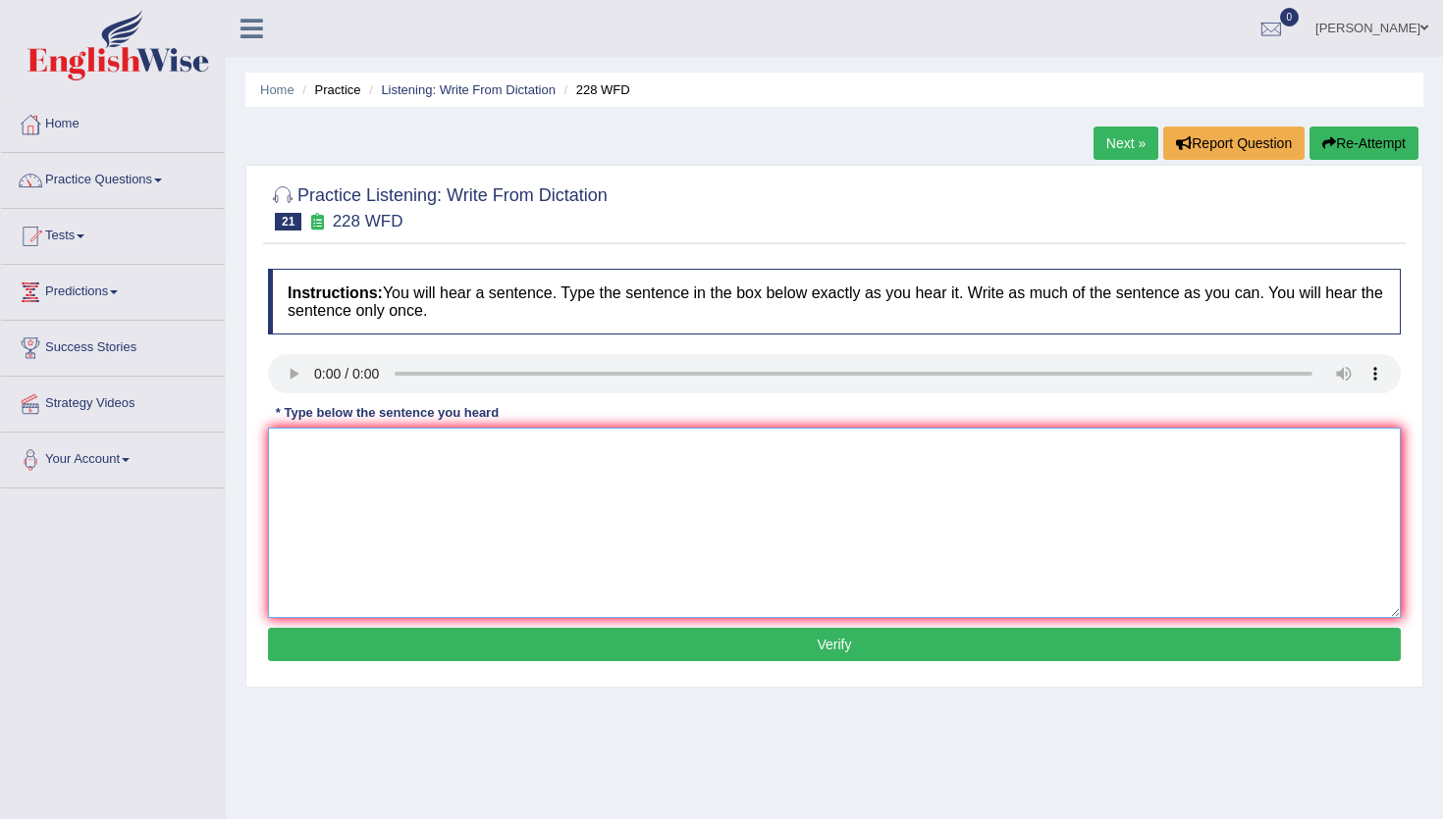
click at [306, 463] on textarea at bounding box center [834, 523] width 1133 height 190
click at [282, 455] on textarea "has become a popular university degree course." at bounding box center [834, 523] width 1133 height 190
click at [356, 452] on textarea "Computer science has become a popular university degree course." at bounding box center [834, 523] width 1133 height 190
type textarea "Computer Science has become a popular university degree course."
click at [546, 638] on button "Verify" at bounding box center [834, 644] width 1133 height 33
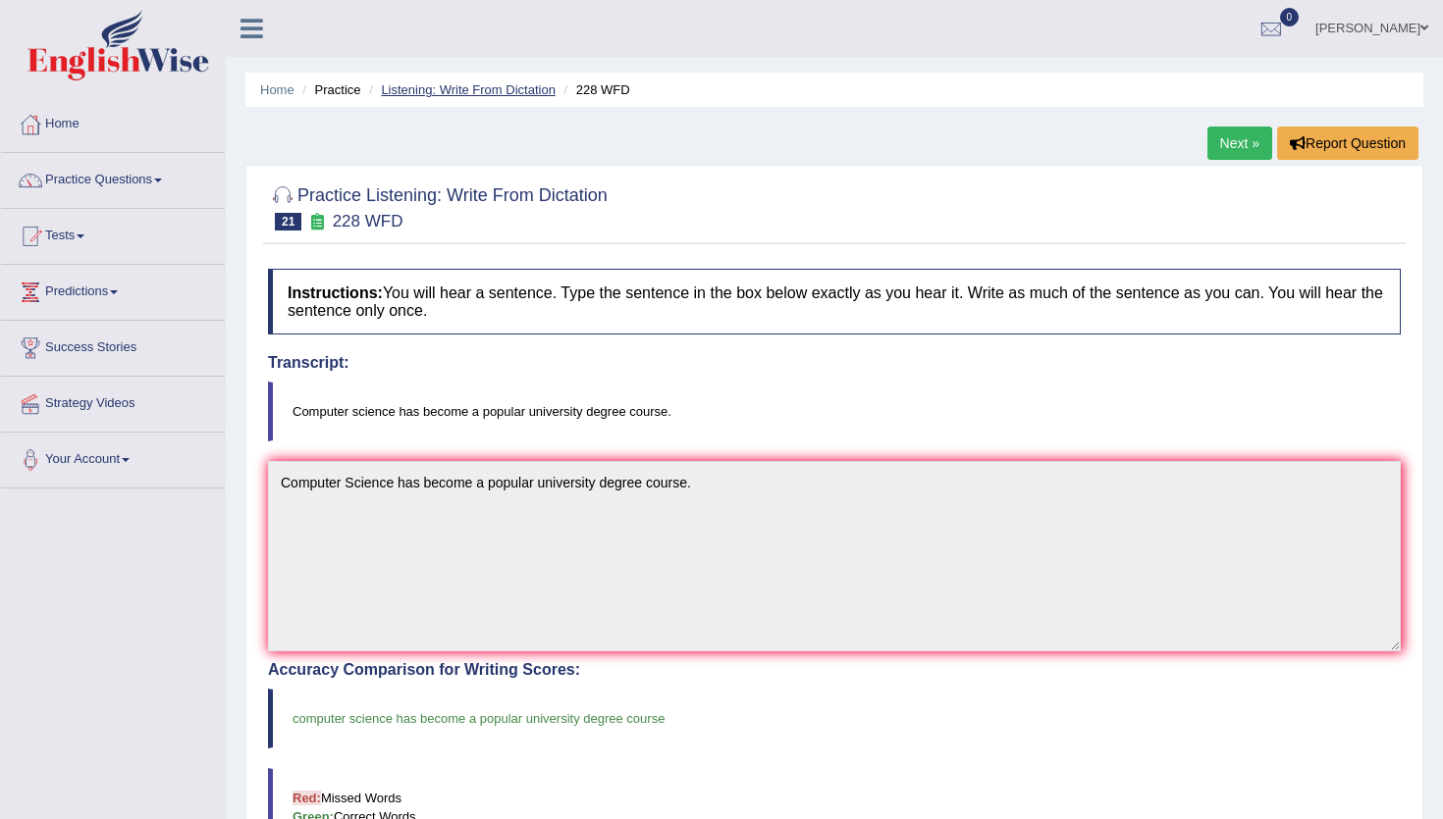
click at [494, 90] on link "Listening: Write From Dictation" at bounding box center [468, 89] width 175 height 15
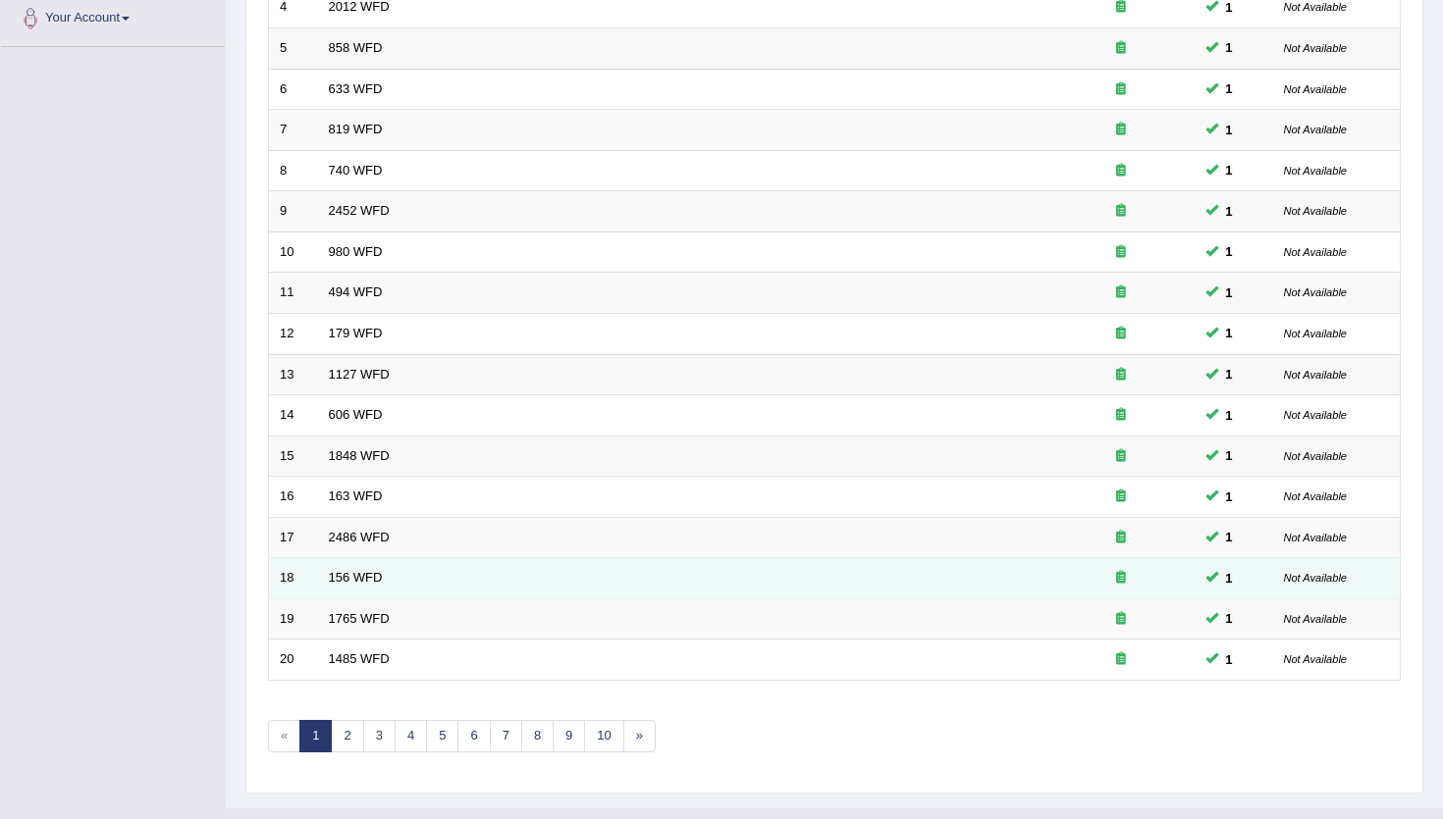
scroll to position [480, 0]
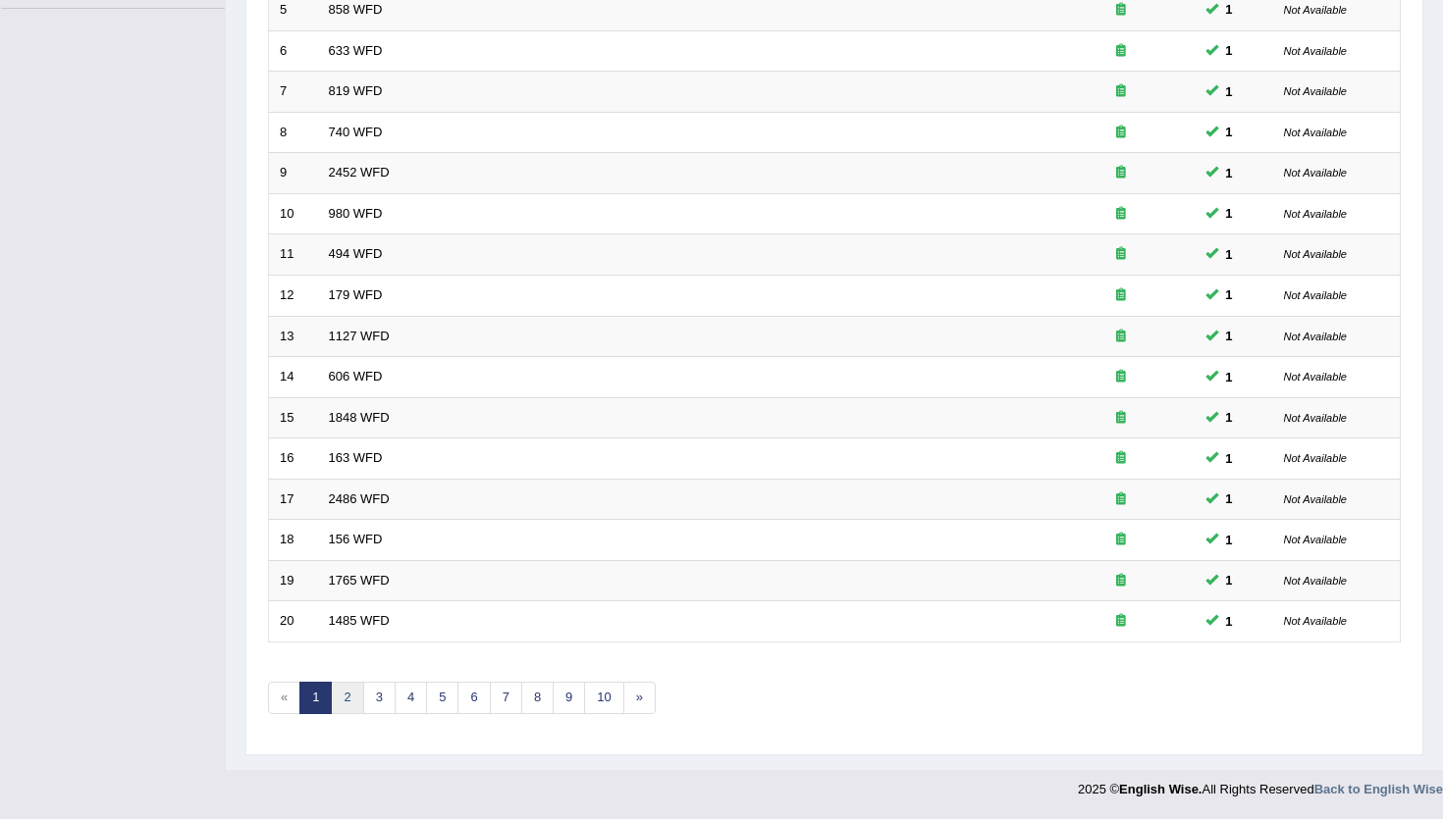
click at [343, 701] on link "2" at bounding box center [347, 698] width 32 height 32
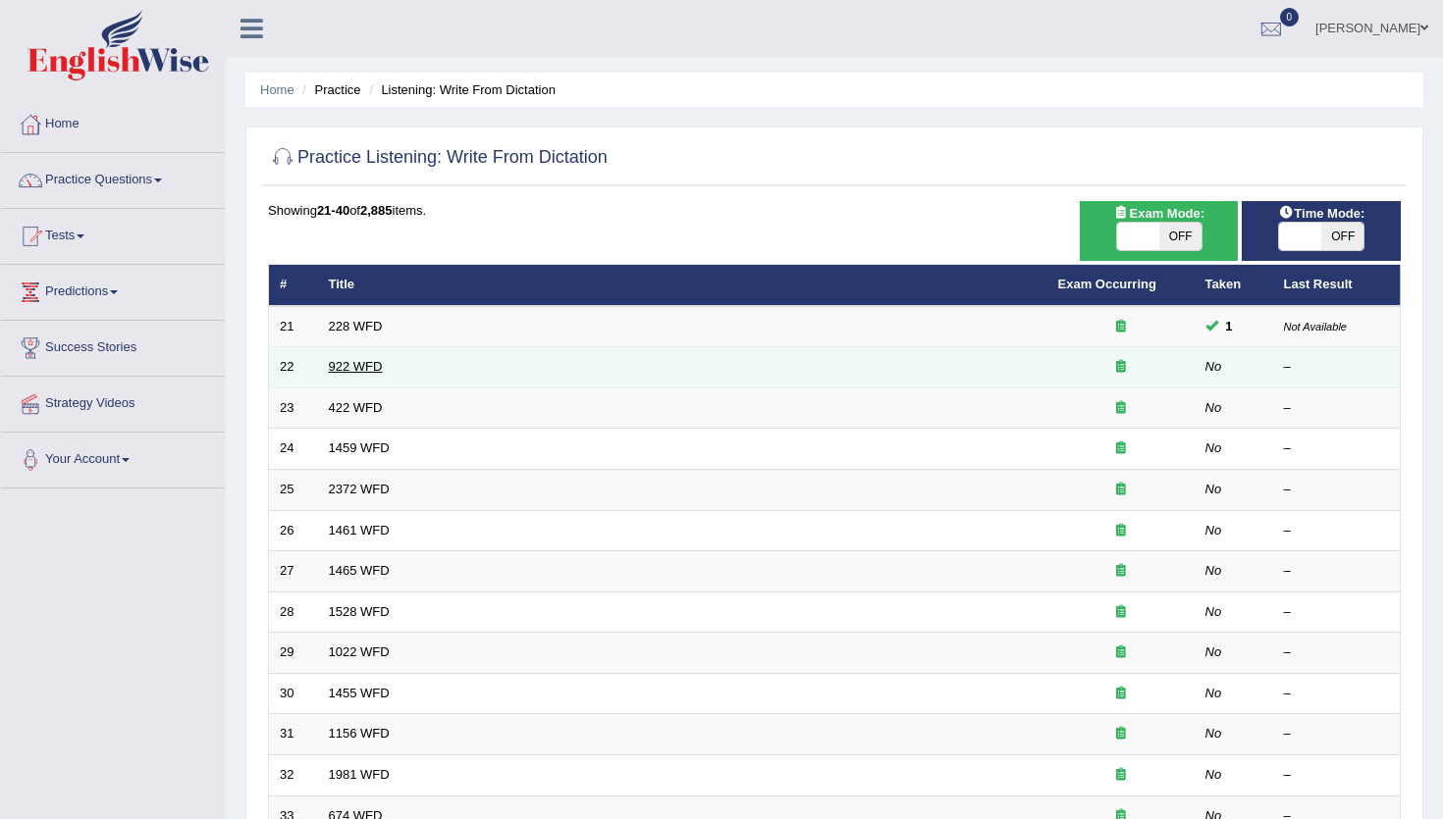
click at [354, 369] on link "922 WFD" at bounding box center [356, 366] width 54 height 15
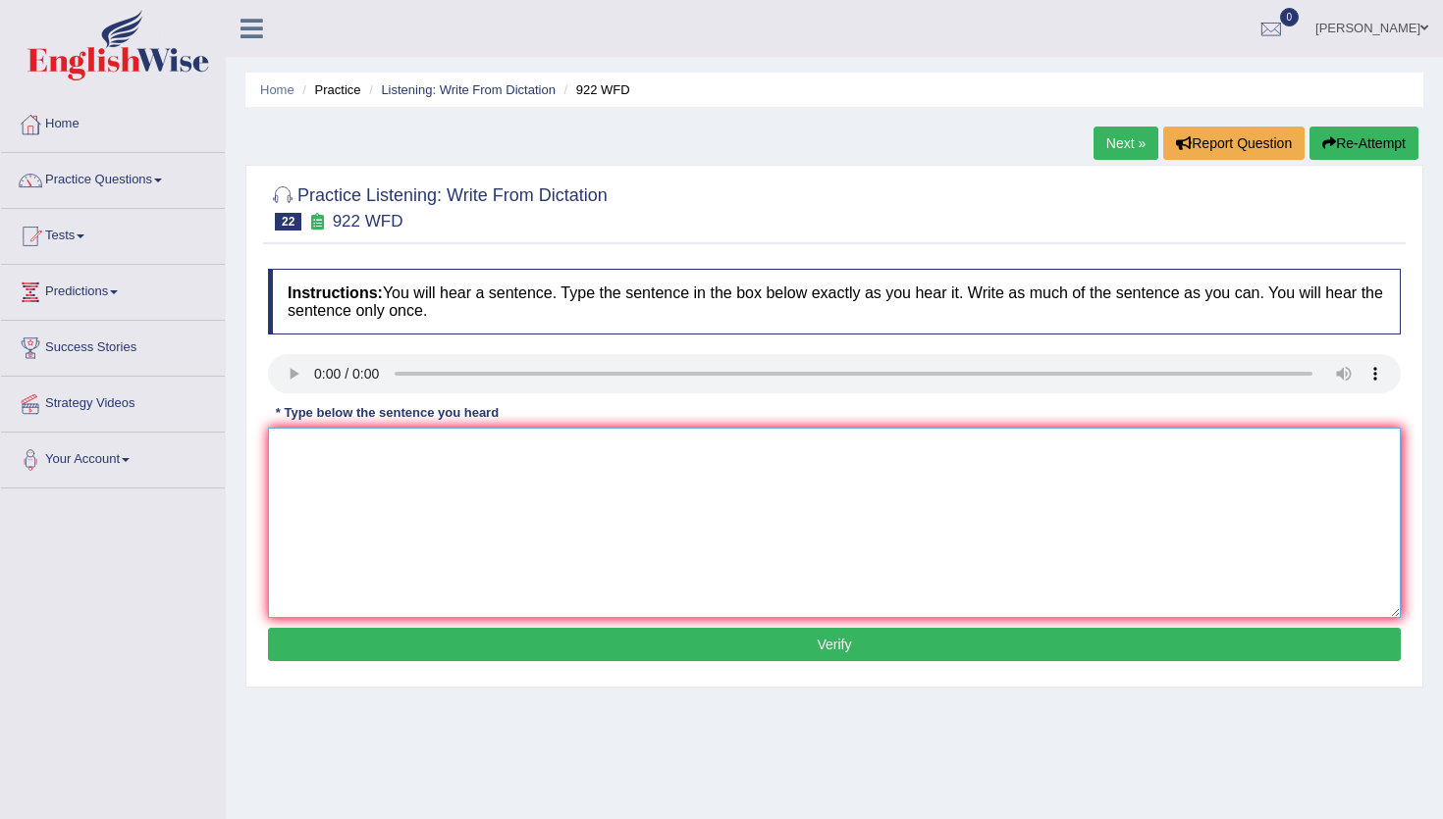
click at [312, 465] on textarea at bounding box center [834, 523] width 1133 height 190
click at [342, 451] on textarea "Students intended to attend a conference must register first." at bounding box center [834, 523] width 1133 height 190
click at [395, 448] on textarea "Students intended to attend a conference must register first." at bounding box center [834, 523] width 1133 height 190
type textarea "Students intend to attend a conference must register first."
click at [429, 632] on button "Verify" at bounding box center [834, 644] width 1133 height 33
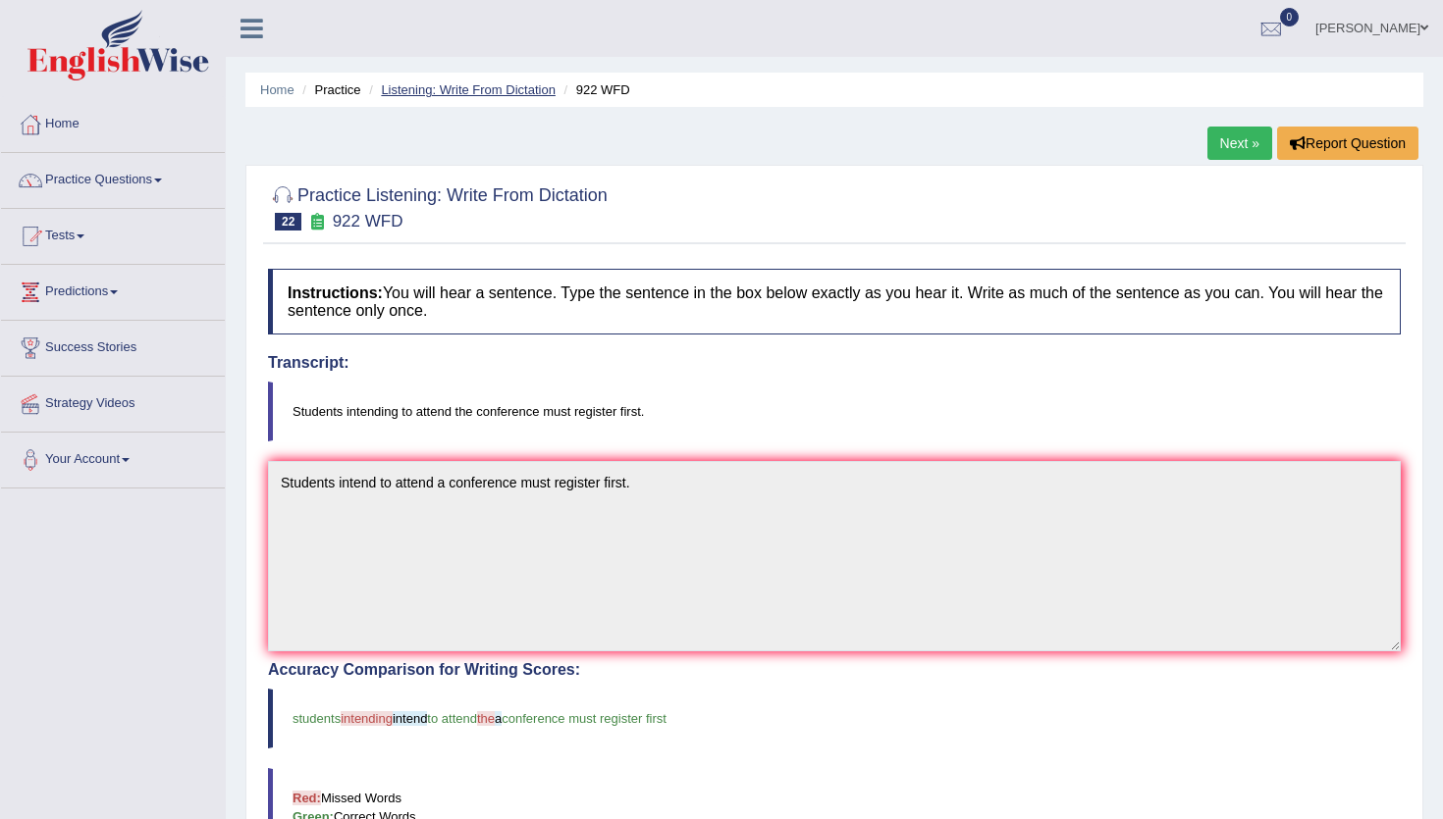
click at [492, 87] on link "Listening: Write From Dictation" at bounding box center [468, 89] width 175 height 15
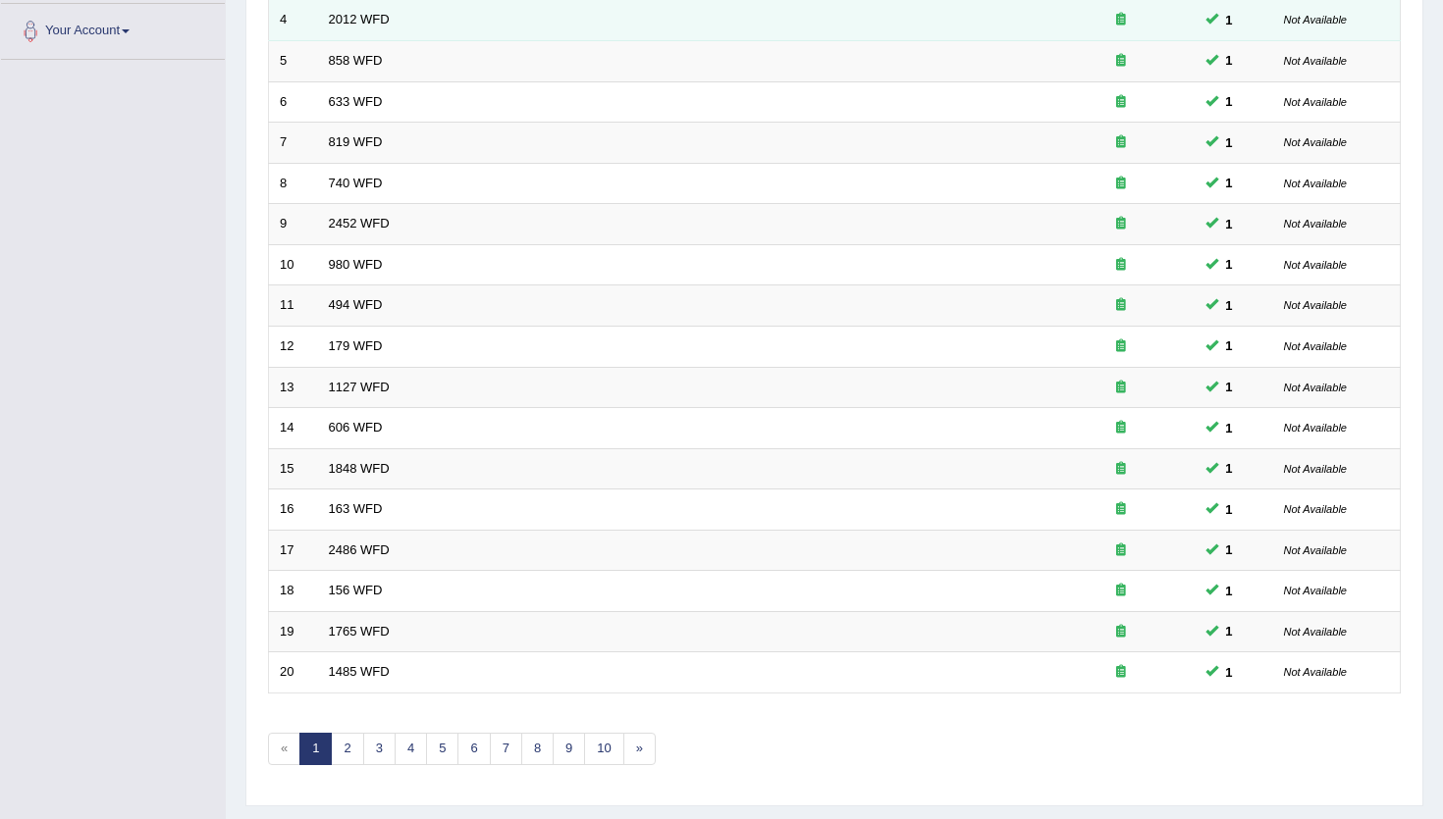
scroll to position [480, 0]
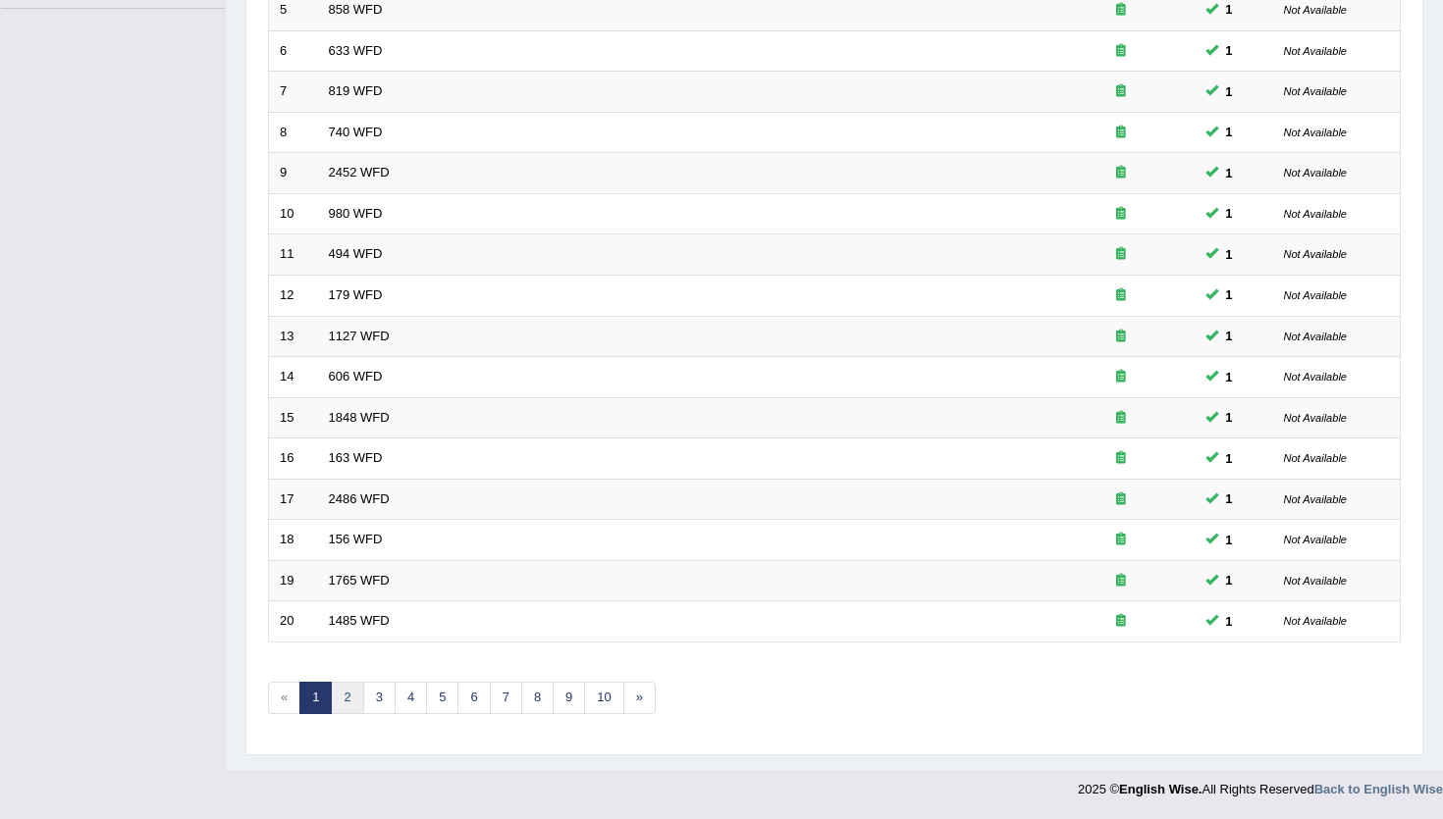
click at [348, 700] on link "2" at bounding box center [347, 698] width 32 height 32
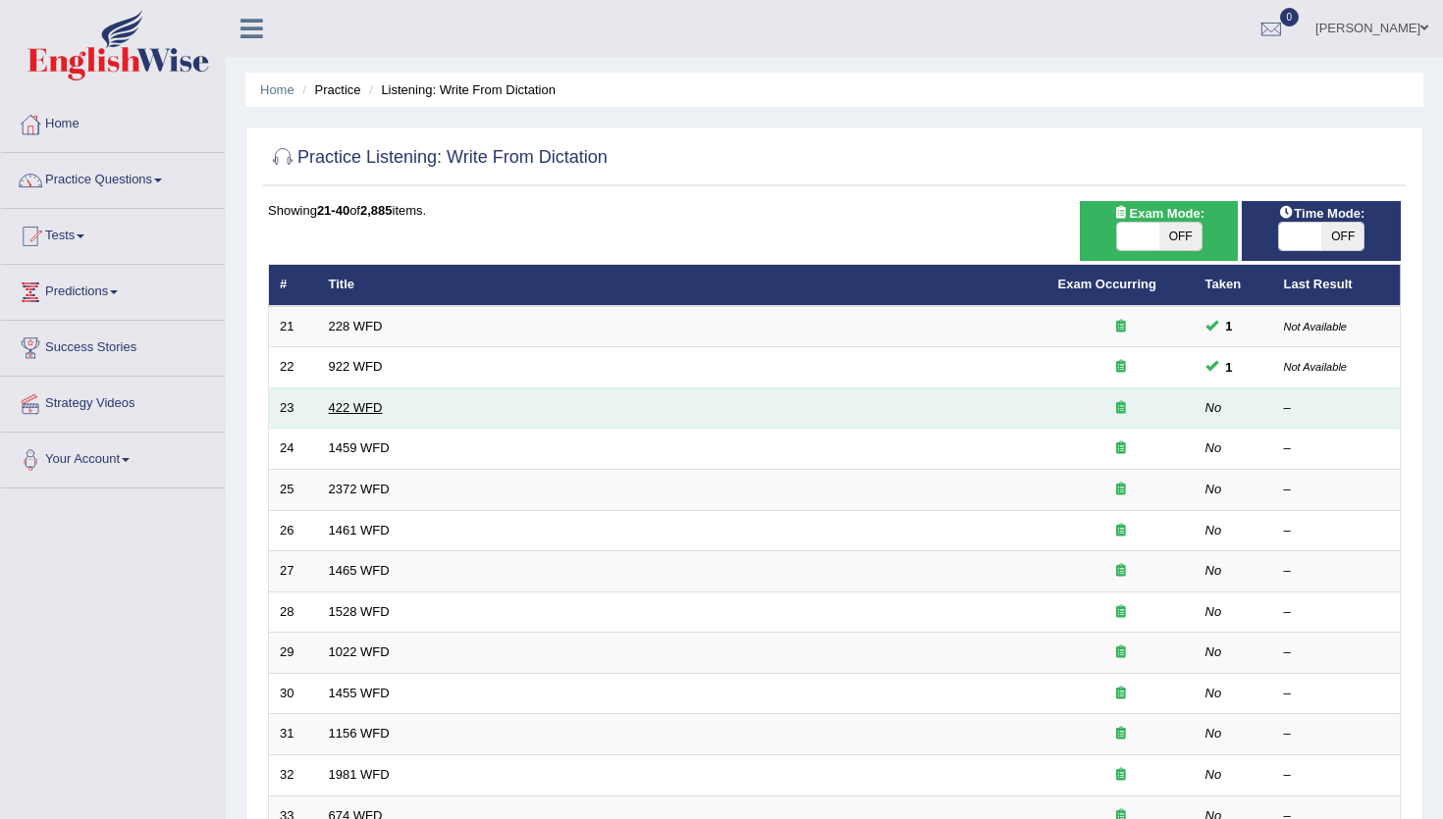
click at [358, 404] on link "422 WFD" at bounding box center [356, 407] width 54 height 15
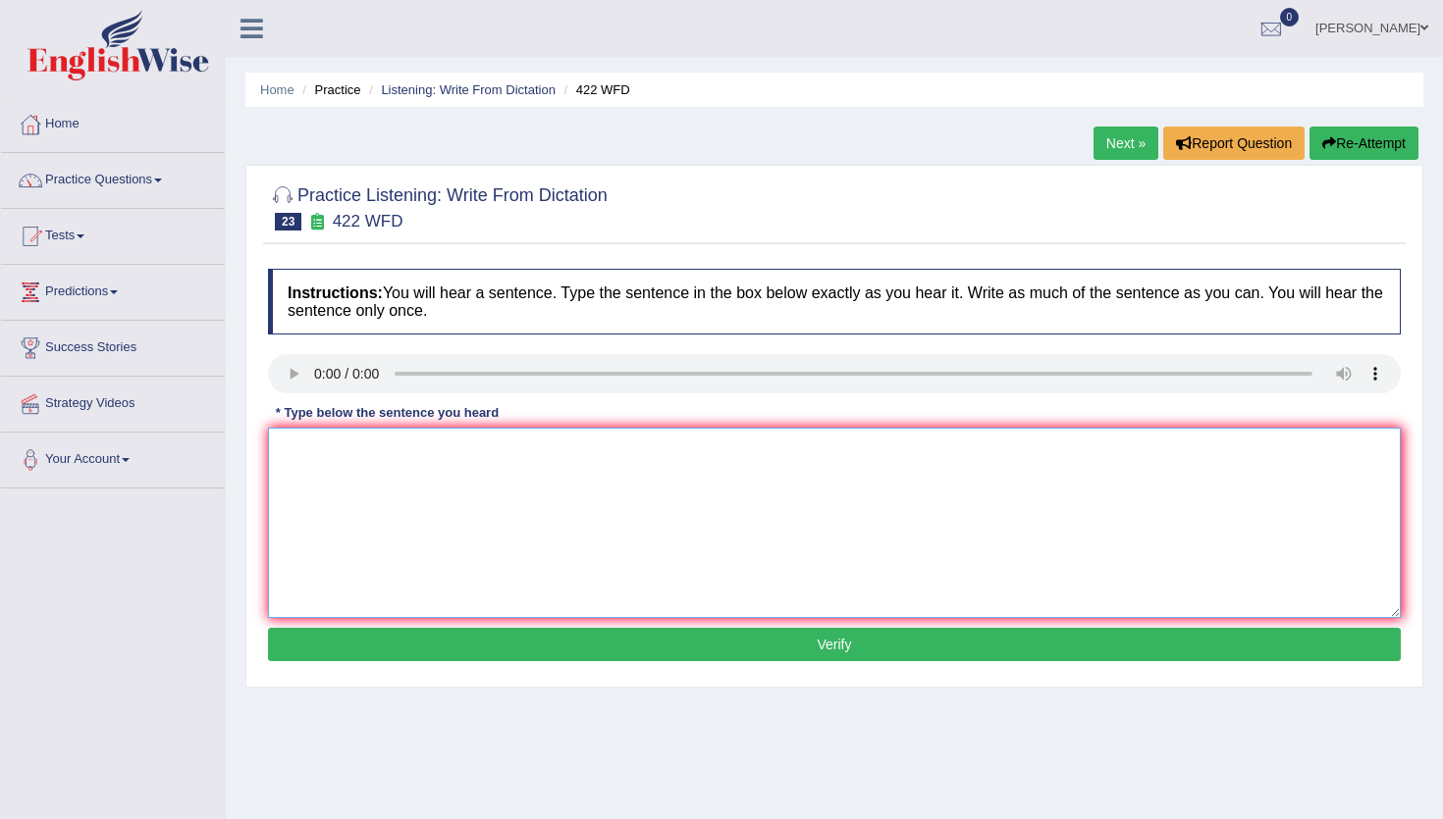
click at [301, 471] on textarea at bounding box center [834, 523] width 1133 height 190
click at [489, 452] on textarea "The most important details in the arguments are missing." at bounding box center [834, 523] width 1133 height 190
type textarea "The most important details in the this argument arguments are missing."
click at [576, 647] on button "Verify" at bounding box center [834, 644] width 1133 height 33
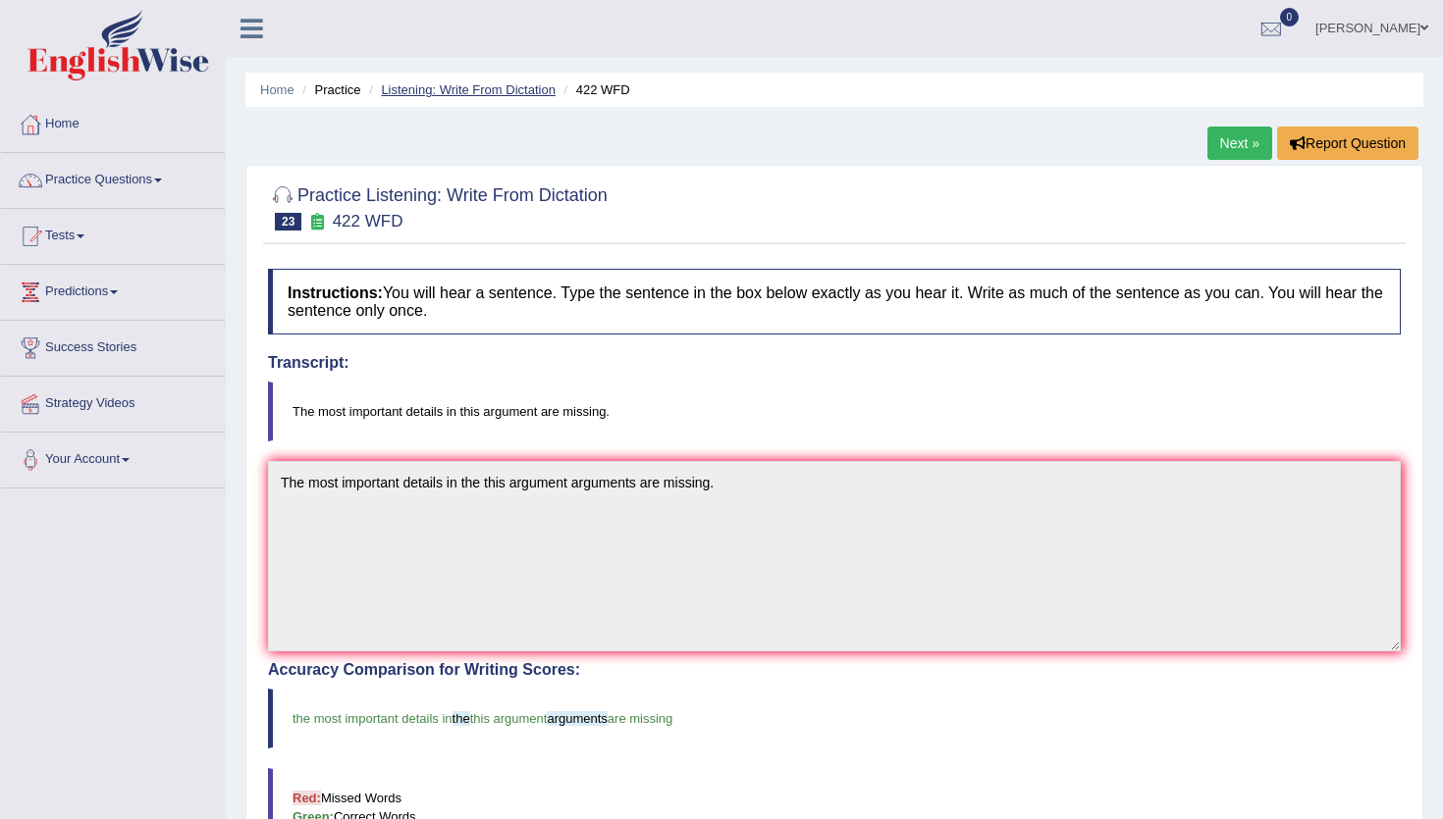
click at [514, 88] on link "Listening: Write From Dictation" at bounding box center [468, 89] width 175 height 15
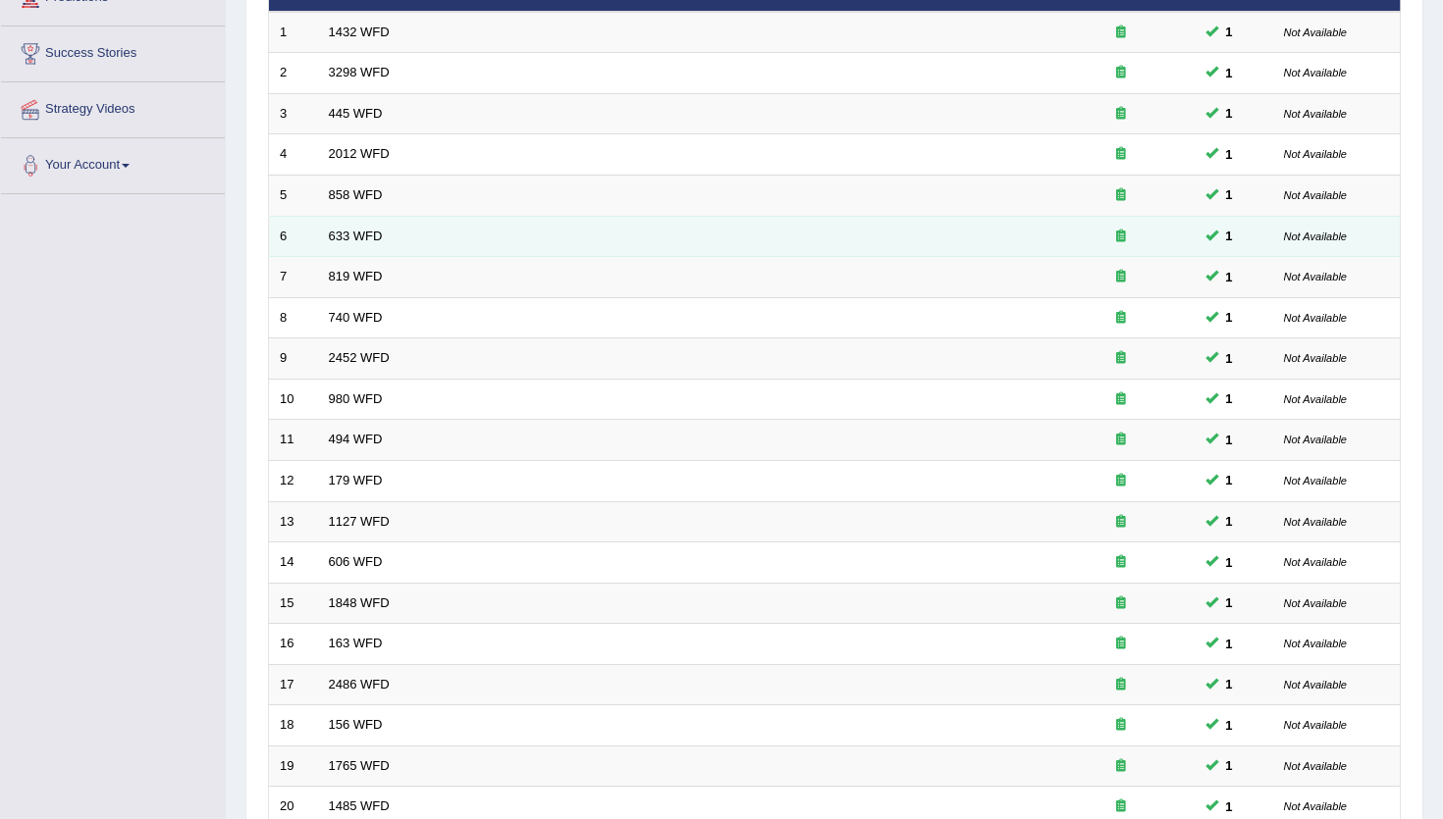
scroll to position [480, 0]
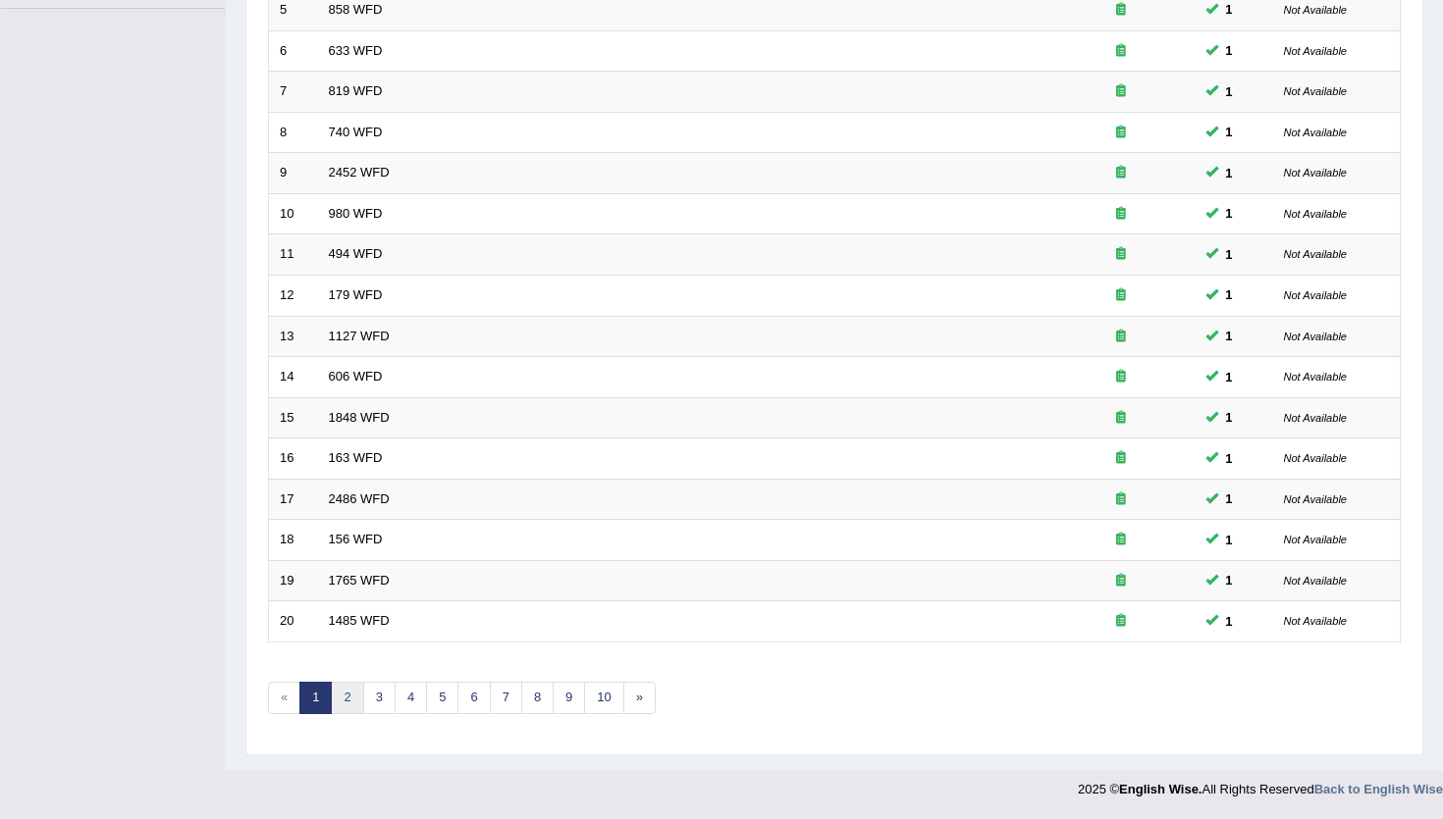
click at [348, 694] on link "2" at bounding box center [347, 698] width 32 height 32
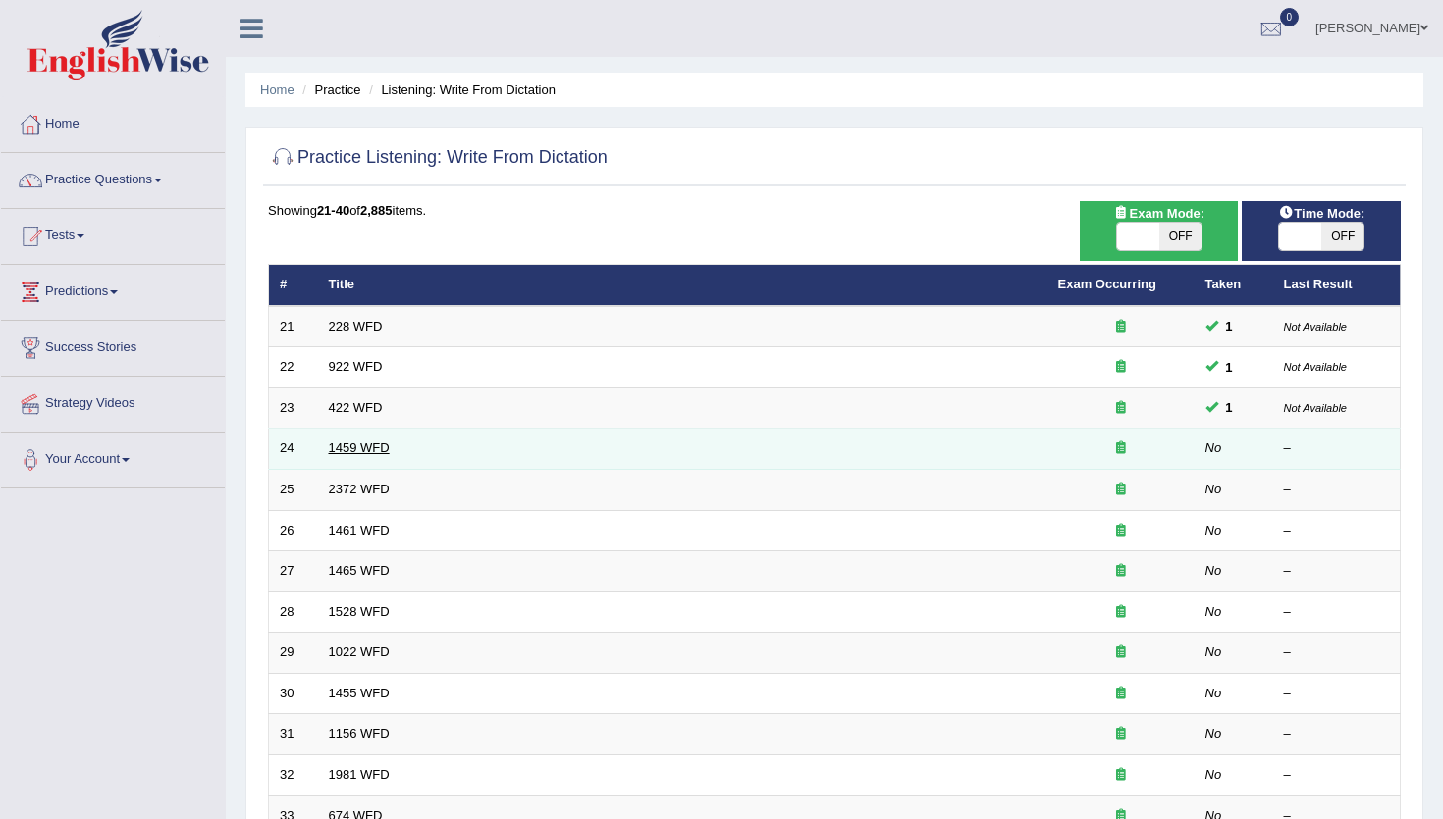
click at [375, 449] on link "1459 WFD" at bounding box center [359, 448] width 61 height 15
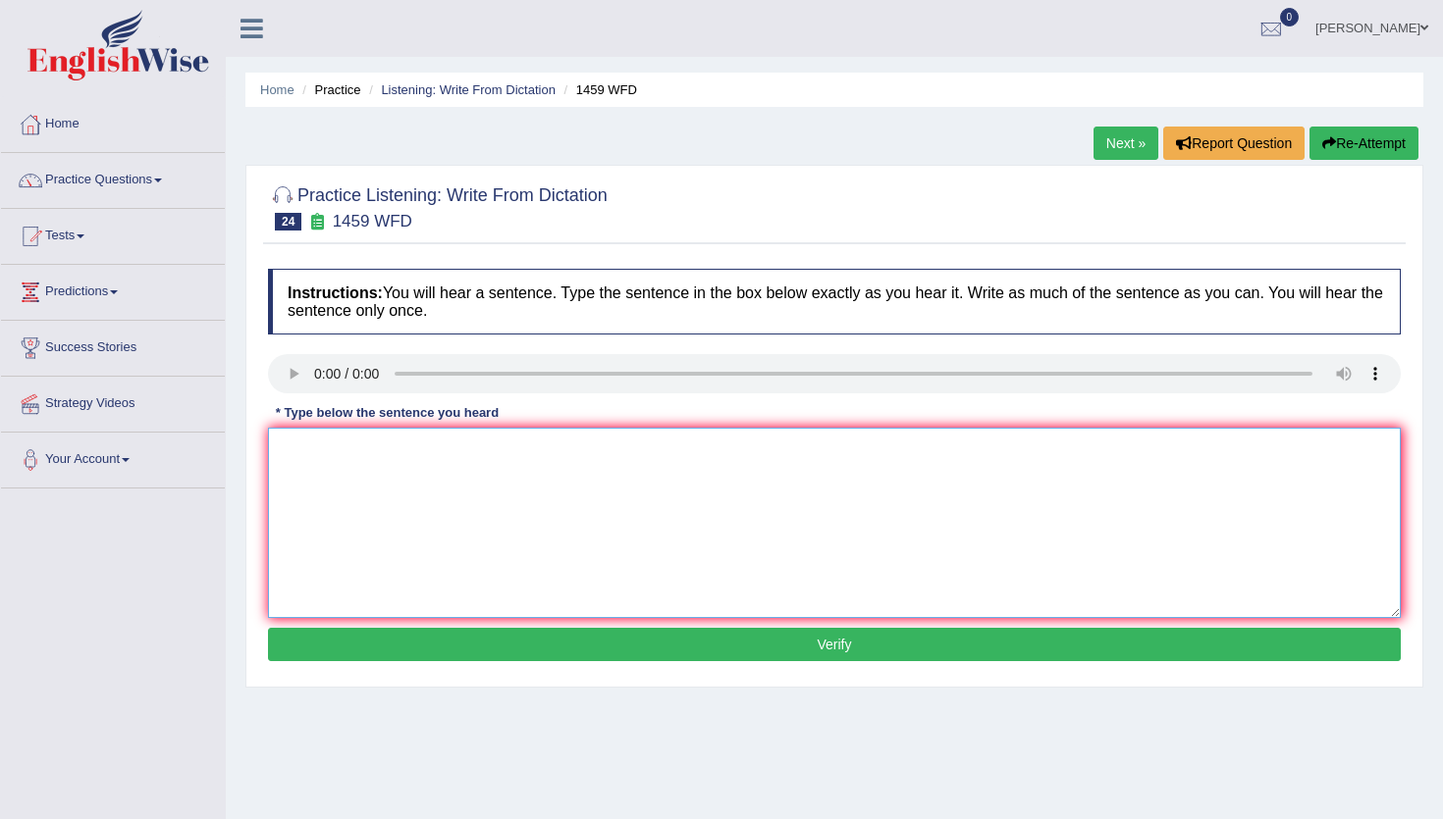
click at [300, 468] on textarea at bounding box center [834, 523] width 1133 height 190
click at [481, 451] on textarea "All experiments and procedures are outlined in the laboratory manual." at bounding box center [834, 523] width 1133 height 190
type textarea "All experiments and procedures are outlined in the laboratory manual."
click at [526, 647] on button "Verify" at bounding box center [834, 644] width 1133 height 33
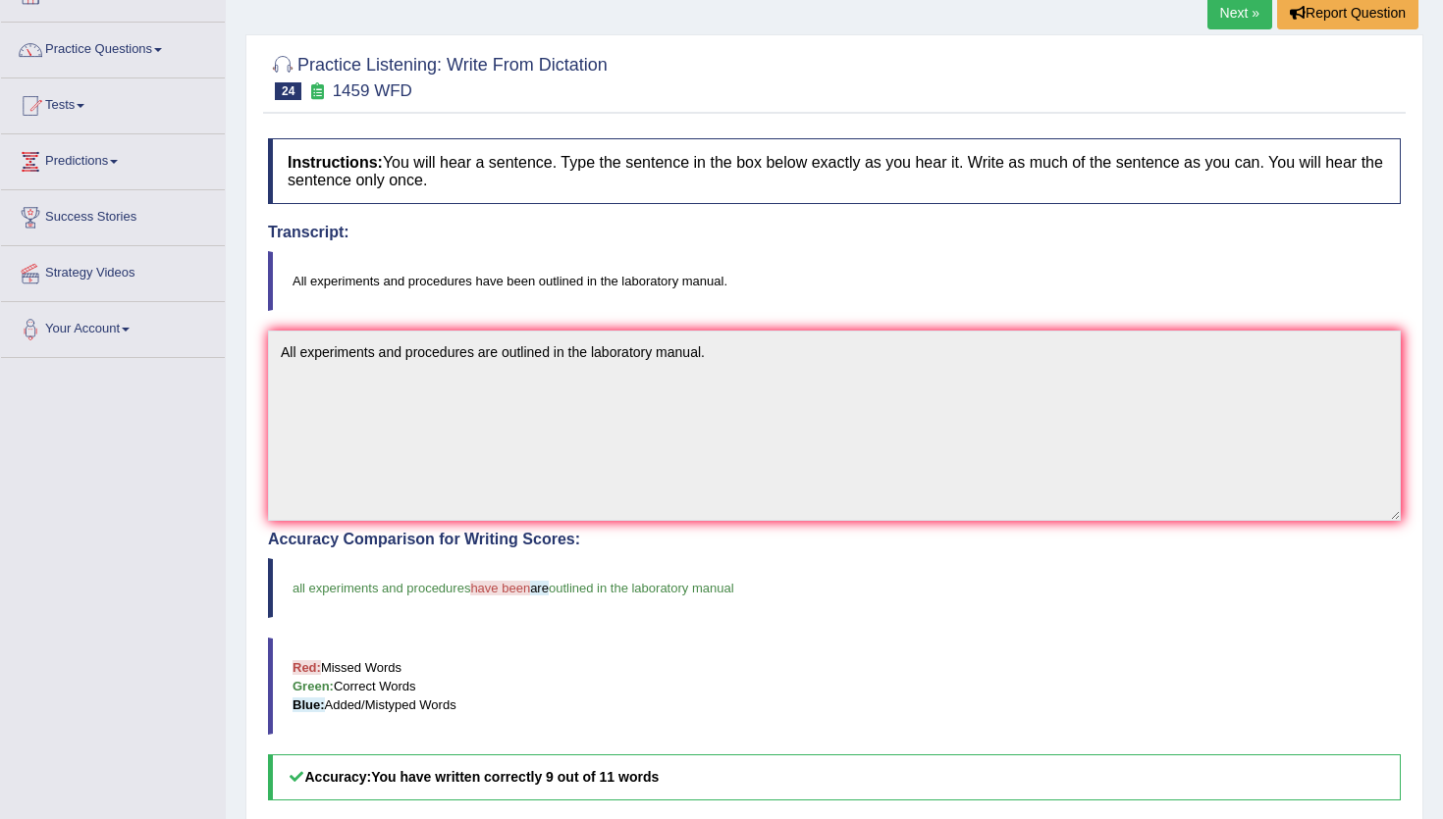
scroll to position [141, 0]
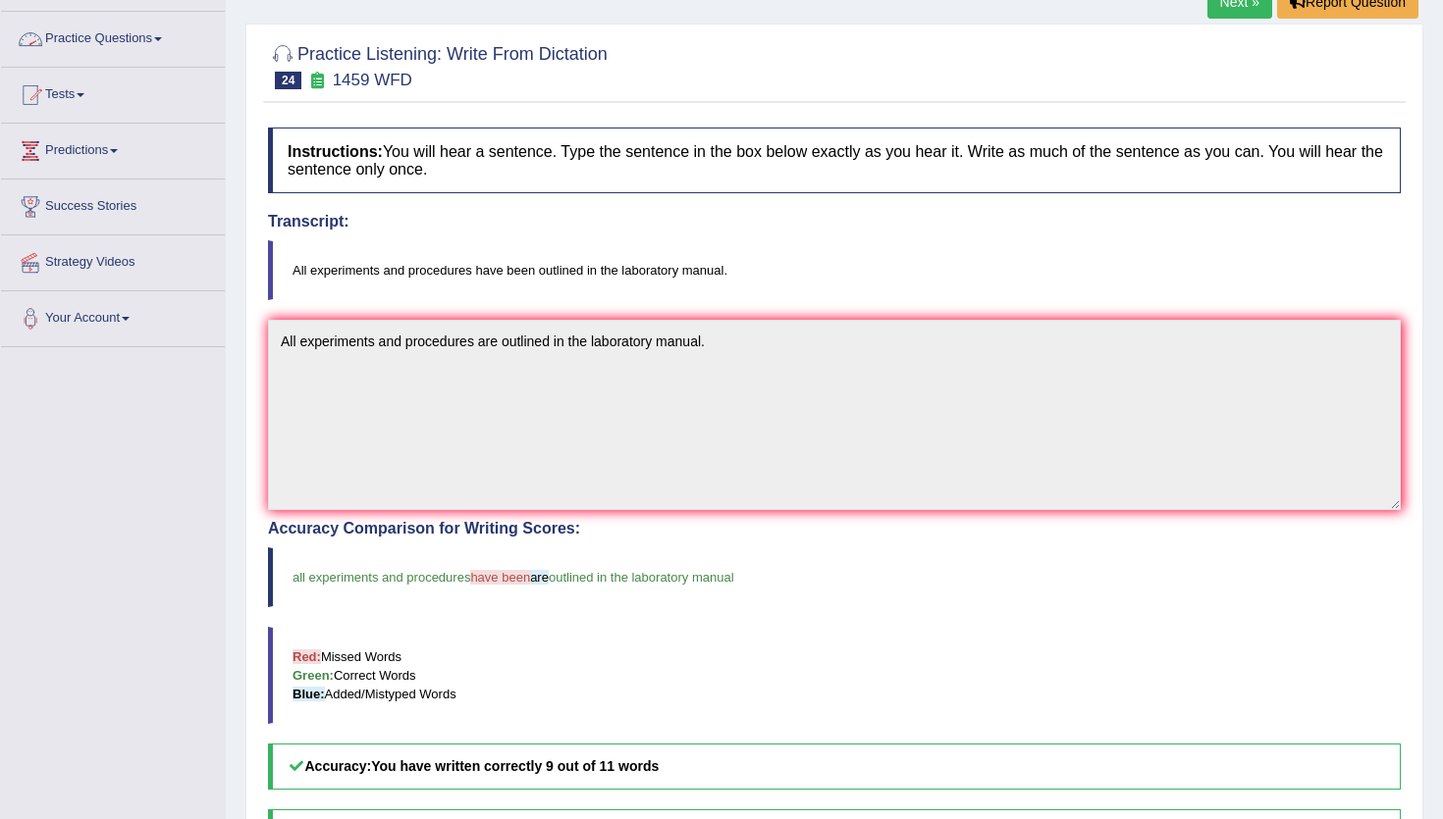
click at [92, 35] on link "Practice Questions" at bounding box center [113, 36] width 224 height 49
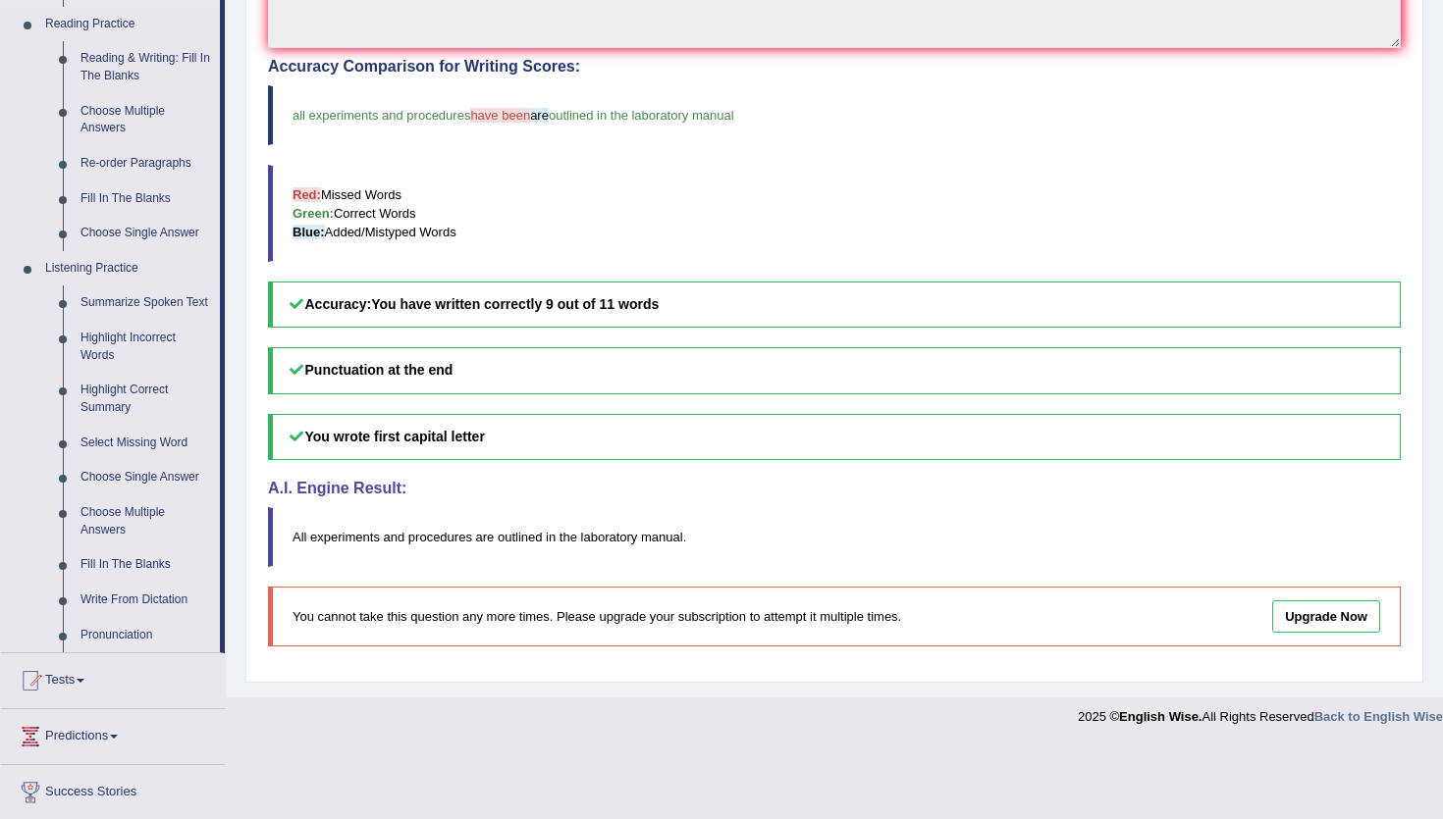
scroll to position [640, 0]
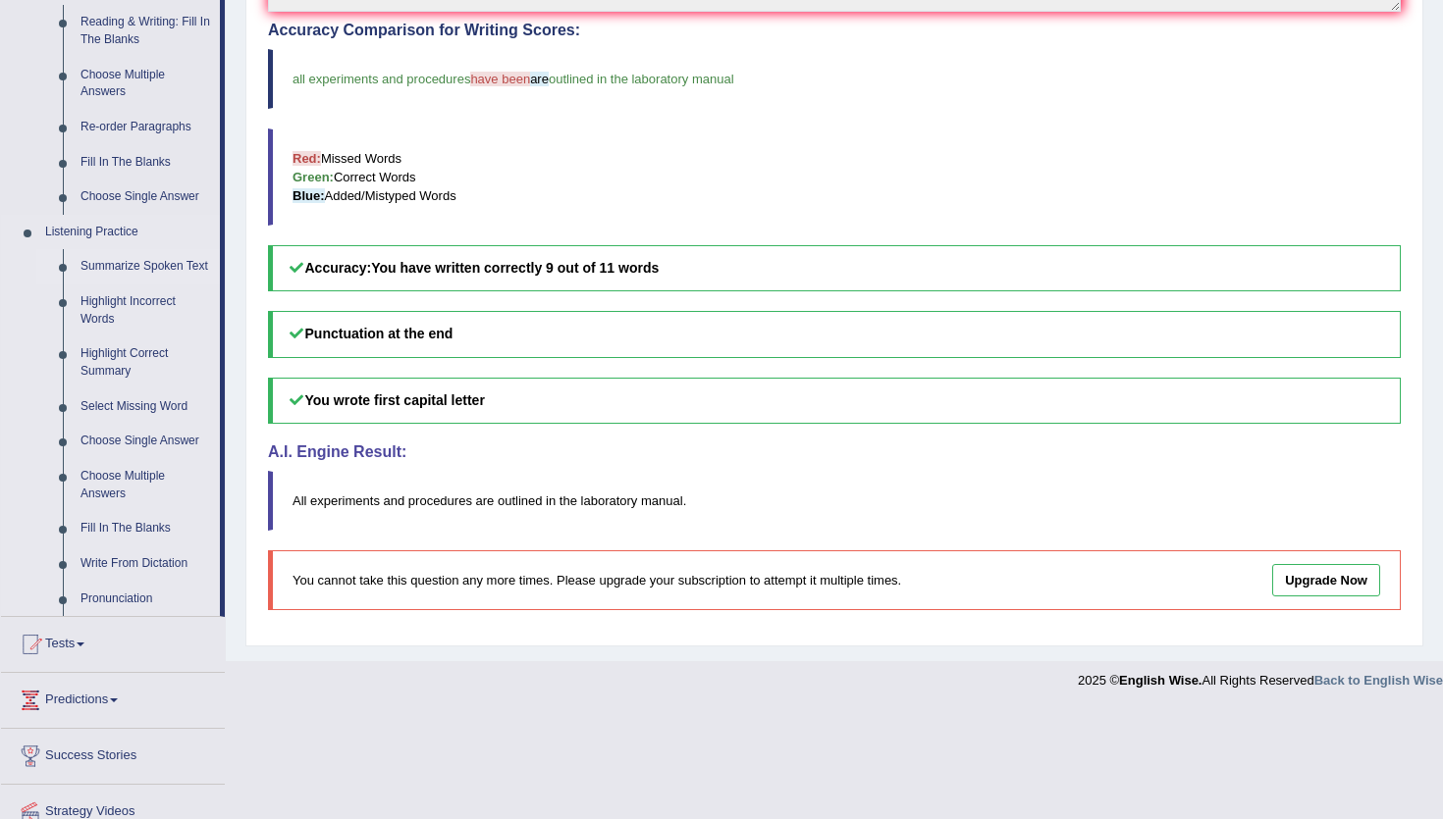
click at [114, 265] on link "Summarize Spoken Text" at bounding box center [146, 266] width 148 height 35
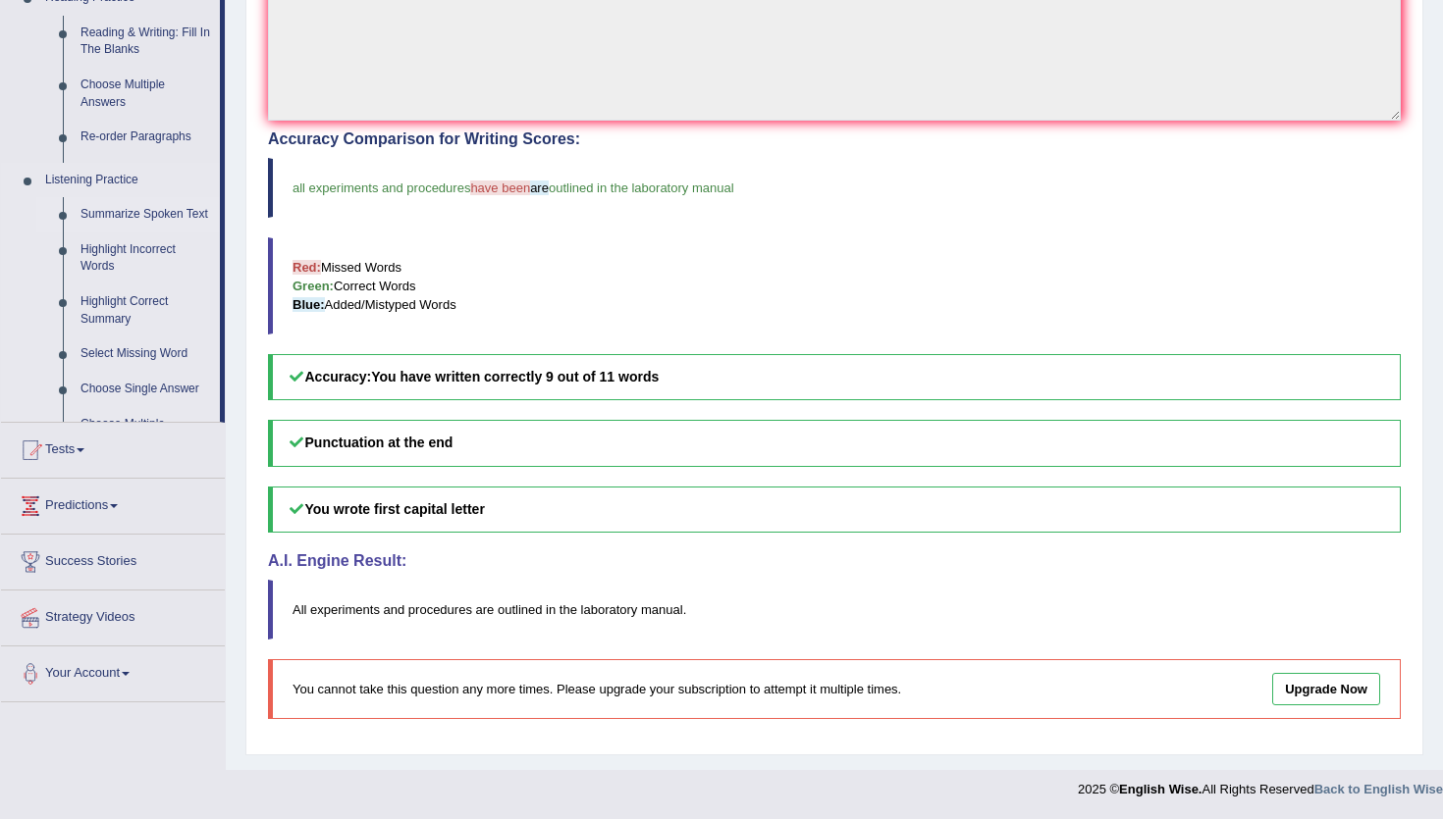
scroll to position [531, 0]
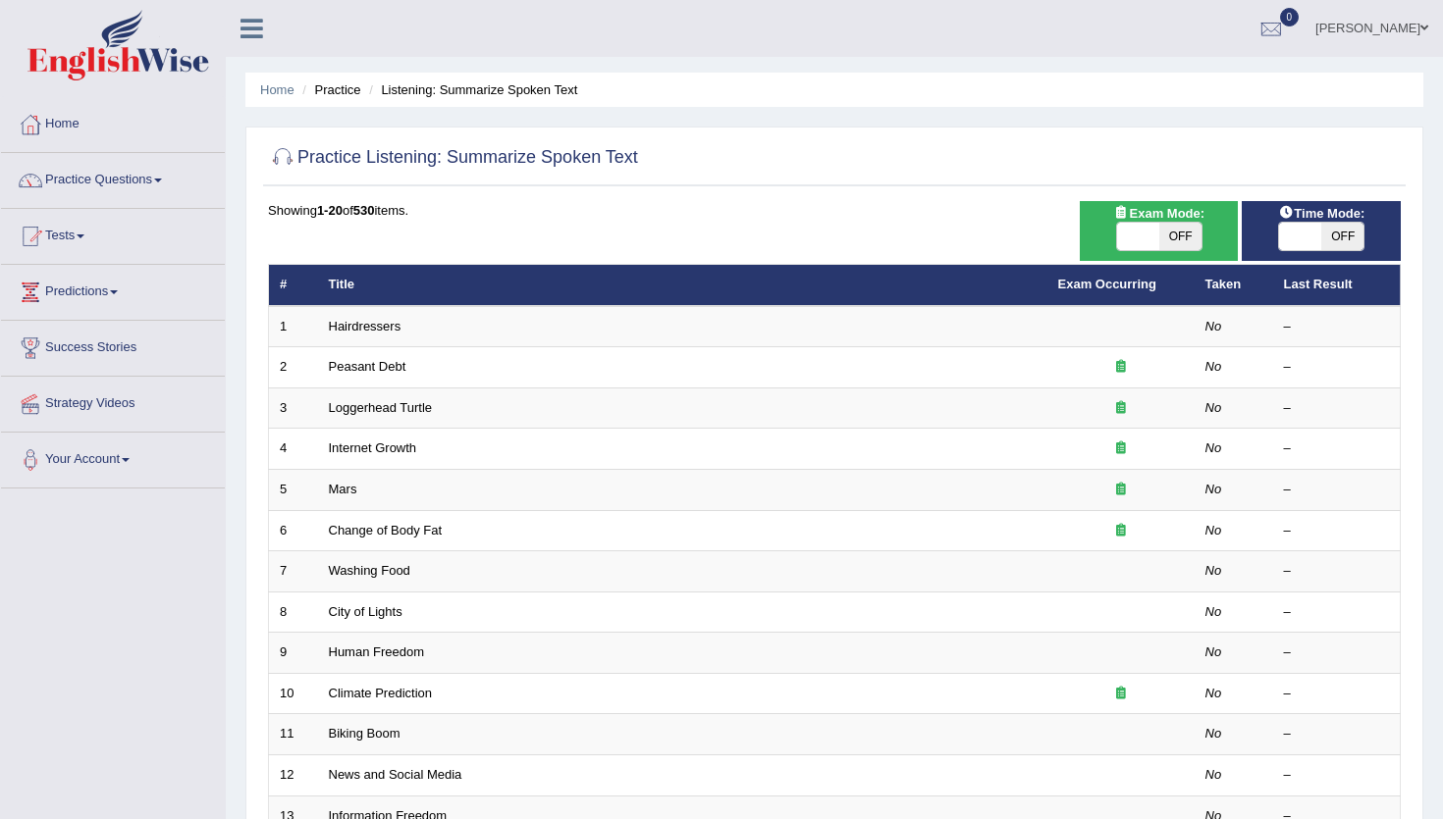
click at [1340, 239] on span "OFF" at bounding box center [1342, 236] width 42 height 27
checkbox input "true"
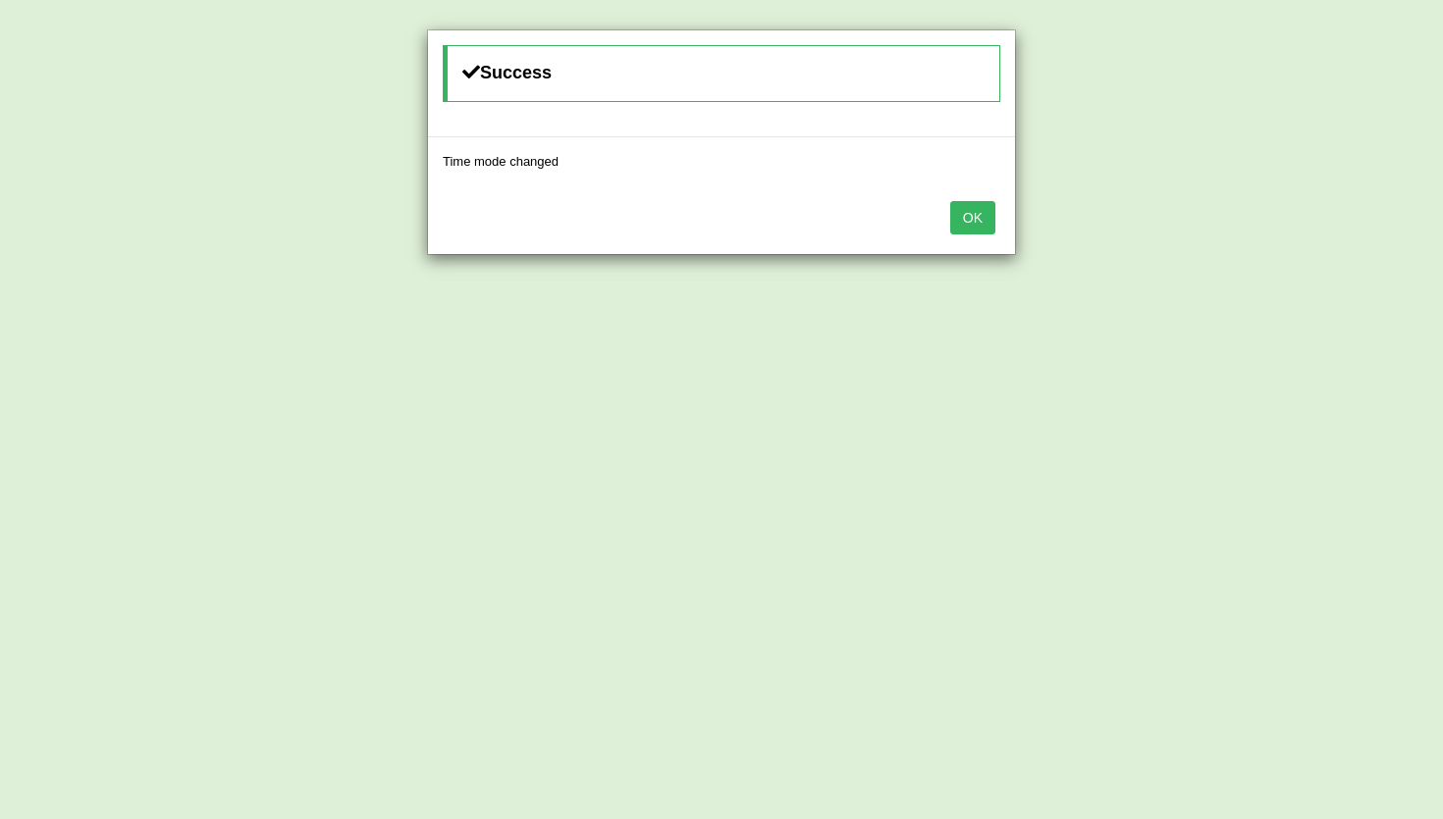
click at [958, 219] on button "OK" at bounding box center [972, 217] width 45 height 33
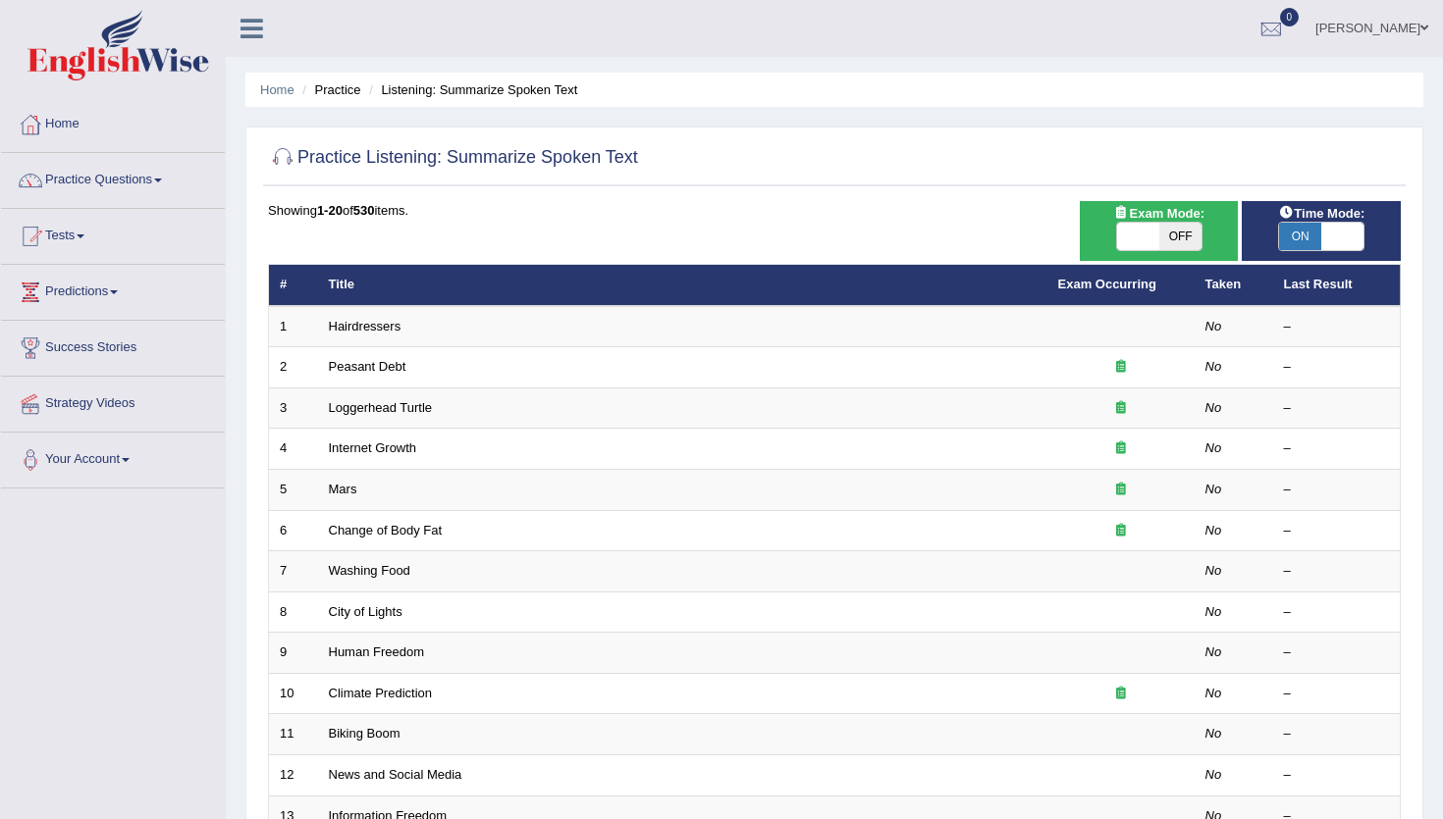
click at [1185, 238] on span "OFF" at bounding box center [1180, 236] width 42 height 27
checkbox input "true"
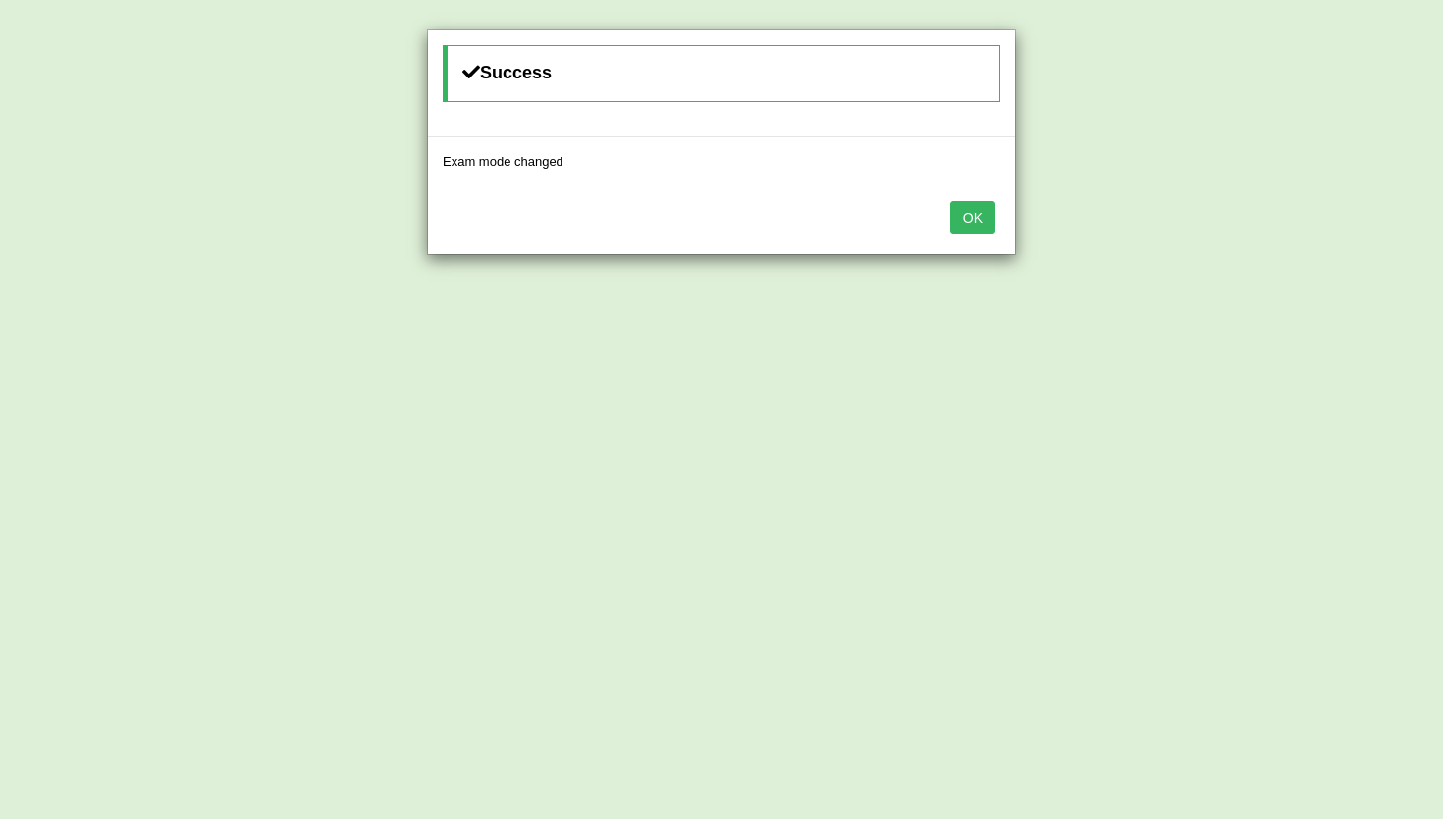
click at [968, 217] on button "OK" at bounding box center [972, 217] width 45 height 33
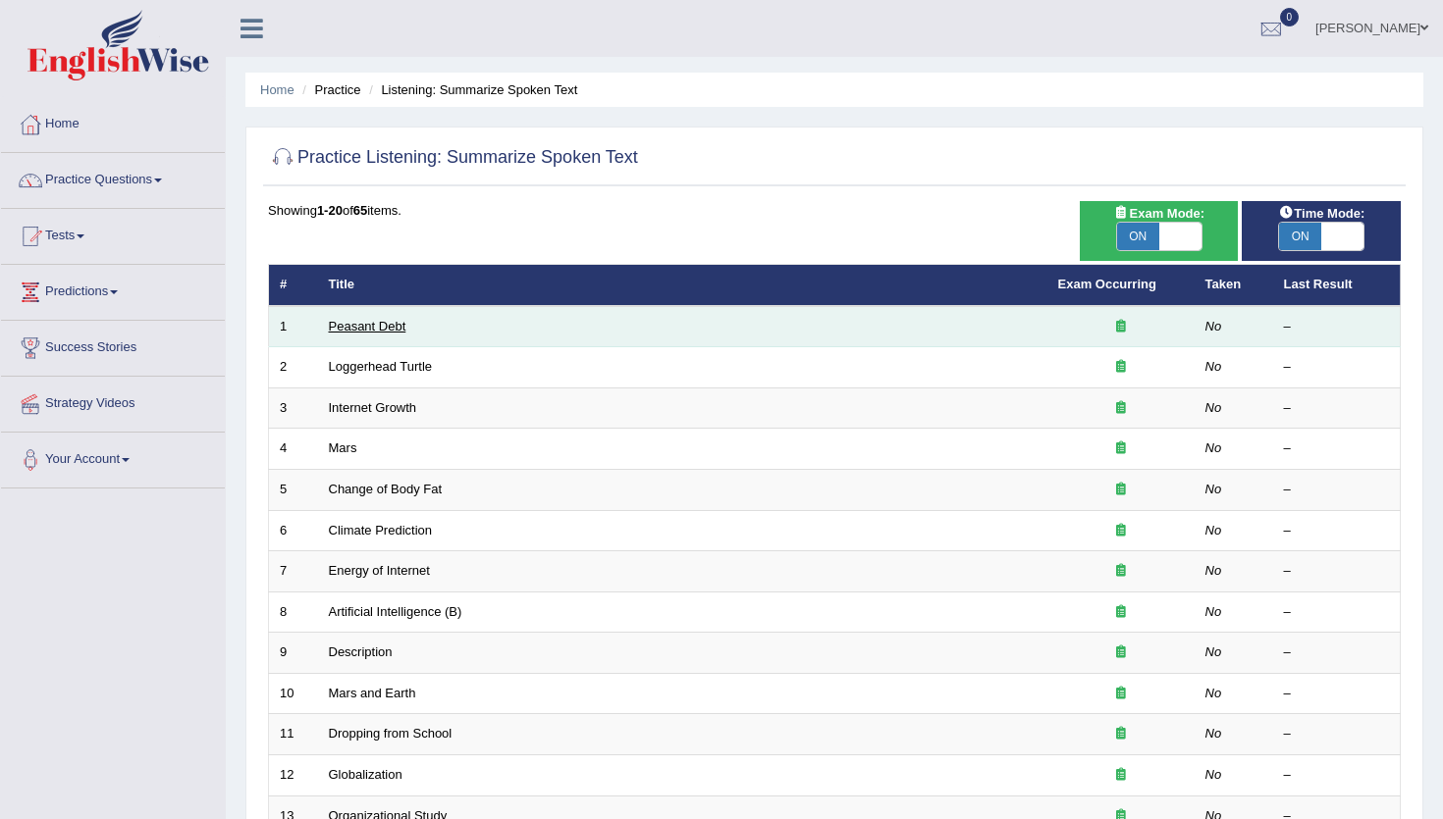
click at [374, 330] on link "Peasant Debt" at bounding box center [368, 326] width 78 height 15
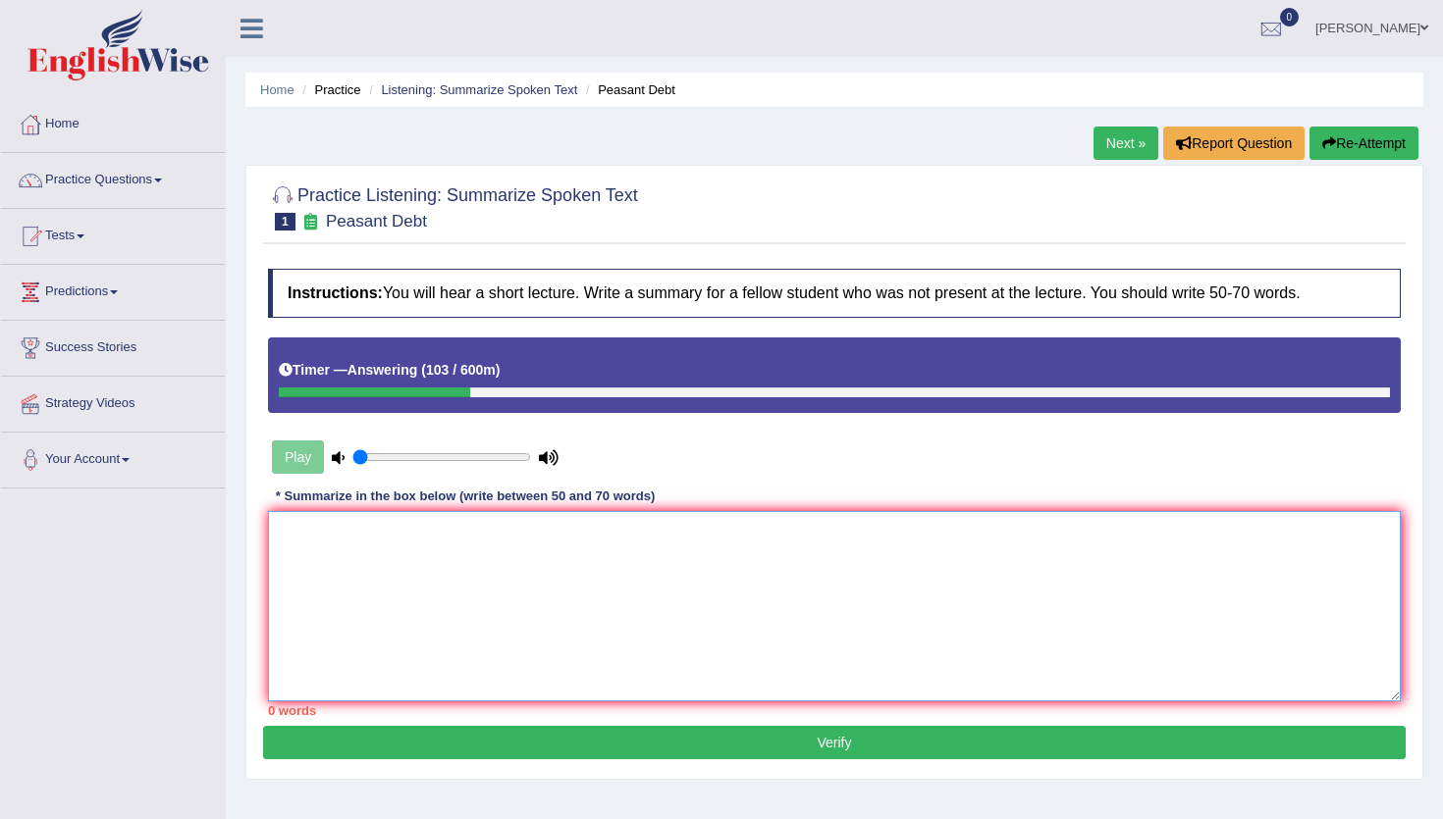
click at [289, 525] on textarea at bounding box center [834, 606] width 1133 height 190
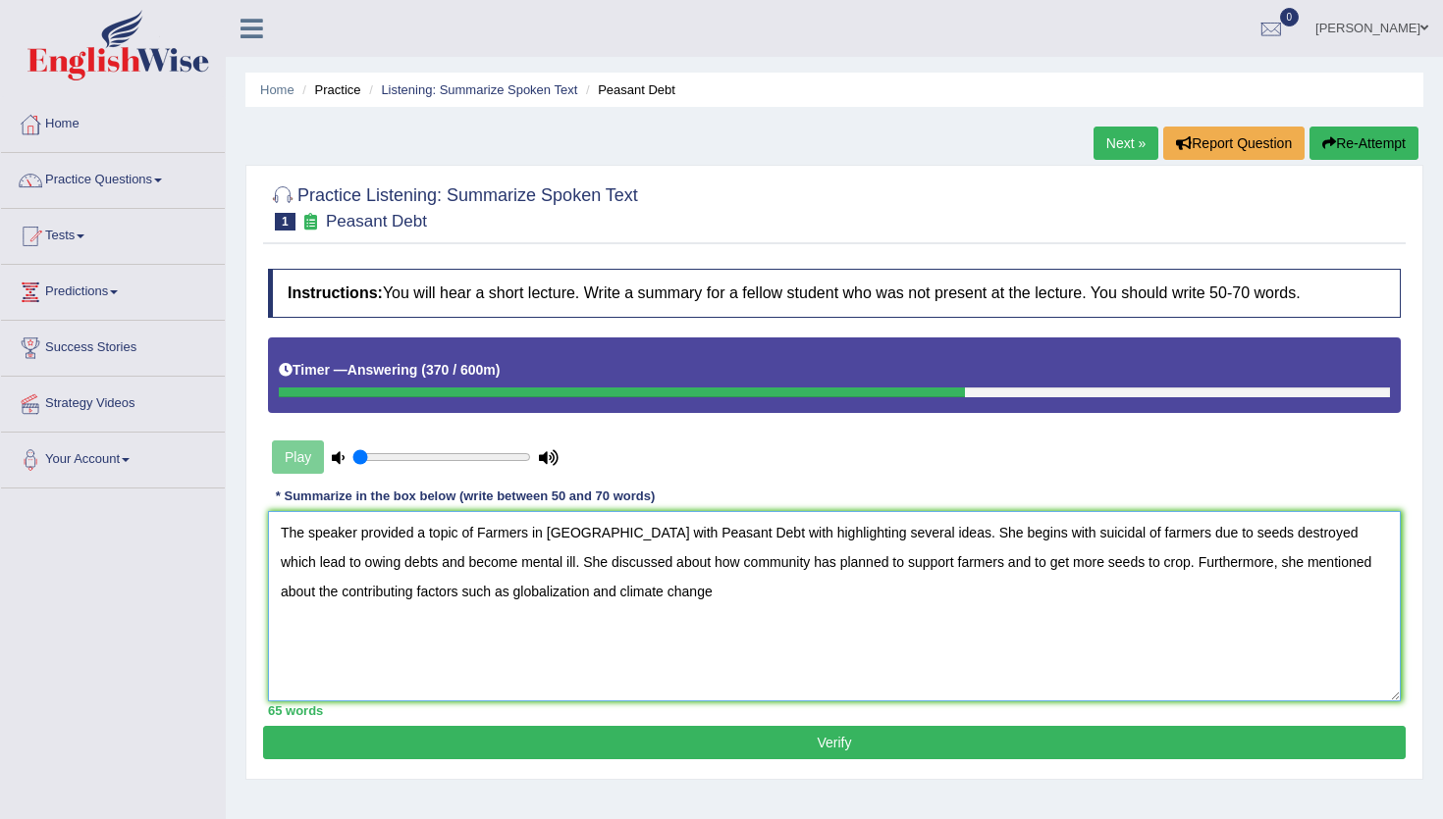
click at [407, 593] on textarea "The speaker provided a topic of Farmers in [GEOGRAPHIC_DATA] with Peasant Debt …" at bounding box center [834, 606] width 1133 height 190
click at [666, 592] on textarea "The speaker provided a topic of Farmers in [GEOGRAPHIC_DATA] with Peasant Debt …" at bounding box center [834, 606] width 1133 height 190
drag, startPoint x: 722, startPoint y: 565, endPoint x: 556, endPoint y: 568, distance: 165.9
click at [556, 568] on textarea "The speaker provided a topic of Farmers in [GEOGRAPHIC_DATA] with Peasant Debt …" at bounding box center [834, 606] width 1133 height 190
click at [669, 564] on textarea "The speaker provided a topic of Farmers in [GEOGRAPHIC_DATA] with Peasant Debt …" at bounding box center [834, 606] width 1133 height 190
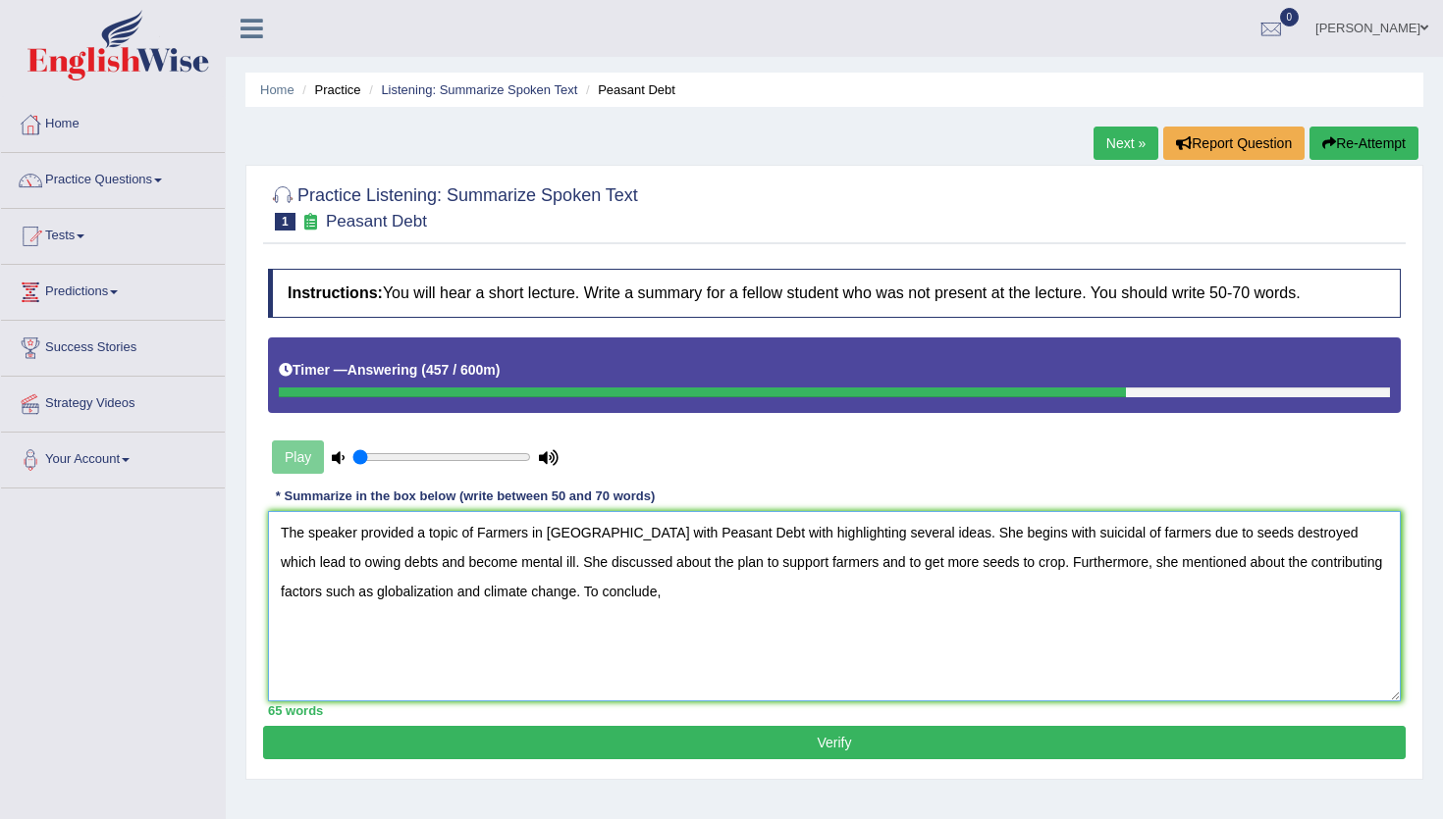
click at [592, 587] on textarea "The speaker provided a topic of Farmers in [GEOGRAPHIC_DATA] with Peasant Debt …" at bounding box center [834, 606] width 1133 height 190
drag, startPoint x: 1072, startPoint y: 562, endPoint x: 967, endPoint y: 563, distance: 105.0
click at [967, 563] on textarea "The speaker provided a topic of Farmers in [GEOGRAPHIC_DATA] with Peasant Debt …" at bounding box center [834, 606] width 1133 height 190
drag, startPoint x: 1081, startPoint y: 561, endPoint x: 960, endPoint y: 570, distance: 121.0
click at [960, 570] on textarea "The speaker provided a topic of Farmers in [GEOGRAPHIC_DATA] with Peasant Debt …" at bounding box center [834, 606] width 1133 height 190
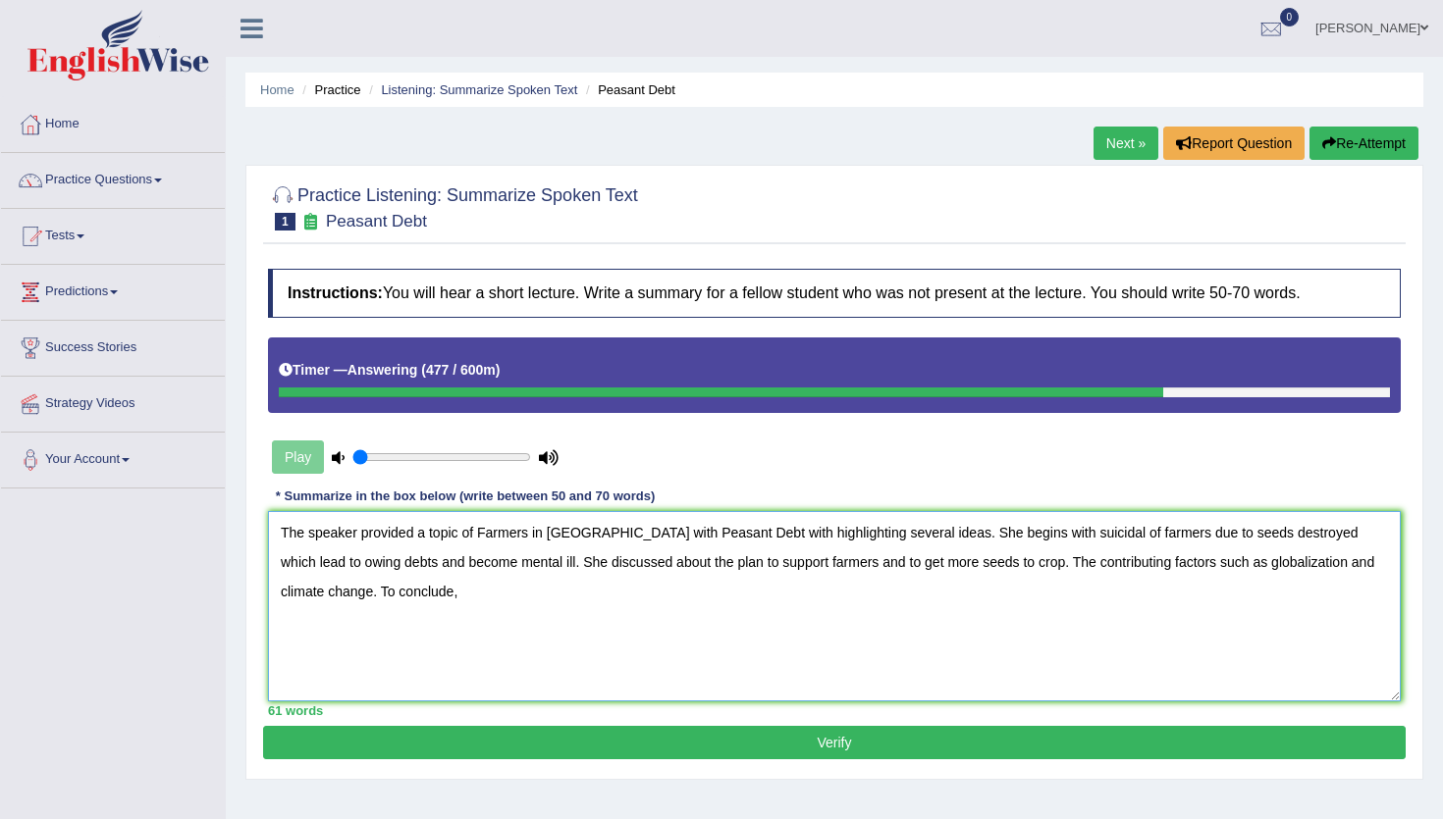
click at [1363, 566] on textarea "The speaker provided a topic of Farmers in [GEOGRAPHIC_DATA] with Peasant Debt …" at bounding box center [834, 606] width 1133 height 190
drag, startPoint x: 1170, startPoint y: 563, endPoint x: 963, endPoint y: 558, distance: 207.1
click at [963, 558] on textarea "The speaker provided a topic of Farmers in [GEOGRAPHIC_DATA] with Peasant Debt …" at bounding box center [834, 606] width 1133 height 190
drag, startPoint x: 1266, startPoint y: 564, endPoint x: 1307, endPoint y: 586, distance: 46.5
click at [1307, 586] on textarea "The speaker provided a topic of Farmers in [GEOGRAPHIC_DATA] with Peasant Debt …" at bounding box center [834, 606] width 1133 height 190
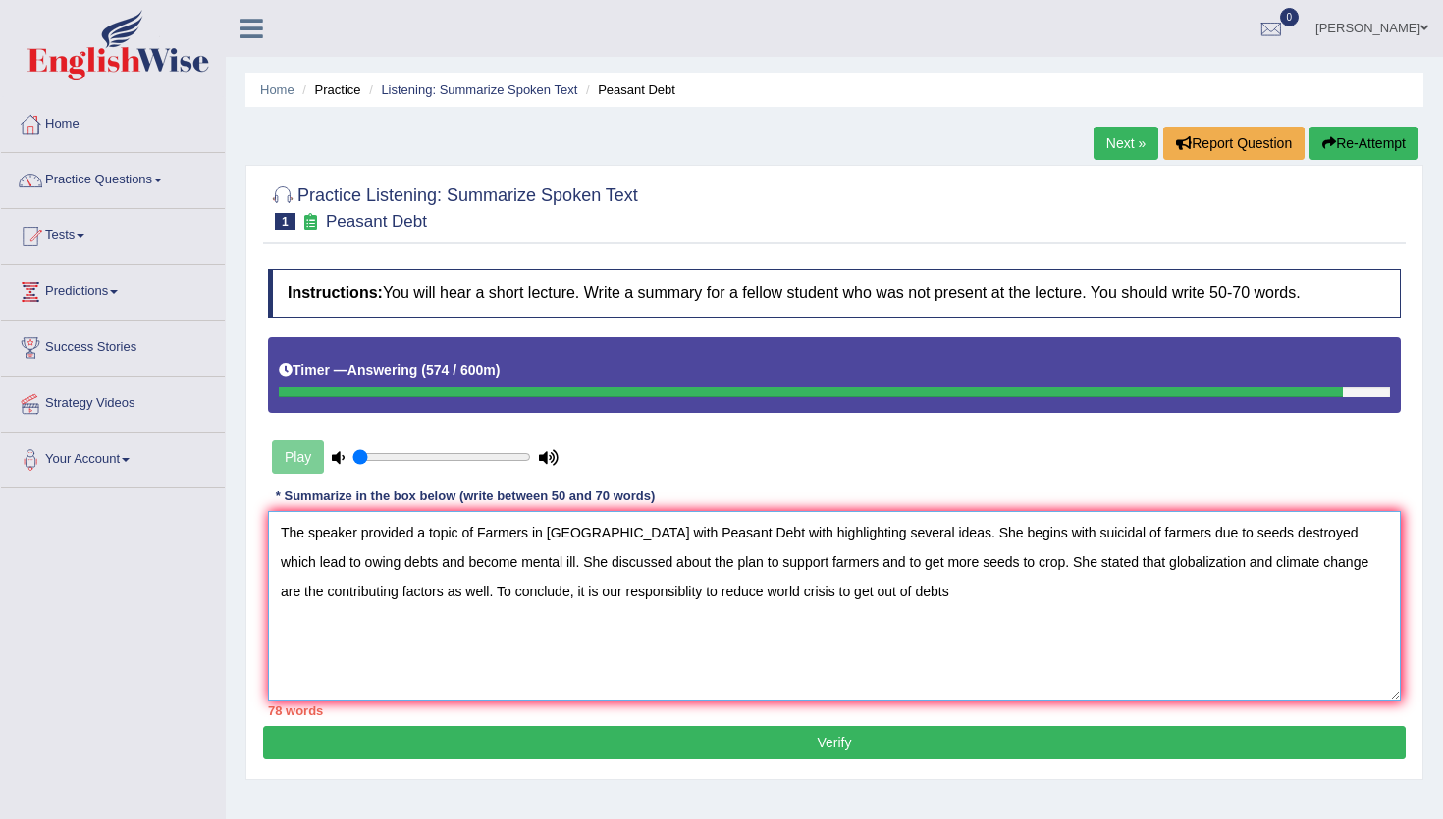
drag, startPoint x: 870, startPoint y: 590, endPoint x: 458, endPoint y: 583, distance: 411.3
click at [458, 583] on textarea "The speaker provided a topic of Farmers in [GEOGRAPHIC_DATA] with Peasant Debt …" at bounding box center [834, 606] width 1133 height 190
type textarea "The speaker provided a topic of Farmers in [GEOGRAPHIC_DATA] with Peasant Debt …"
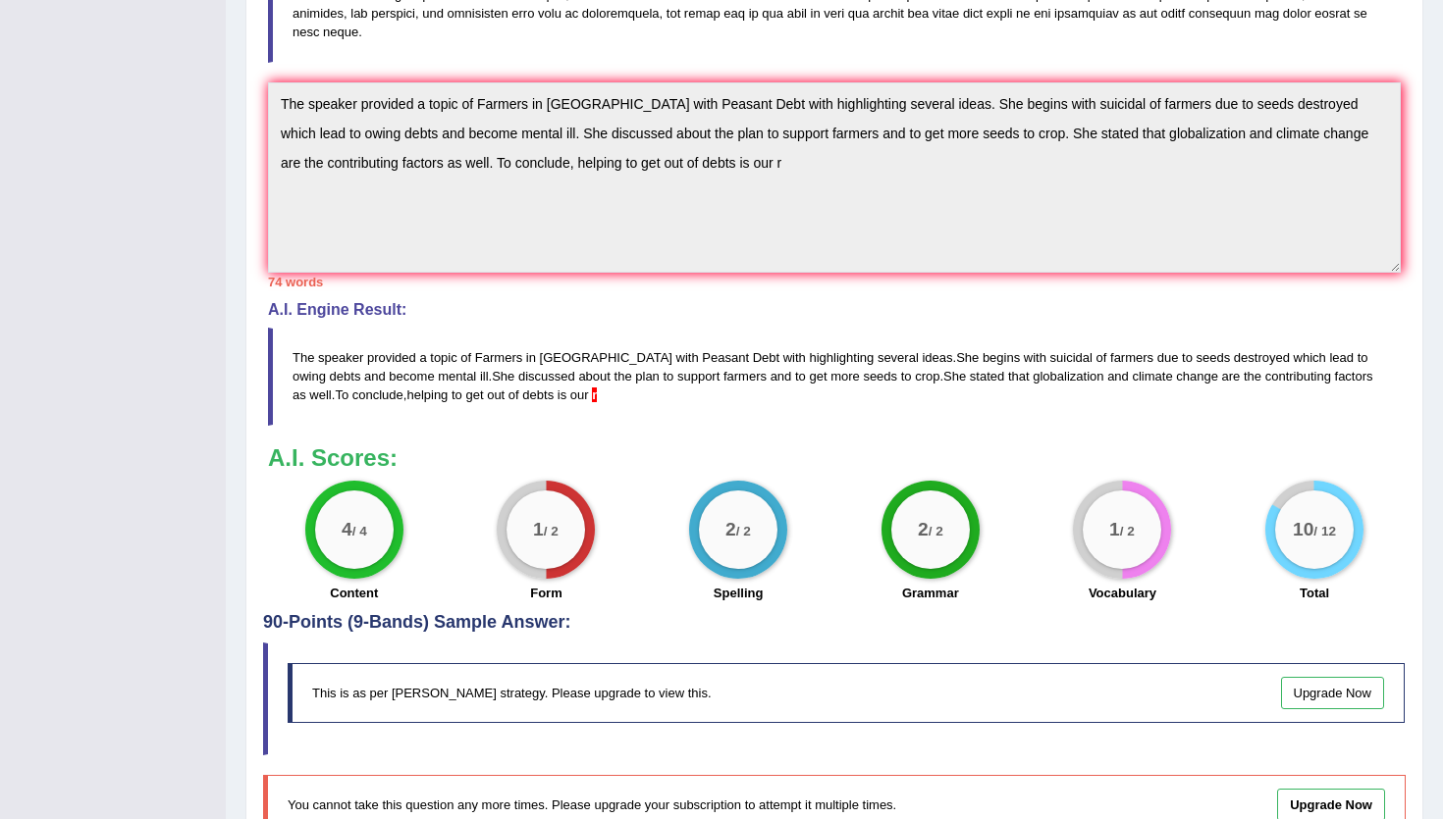
scroll to position [645, 0]
